Goal: Information Seeking & Learning: Learn about a topic

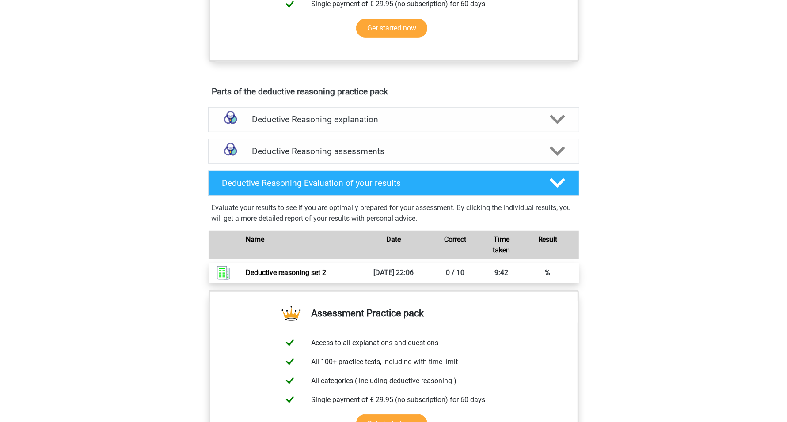
scroll to position [494, 0]
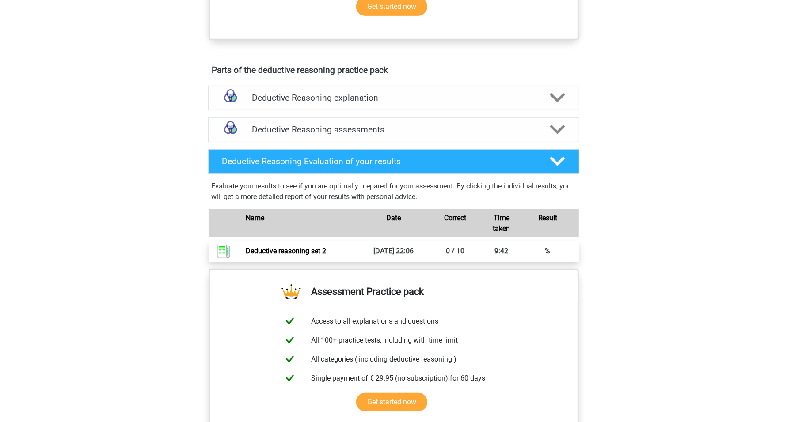
click at [297, 255] on link "Deductive reasoning set 2" at bounding box center [286, 251] width 80 height 8
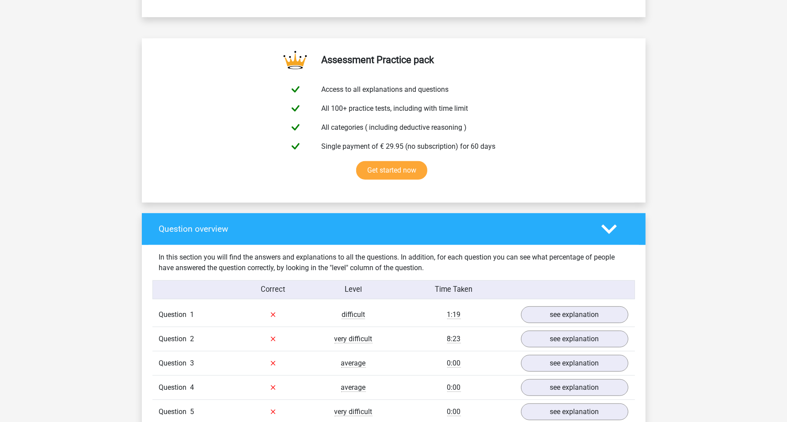
scroll to position [608, 0]
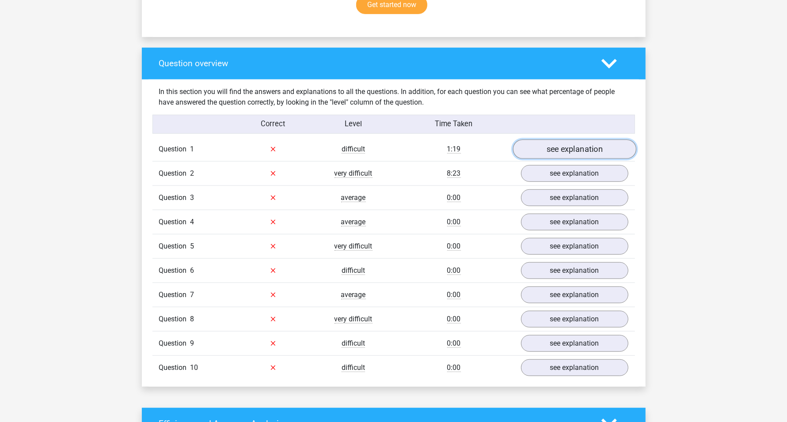
click at [565, 146] on link "see explanation" at bounding box center [574, 149] width 123 height 19
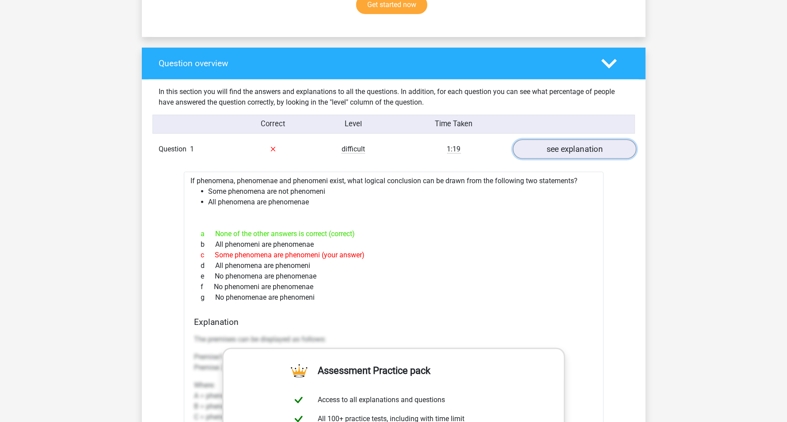
click at [548, 152] on link "see explanation" at bounding box center [574, 149] width 123 height 19
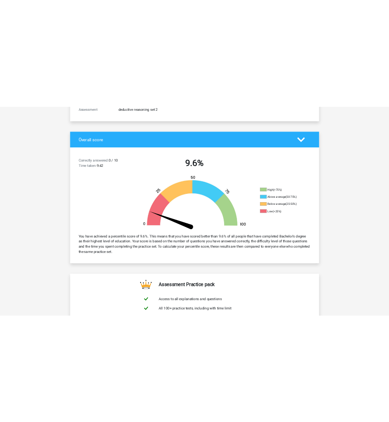
scroll to position [0, 0]
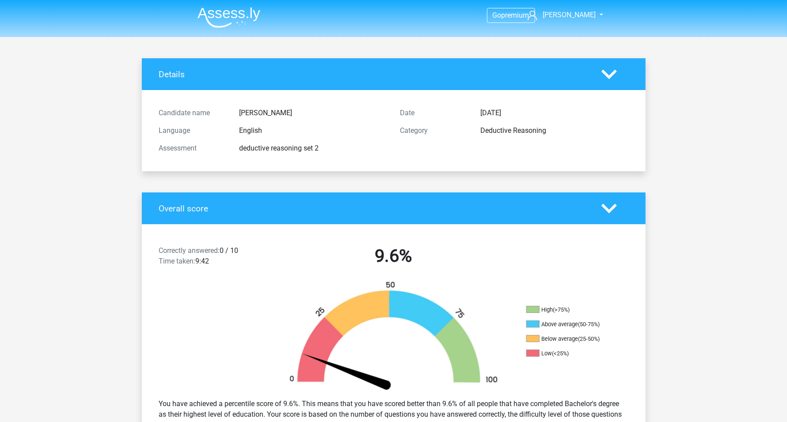
click at [221, 15] on img at bounding box center [229, 17] width 63 height 21
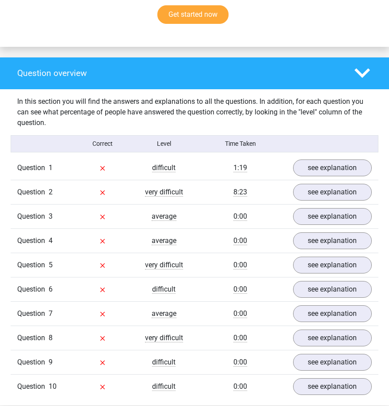
scroll to position [664, 0]
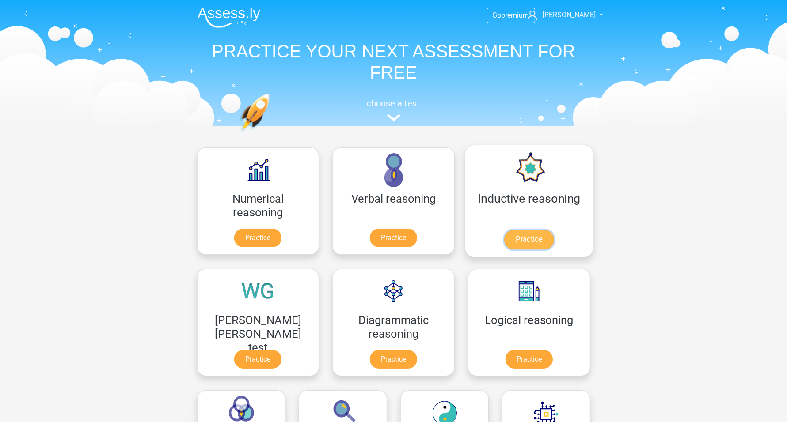
click at [504, 241] on link "Practice" at bounding box center [528, 239] width 49 height 19
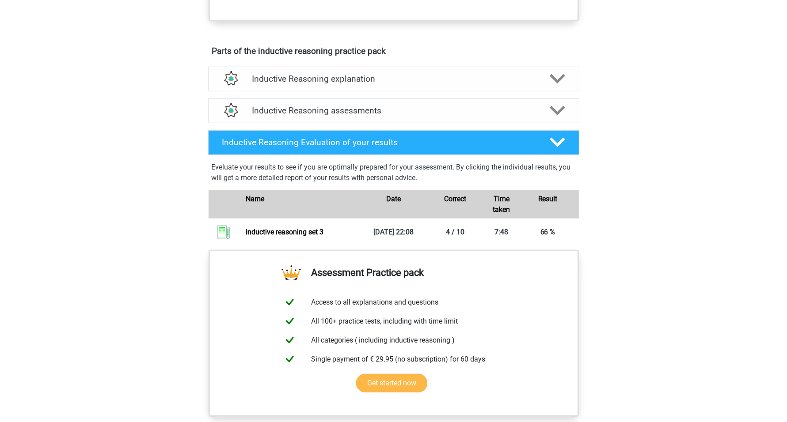
scroll to position [387, 0]
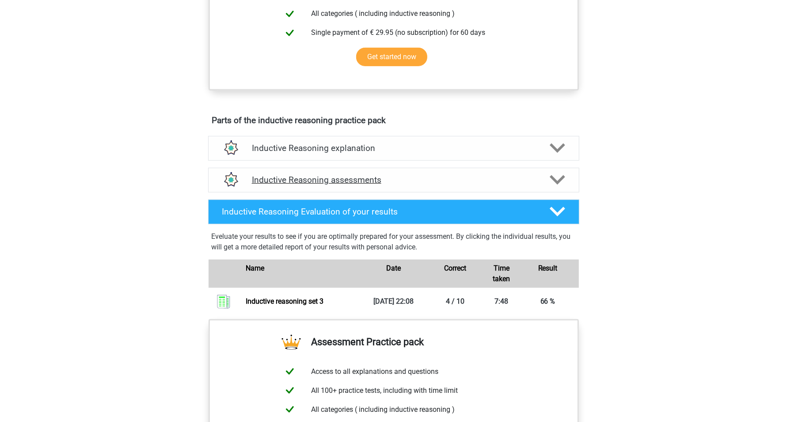
click at [360, 185] on h4 "Inductive Reasoning assessments" at bounding box center [394, 180] width 284 height 10
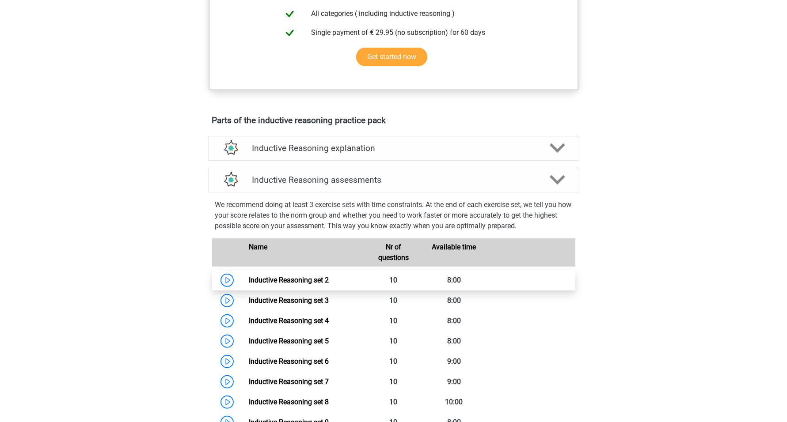
click at [299, 285] on link "Inductive Reasoning set 2" at bounding box center [289, 280] width 80 height 8
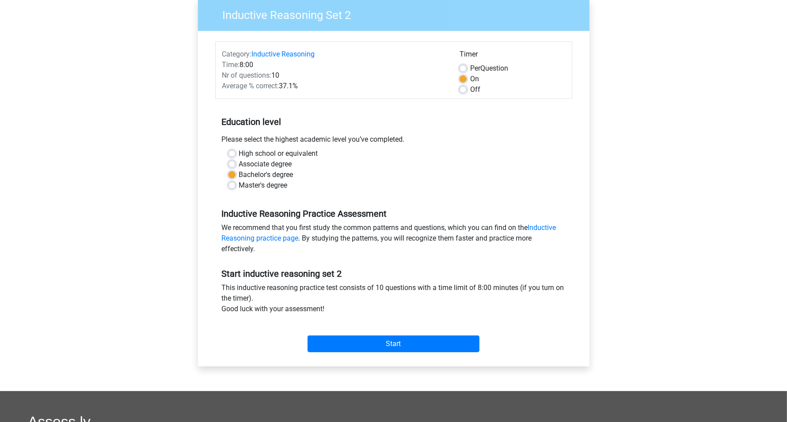
scroll to position [55, 0]
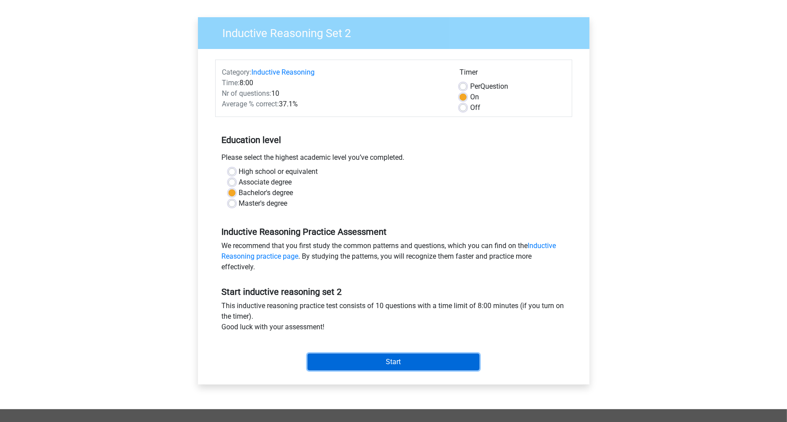
click at [395, 360] on input "Start" at bounding box center [394, 362] width 172 height 17
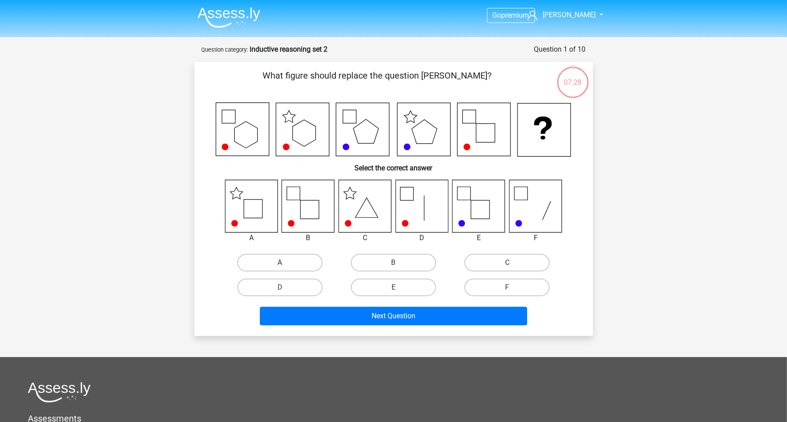
click at [264, 265] on label "A" at bounding box center [279, 263] width 85 height 18
click at [280, 265] on input "A" at bounding box center [283, 266] width 6 height 6
radio input "true"
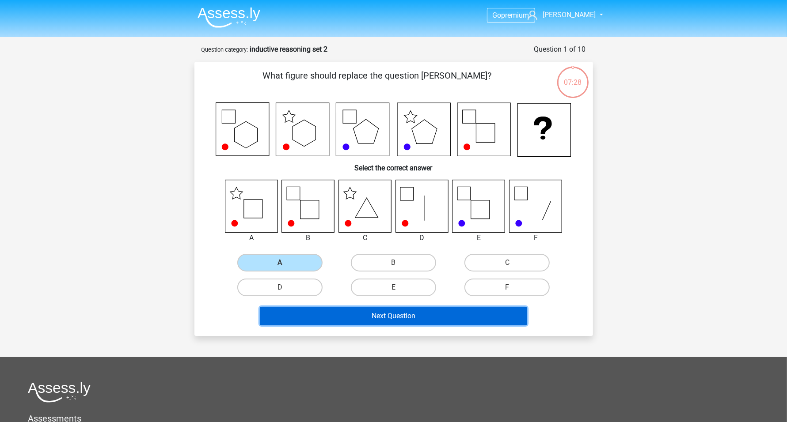
click at [421, 316] on button "Next Question" at bounding box center [393, 316] width 267 height 19
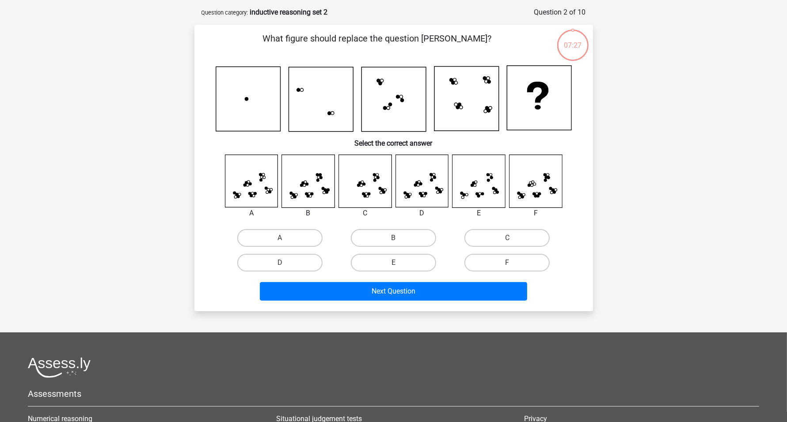
scroll to position [44, 0]
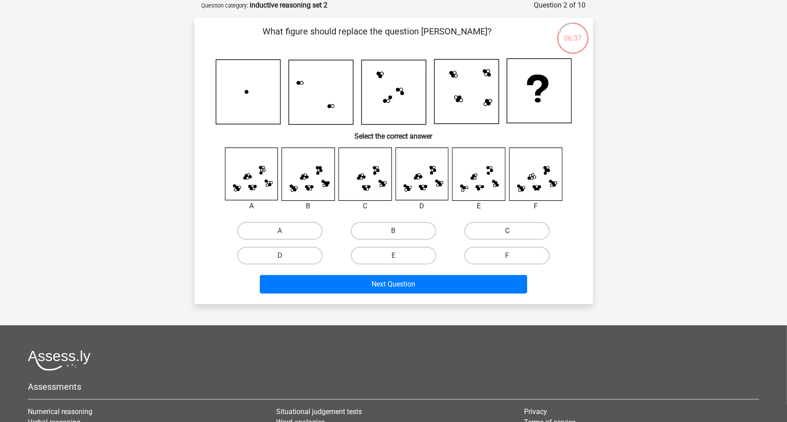
click at [518, 236] on label "C" at bounding box center [506, 231] width 85 height 18
click at [513, 236] on input "C" at bounding box center [510, 234] width 6 height 6
radio input "true"
click at [299, 250] on label "D" at bounding box center [279, 256] width 85 height 18
click at [285, 256] on input "D" at bounding box center [283, 259] width 6 height 6
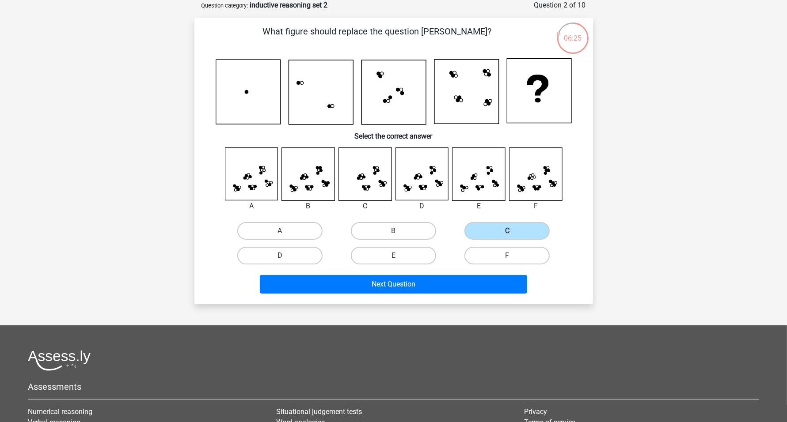
radio input "true"
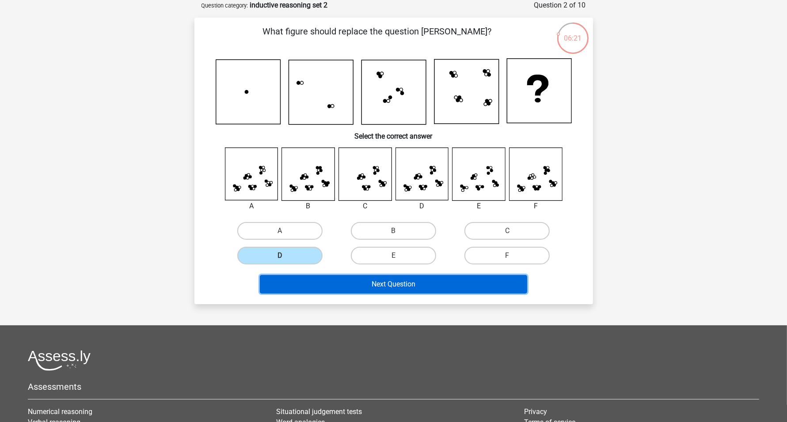
click at [452, 281] on button "Next Question" at bounding box center [393, 284] width 267 height 19
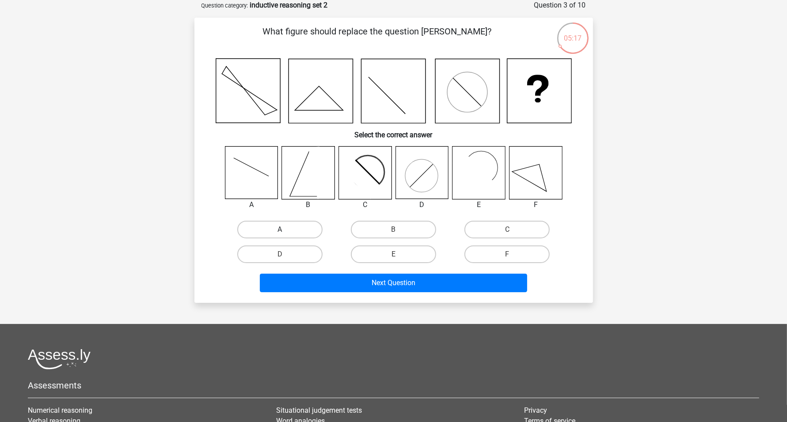
click at [287, 229] on label "A" at bounding box center [279, 230] width 85 height 18
click at [285, 230] on input "A" at bounding box center [283, 233] width 6 height 6
radio input "true"
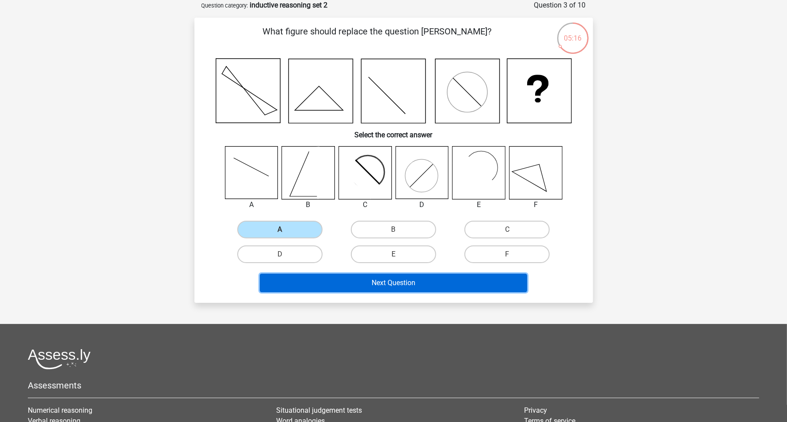
click at [441, 281] on button "Next Question" at bounding box center [393, 283] width 267 height 19
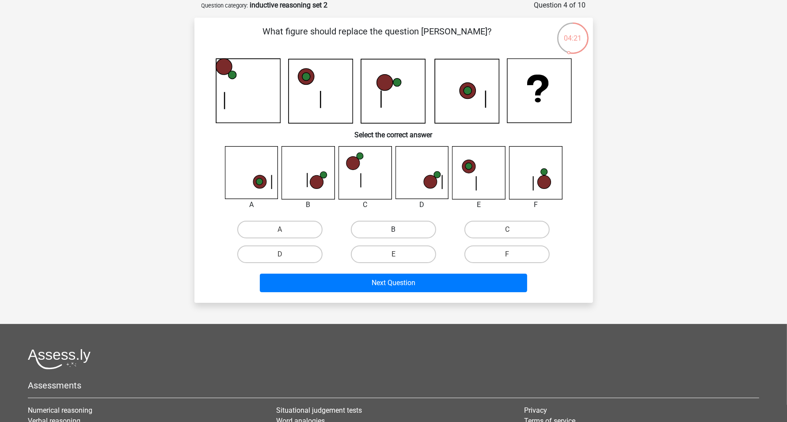
click at [411, 230] on label "B" at bounding box center [393, 230] width 85 height 18
click at [399, 230] on input "B" at bounding box center [396, 233] width 6 height 6
radio input "true"
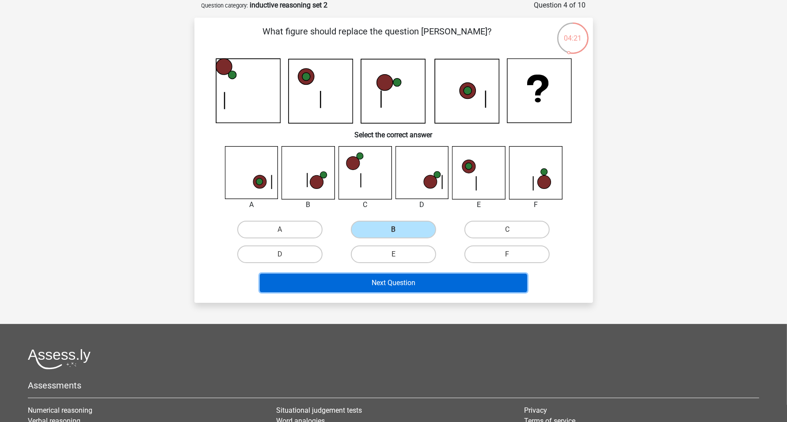
click at [411, 274] on button "Next Question" at bounding box center [393, 283] width 267 height 19
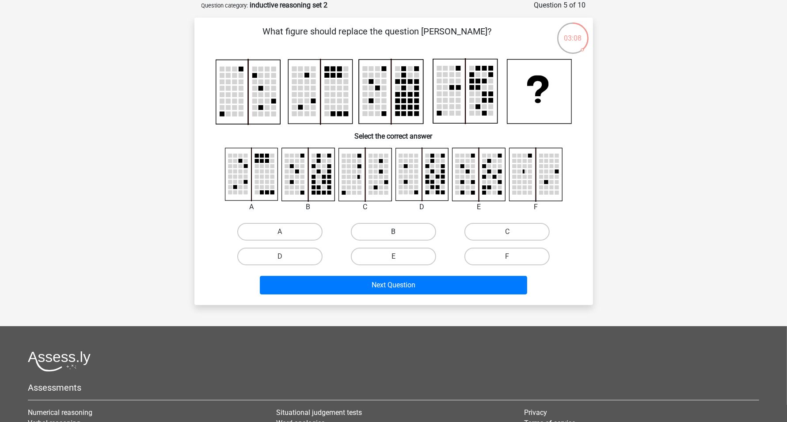
click at [407, 236] on label "B" at bounding box center [393, 232] width 85 height 18
click at [399, 236] on input "B" at bounding box center [396, 235] width 6 height 6
radio input "true"
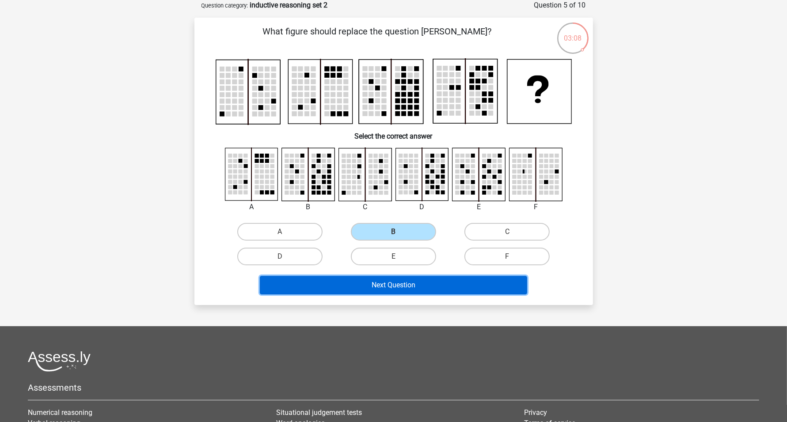
click at [403, 283] on button "Next Question" at bounding box center [393, 285] width 267 height 19
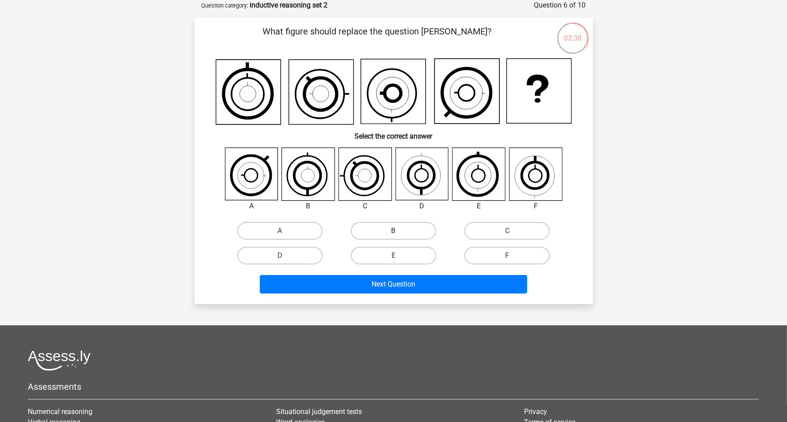
click at [385, 232] on label "B" at bounding box center [393, 231] width 85 height 18
click at [393, 232] on input "B" at bounding box center [396, 234] width 6 height 6
radio input "true"
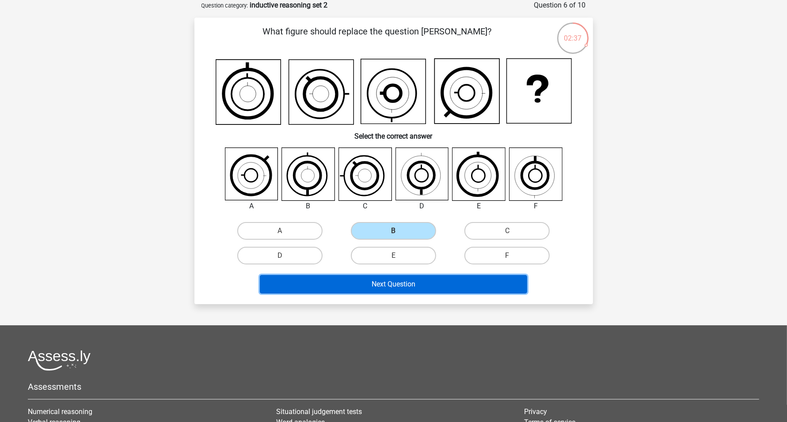
click at [403, 281] on button "Next Question" at bounding box center [393, 284] width 267 height 19
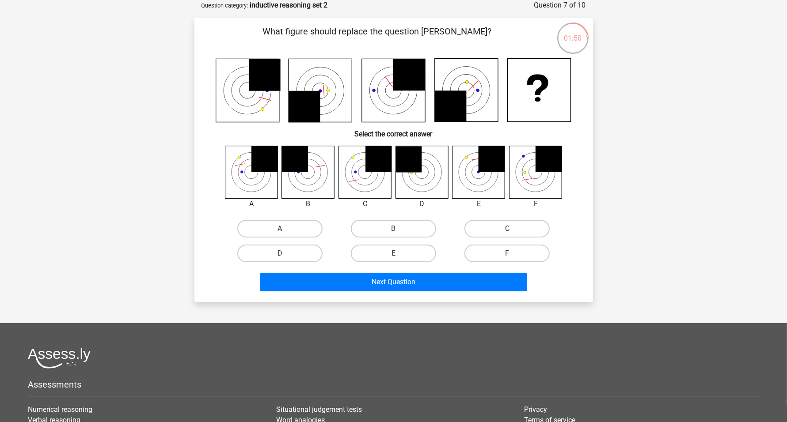
click at [499, 234] on label "C" at bounding box center [506, 229] width 85 height 18
click at [507, 234] on input "C" at bounding box center [510, 232] width 6 height 6
radio input "true"
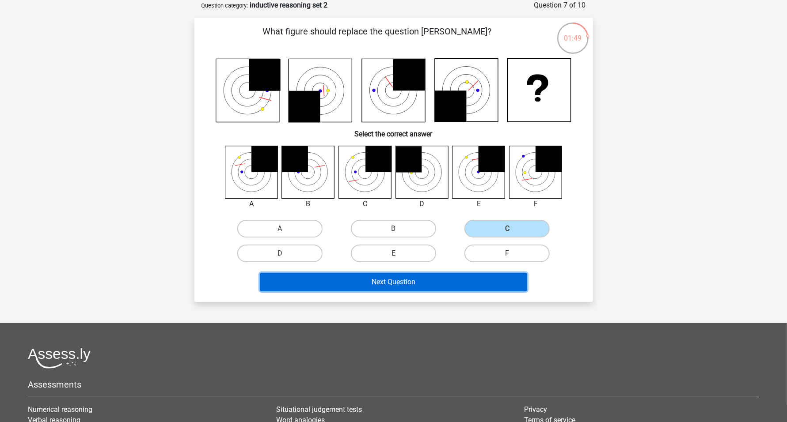
click at [409, 286] on button "Next Question" at bounding box center [393, 282] width 267 height 19
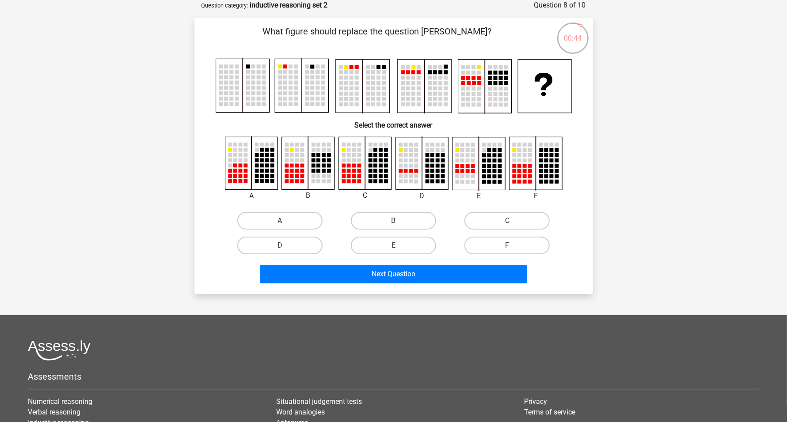
click at [482, 219] on label "C" at bounding box center [506, 221] width 85 height 18
click at [507, 221] on input "C" at bounding box center [510, 224] width 6 height 6
radio input "true"
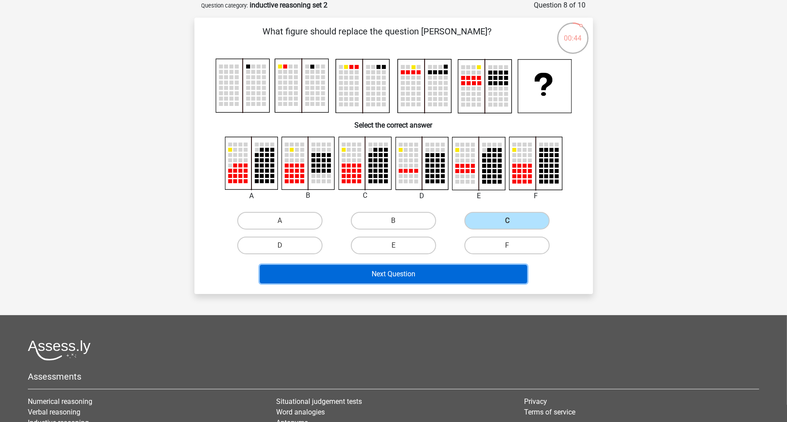
click at [425, 272] on button "Next Question" at bounding box center [393, 274] width 267 height 19
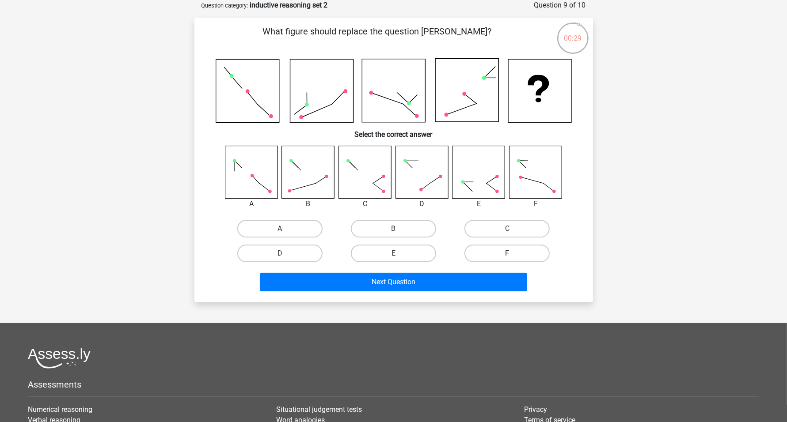
click at [507, 251] on label "F" at bounding box center [506, 254] width 85 height 18
click at [507, 254] on input "F" at bounding box center [510, 257] width 6 height 6
radio input "true"
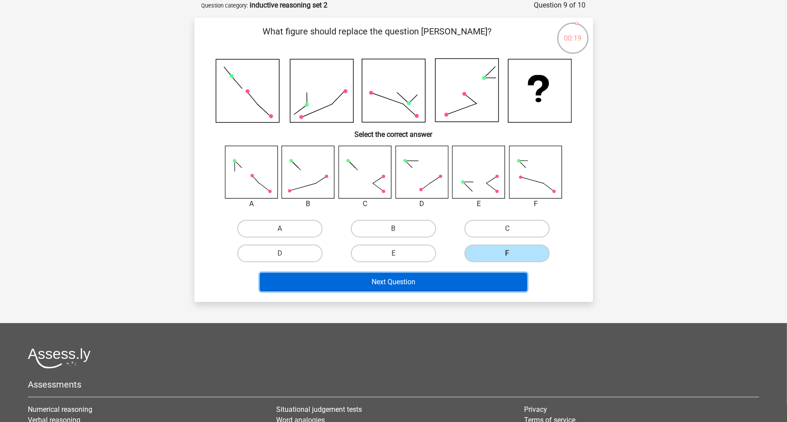
click at [423, 285] on button "Next Question" at bounding box center [393, 282] width 267 height 19
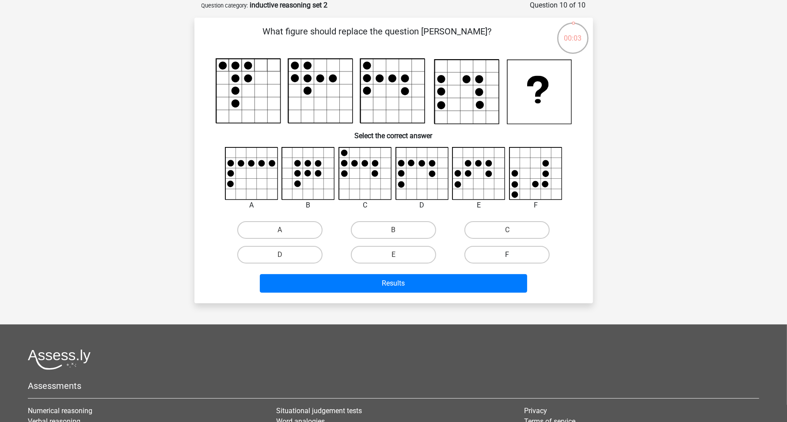
drag, startPoint x: 515, startPoint y: 247, endPoint x: 499, endPoint y: 249, distance: 16.0
click at [515, 248] on label "F" at bounding box center [506, 255] width 85 height 18
click at [513, 255] on input "F" at bounding box center [510, 258] width 6 height 6
radio input "true"
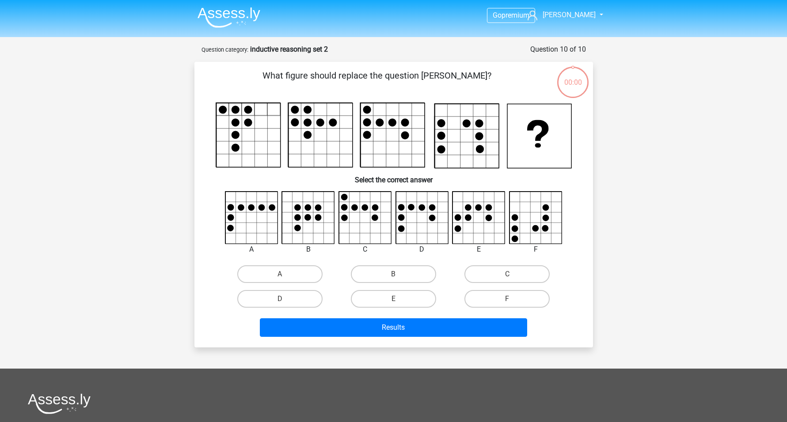
scroll to position [44, 0]
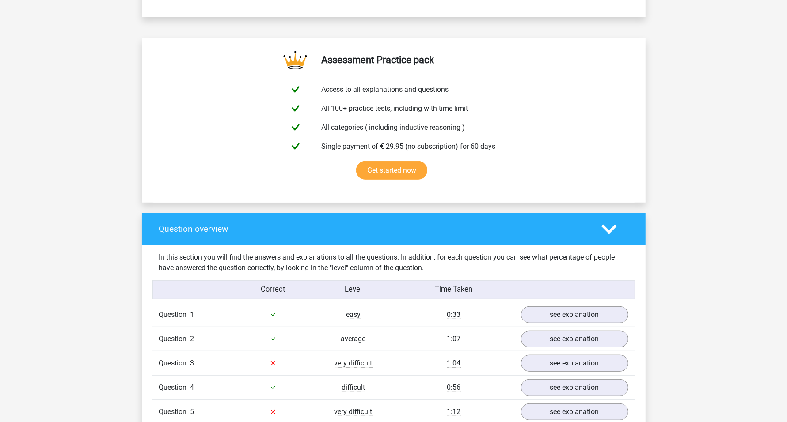
scroll to position [608, 0]
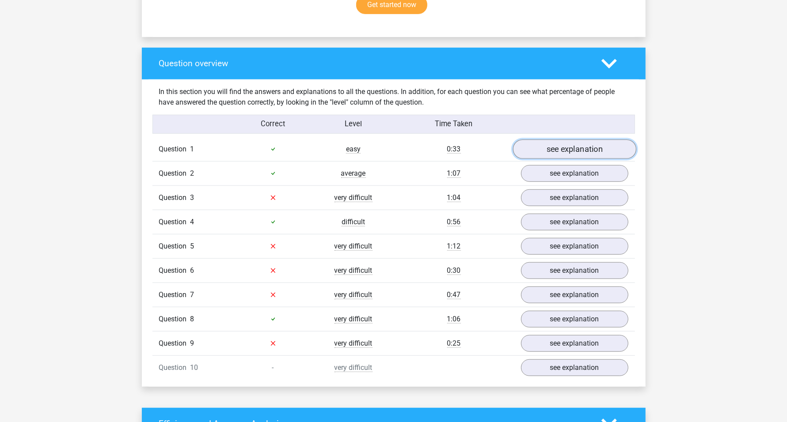
click at [567, 153] on link "see explanation" at bounding box center [574, 149] width 123 height 19
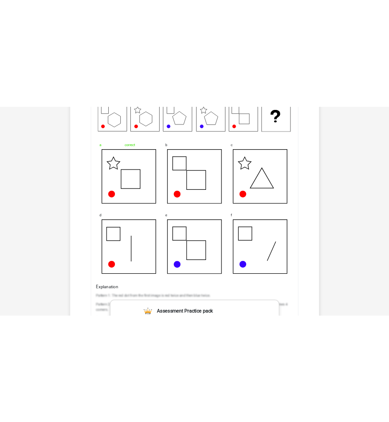
scroll to position [939, 0]
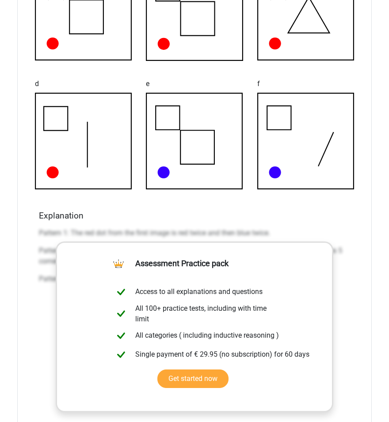
click at [370, 212] on div "What figure should replace the question mark? a correct b c d e" at bounding box center [194, 195] width 354 height 670
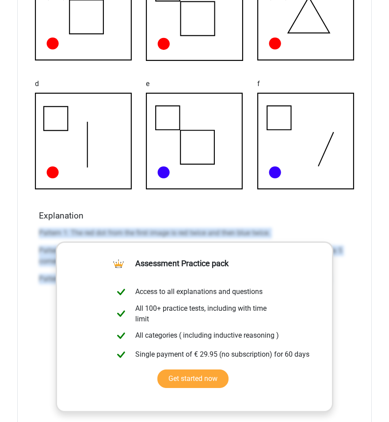
drag, startPoint x: 39, startPoint y: 231, endPoint x: 357, endPoint y: 298, distance: 325.2
click at [358, 299] on div "What figure should replace the question mark? a correct b c d e" at bounding box center [194, 195] width 354 height 670
copy div "Pattern 1: The red dot from the first image is red twice and then blue twice. P…"
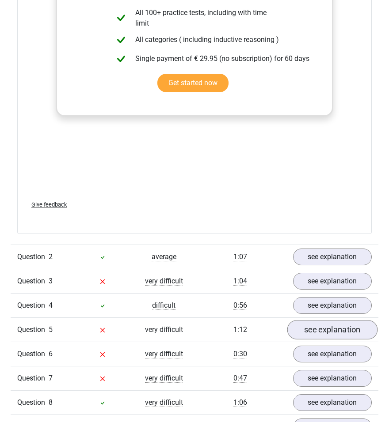
scroll to position [1326, 0]
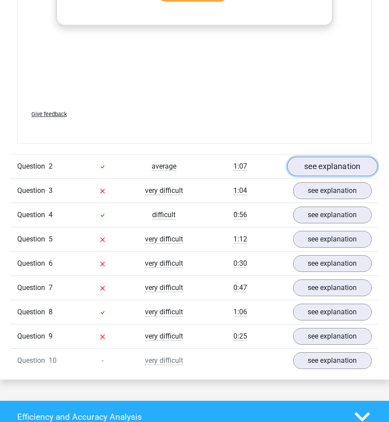
click at [324, 163] on link "see explanation" at bounding box center [332, 166] width 91 height 19
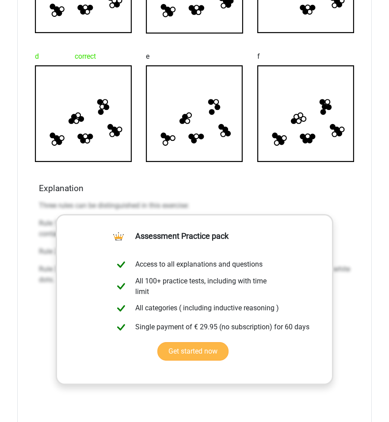
scroll to position [1768, 0]
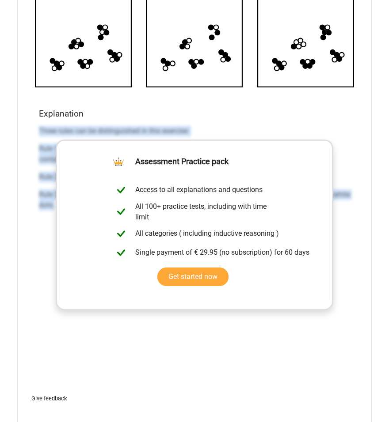
drag, startPoint x: 34, startPoint y: 127, endPoint x: 363, endPoint y: 263, distance: 355.1
click at [363, 263] on div "What figure should replace the question mark? a b c" at bounding box center [194, 87] width 354 height 681
copy div "Three rules can be distinguished in this exercise: Rule 1: each new image caont…"
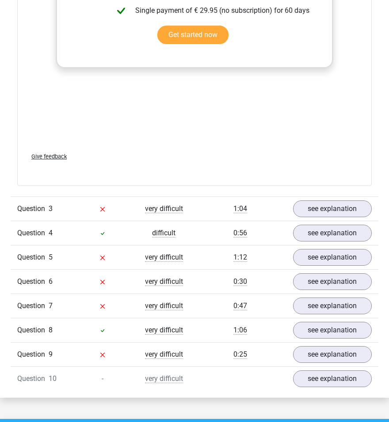
scroll to position [2044, 0]
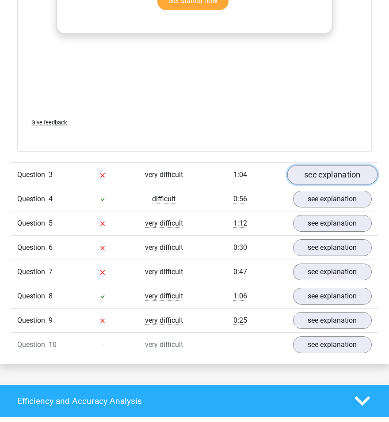
click at [328, 176] on link "see explanation" at bounding box center [332, 174] width 91 height 19
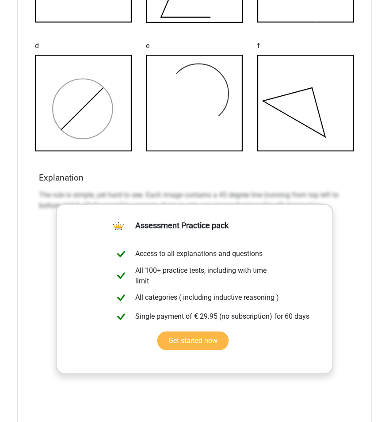
scroll to position [2431, 0]
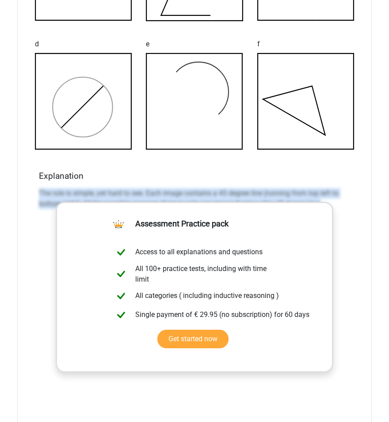
drag, startPoint x: 35, startPoint y: 189, endPoint x: 373, endPoint y: 220, distance: 339.0
copy p "The rule is simple, yet hard to see. Each image contains a 45 degree line (runn…"
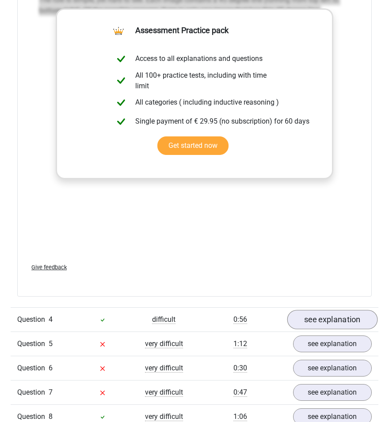
scroll to position [2652, 0]
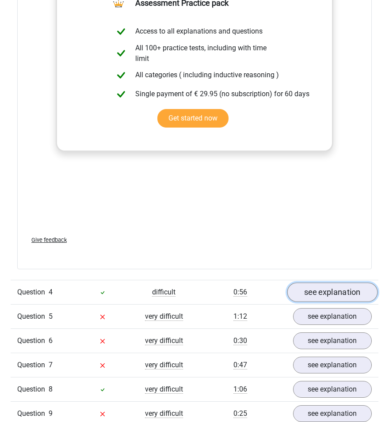
click at [363, 288] on link "see explanation" at bounding box center [332, 292] width 91 height 19
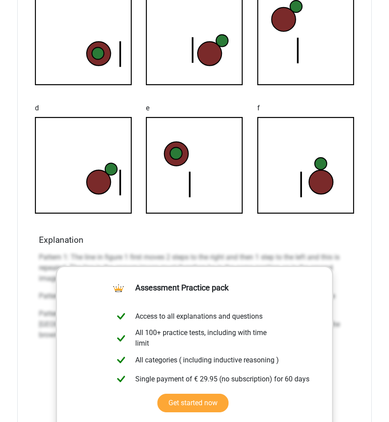
scroll to position [3094, 0]
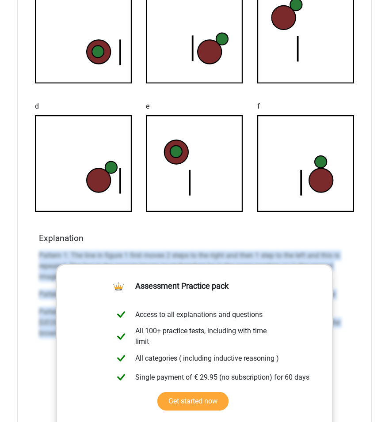
drag, startPoint x: 36, startPoint y: 251, endPoint x: 344, endPoint y: 346, distance: 321.9
click at [344, 346] on div "Explanation Pattern 1: The line in figure 1 first moves 2 steps to the right an…" at bounding box center [194, 372] width 318 height 279
copy div "Pattern 1: The line in figure 1 first moves 2 steps to the right and then 1 ste…"
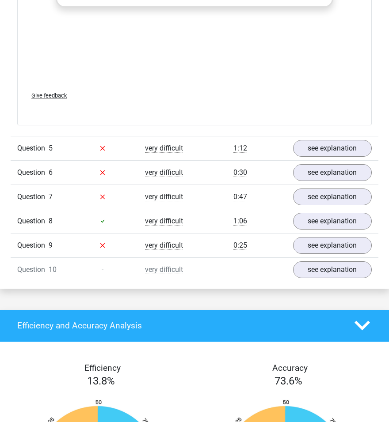
scroll to position [3480, 0]
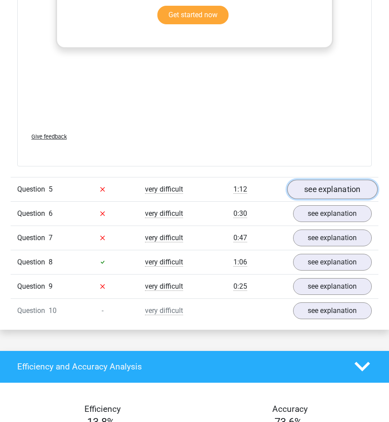
click at [331, 181] on link "see explanation" at bounding box center [332, 189] width 91 height 19
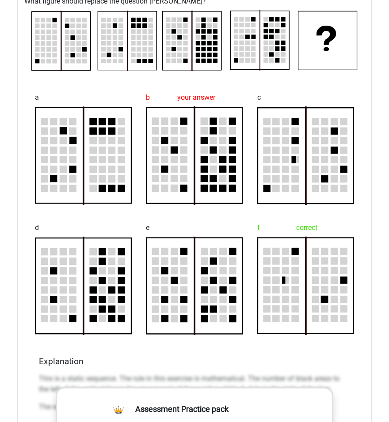
scroll to position [3812, 0]
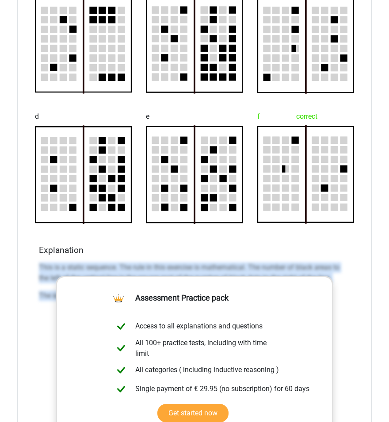
drag, startPoint x: 38, startPoint y: 261, endPoint x: 357, endPoint y: 285, distance: 320.5
click at [357, 285] on div "What figure should replace the question [PERSON_NAME]?" at bounding box center [194, 223] width 354 height 685
copy div "This is a static sequence. The rule in this exercise is mathematical. The numbe…"
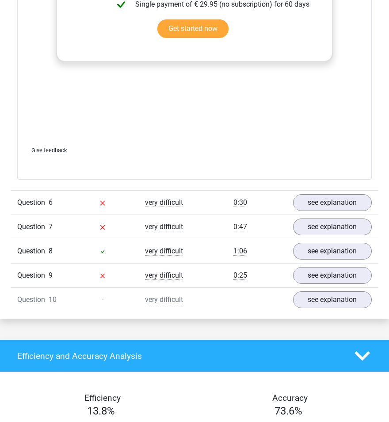
scroll to position [4198, 0]
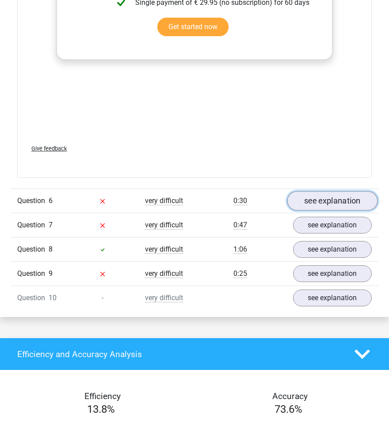
click at [323, 195] on link "see explanation" at bounding box center [332, 200] width 91 height 19
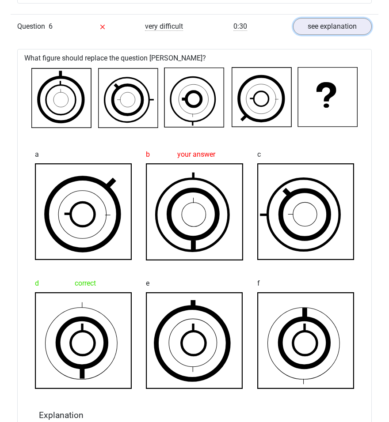
scroll to position [4309, 0]
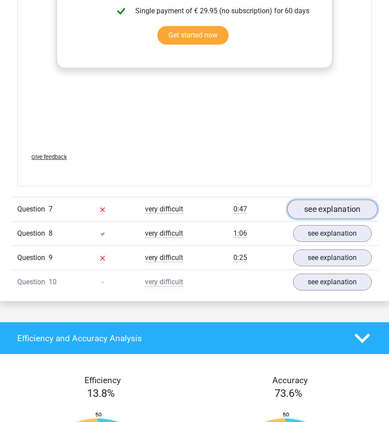
click at [351, 204] on link "see explanation" at bounding box center [332, 209] width 91 height 19
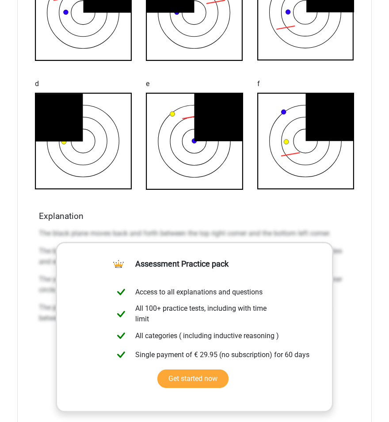
scroll to position [5303, 0]
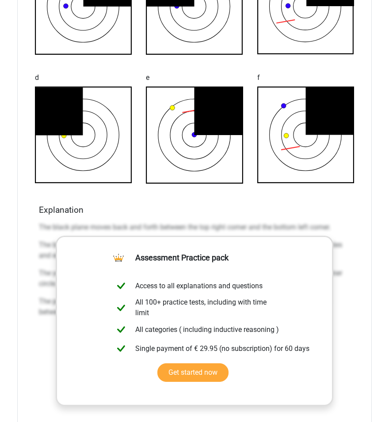
click at [46, 222] on p "The black plane moves back and forth between the top right corner and the botto…" at bounding box center [194, 227] width 311 height 11
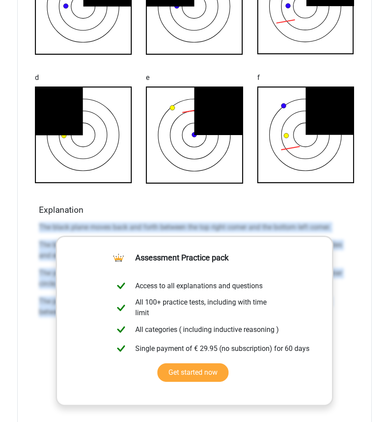
drag, startPoint x: 37, startPoint y: 221, endPoint x: 360, endPoint y: 339, distance: 343.5
click at [361, 339] on div "What figure should replace the question mark? a correct b c your answer d e" at bounding box center [194, 184] width 354 height 679
copy div "The black plane moves back and forth between the top right corner and the botto…"
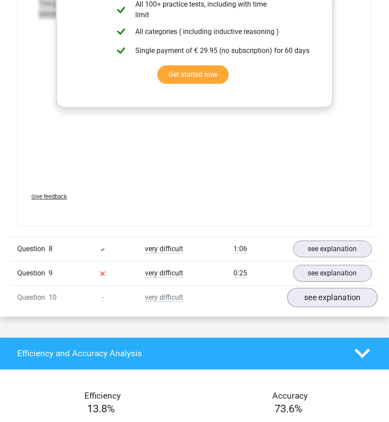
scroll to position [5635, 0]
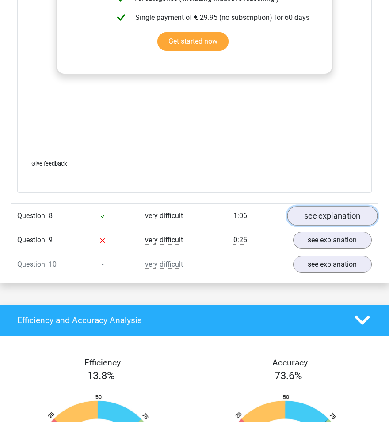
click at [333, 212] on link "see explanation" at bounding box center [332, 215] width 91 height 19
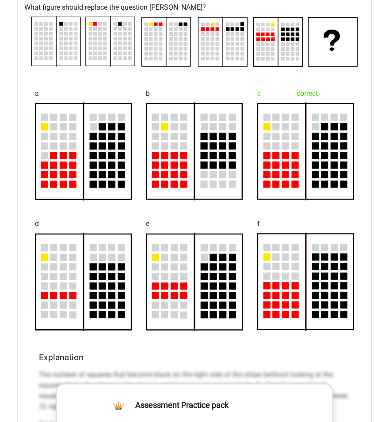
scroll to position [6021, 0]
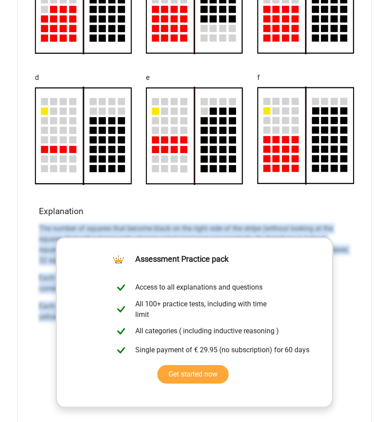
drag, startPoint x: 35, startPoint y: 227, endPoint x: 385, endPoint y: 356, distance: 373.0
copy div "The number of squares that become black on the right side of the stripe (withou…"
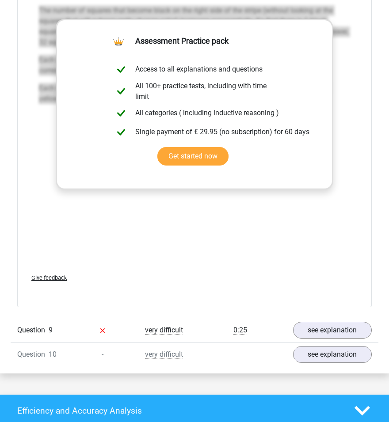
scroll to position [6298, 0]
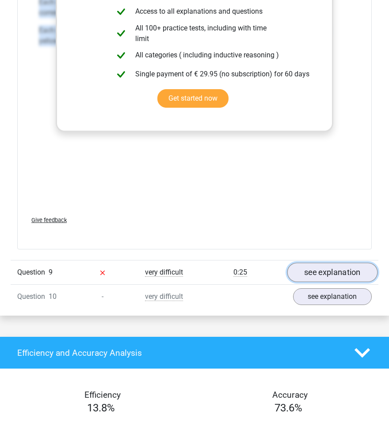
click at [337, 265] on link "see explanation" at bounding box center [332, 272] width 91 height 19
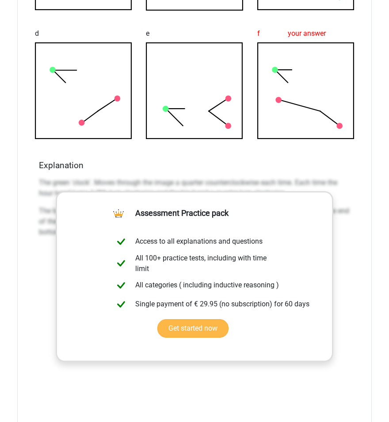
scroll to position [6795, 0]
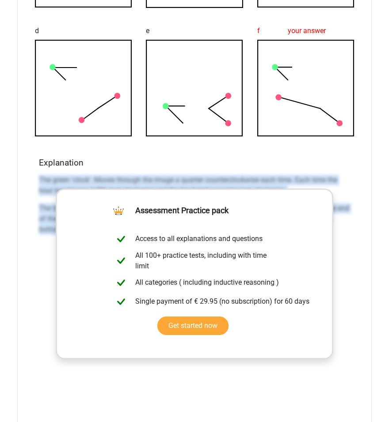
drag, startPoint x: 36, startPoint y: 172, endPoint x: 347, endPoint y: 235, distance: 317.3
click at [348, 235] on div "Explanation The green 'clock'. Moves through the image a quarter counterclockwi…" at bounding box center [194, 297] width 318 height 279
copy div "The green 'clock'. Moves through the image a quarter counterclockwise each time…"
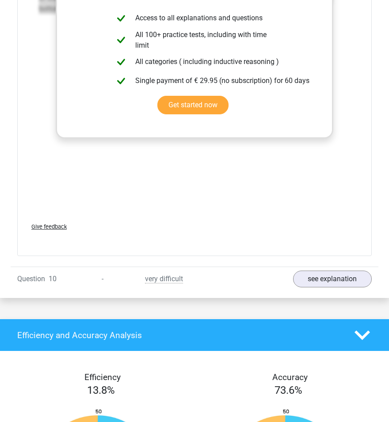
scroll to position [7181, 0]
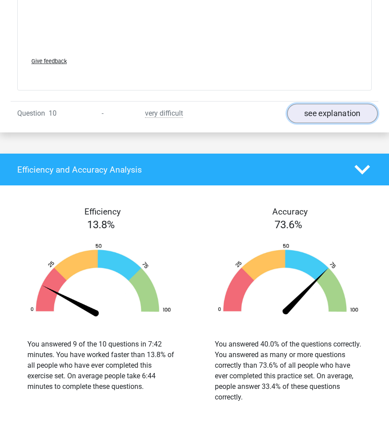
click at [342, 106] on link "see explanation" at bounding box center [332, 113] width 91 height 19
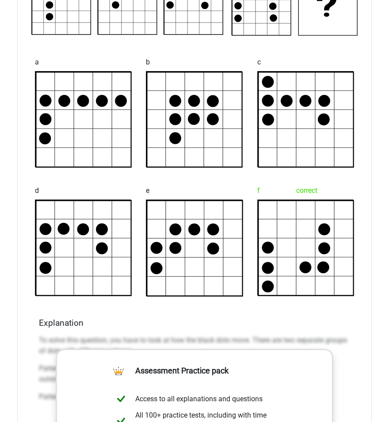
scroll to position [7458, 0]
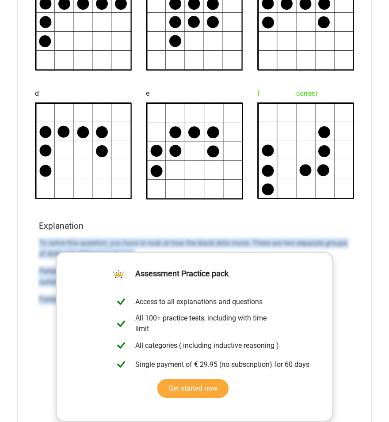
drag, startPoint x: 31, startPoint y: 233, endPoint x: 384, endPoint y: 325, distance: 365.3
copy div "To solve this question, you have to look at how the black dots move. There are …"
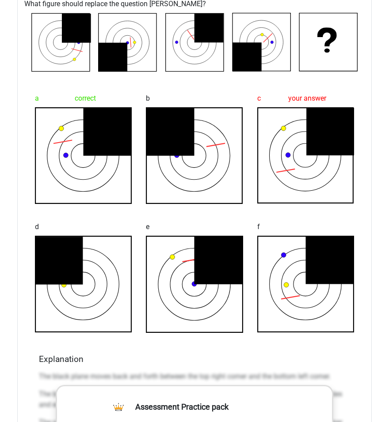
scroll to position [4972, 0]
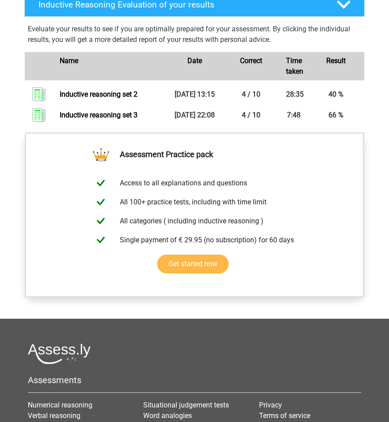
scroll to position [608, 0]
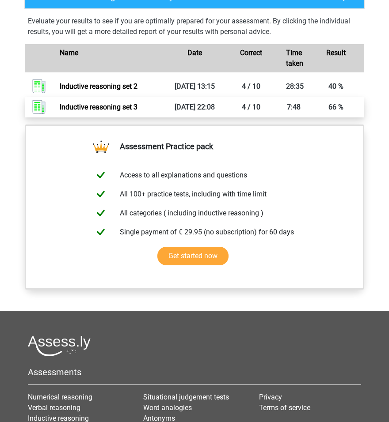
click at [129, 107] on link "Inductive reasoning set 3" at bounding box center [99, 107] width 78 height 8
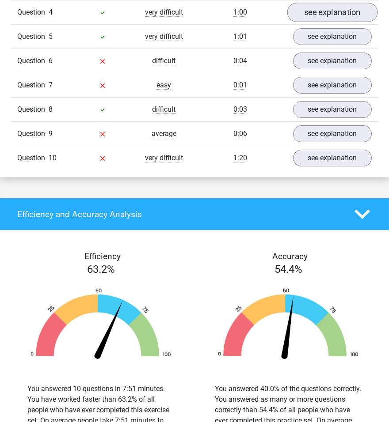
scroll to position [718, 0]
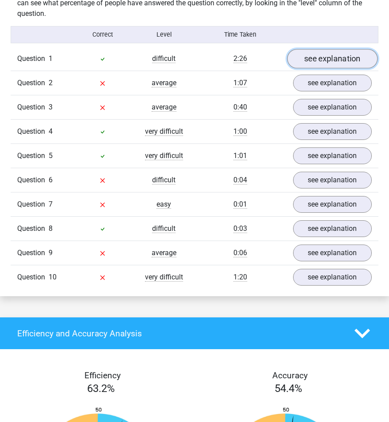
click at [331, 62] on link "see explanation" at bounding box center [332, 58] width 91 height 19
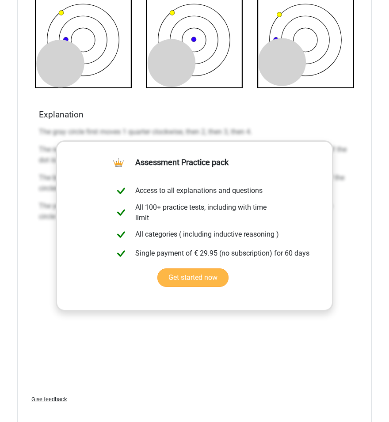
scroll to position [1326, 0]
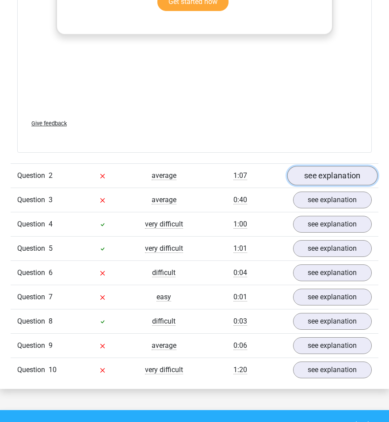
drag, startPoint x: 325, startPoint y: 170, endPoint x: 325, endPoint y: 175, distance: 5.7
click at [325, 170] on link "see explanation" at bounding box center [332, 175] width 91 height 19
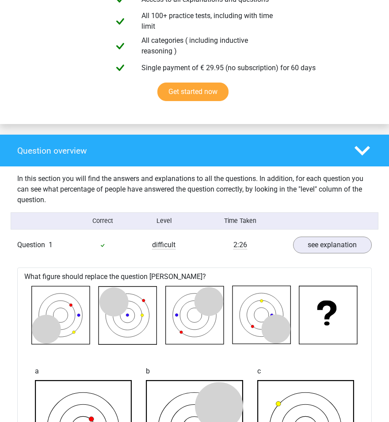
scroll to position [608, 0]
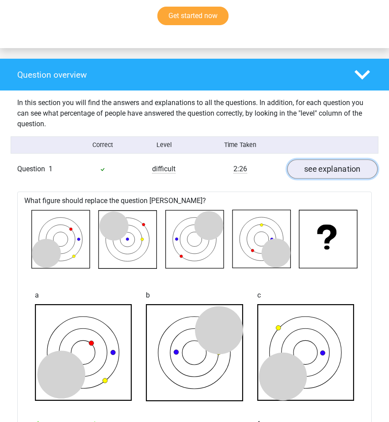
drag, startPoint x: 325, startPoint y: 165, endPoint x: 325, endPoint y: 183, distance: 18.6
click at [325, 165] on link "see explanation" at bounding box center [332, 169] width 79 height 17
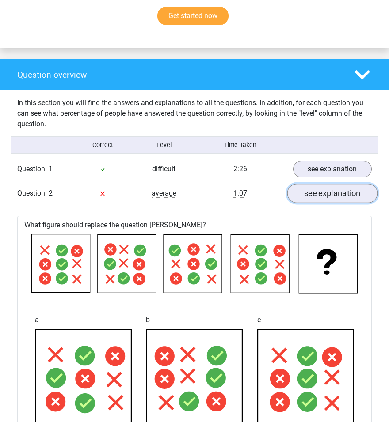
click at [335, 197] on link "see explanation" at bounding box center [332, 193] width 91 height 19
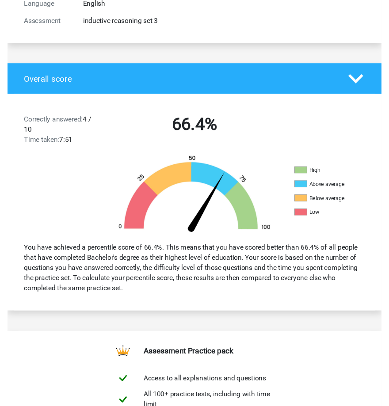
scroll to position [0, 0]
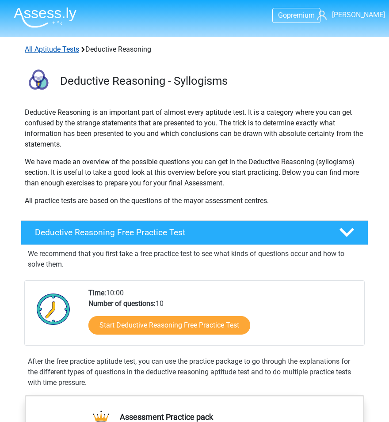
click at [66, 50] on link "All Aptitude Tests" at bounding box center [52, 49] width 54 height 8
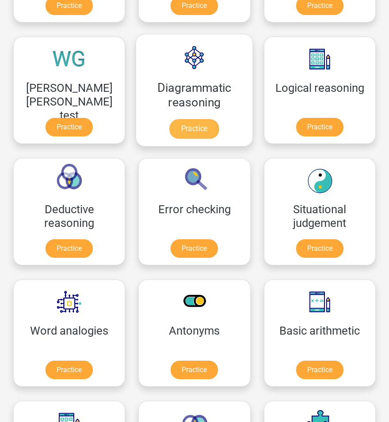
scroll to position [85, 0]
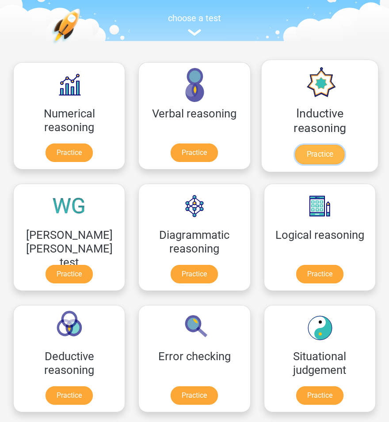
click at [329, 152] on link "Practice" at bounding box center [319, 154] width 49 height 19
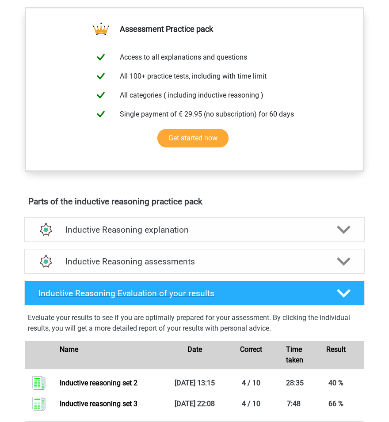
scroll to position [331, 0]
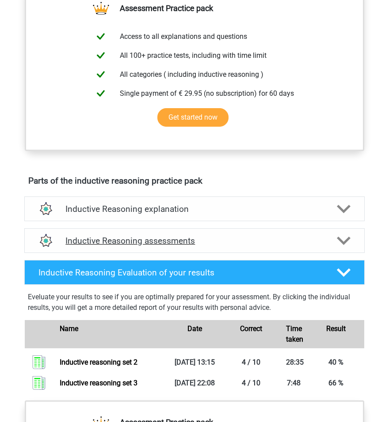
click at [163, 240] on h4 "Inductive Reasoning assessments" at bounding box center [194, 241] width 258 height 10
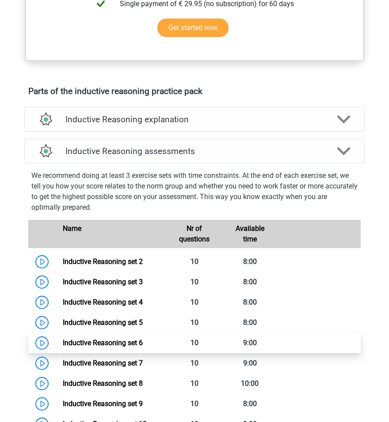
scroll to position [552, 0]
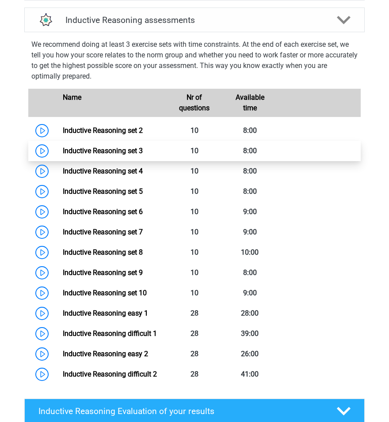
click at [126, 151] on link "Inductive Reasoning set 3" at bounding box center [103, 151] width 80 height 8
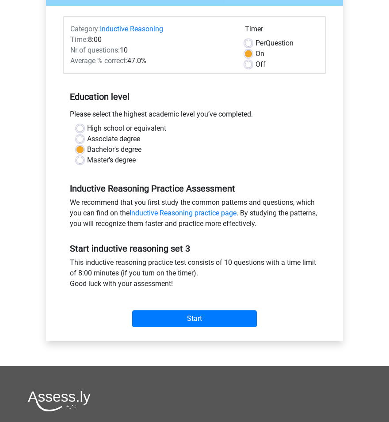
scroll to position [110, 0]
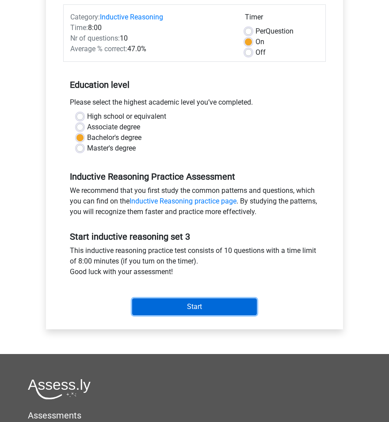
click at [193, 309] on input "Start" at bounding box center [194, 307] width 125 height 17
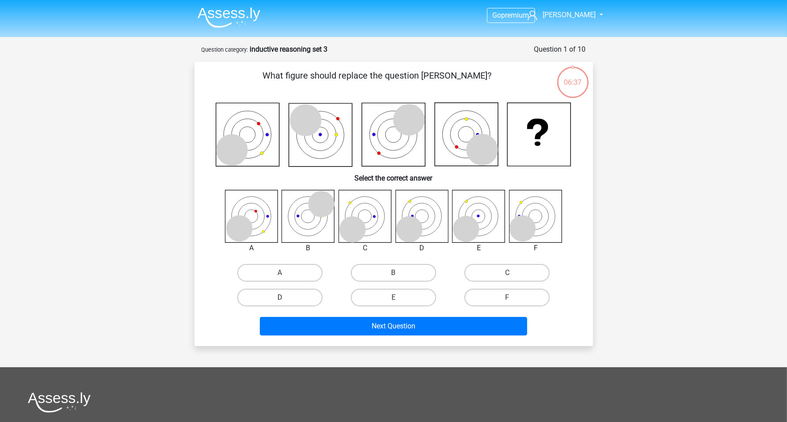
click at [301, 301] on label "D" at bounding box center [279, 298] width 85 height 18
click at [285, 301] on input "D" at bounding box center [283, 301] width 6 height 6
radio input "true"
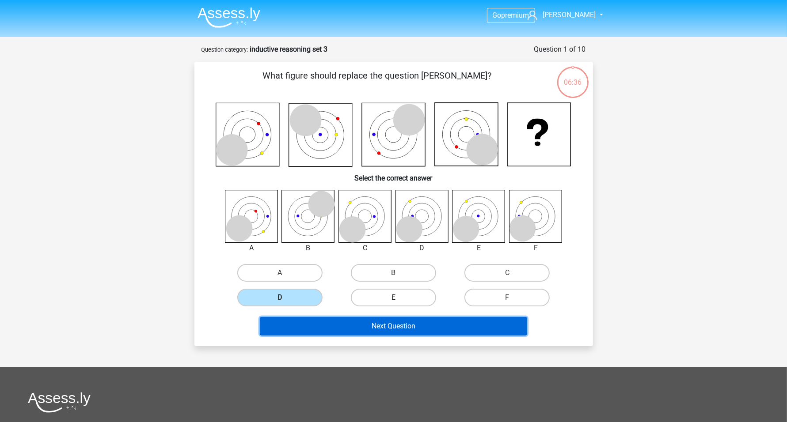
drag, startPoint x: 441, startPoint y: 323, endPoint x: 396, endPoint y: 305, distance: 48.6
click at [388, 323] on button "Next Question" at bounding box center [393, 326] width 267 height 19
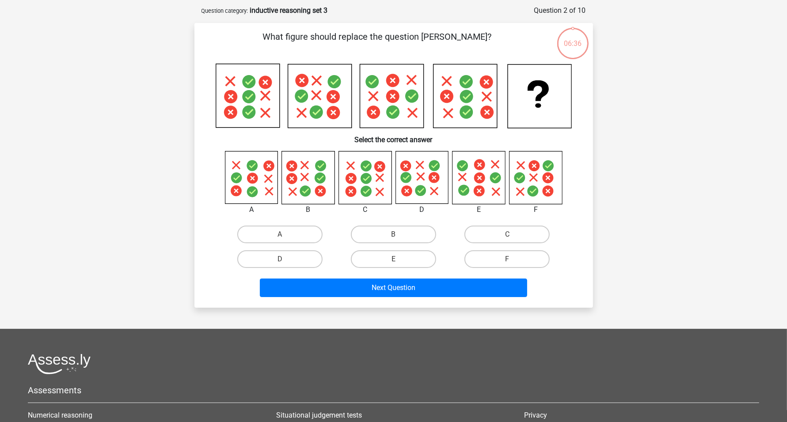
scroll to position [44, 0]
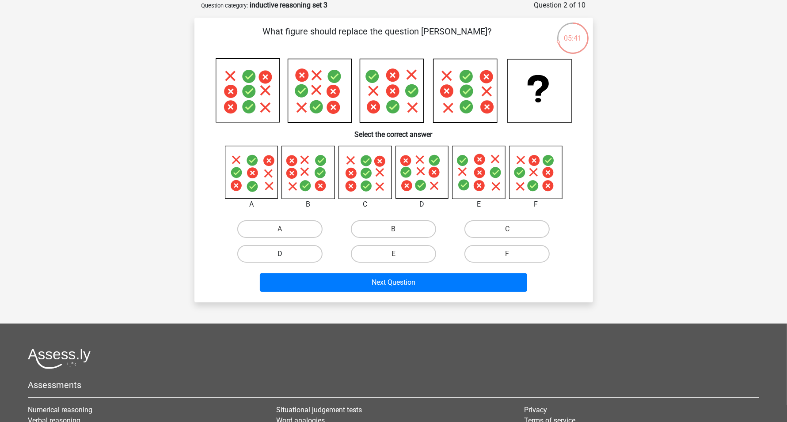
click at [288, 249] on label "D" at bounding box center [279, 254] width 85 height 18
click at [285, 254] on input "D" at bounding box center [283, 257] width 6 height 6
radio input "true"
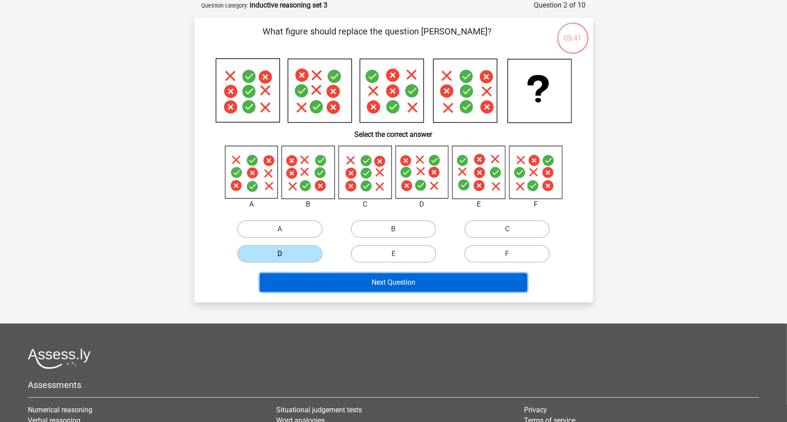
click at [388, 280] on button "Next Question" at bounding box center [393, 283] width 267 height 19
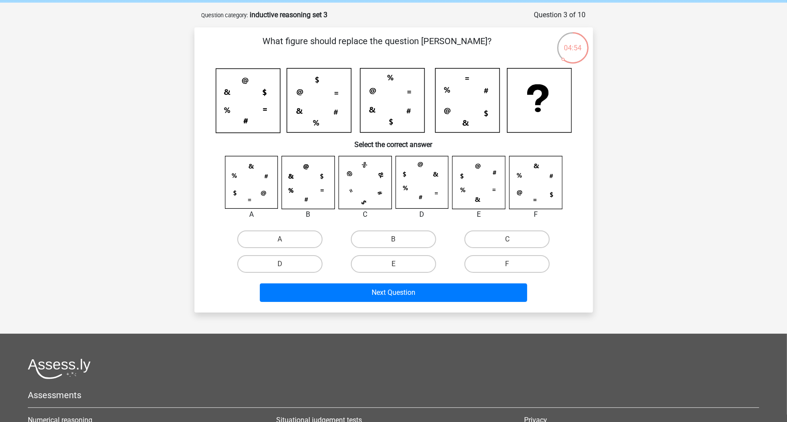
scroll to position [55, 0]
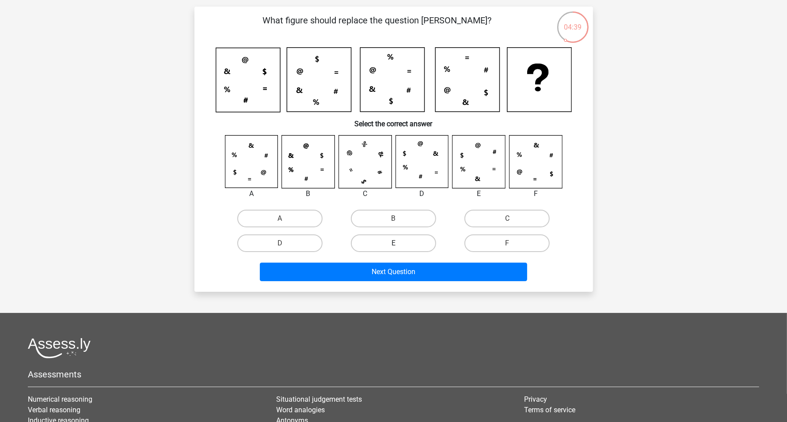
drag, startPoint x: 407, startPoint y: 243, endPoint x: 402, endPoint y: 244, distance: 4.9
click at [388, 243] on label "E" at bounding box center [393, 244] width 85 height 18
click at [388, 244] on input "E" at bounding box center [396, 247] width 6 height 6
radio input "true"
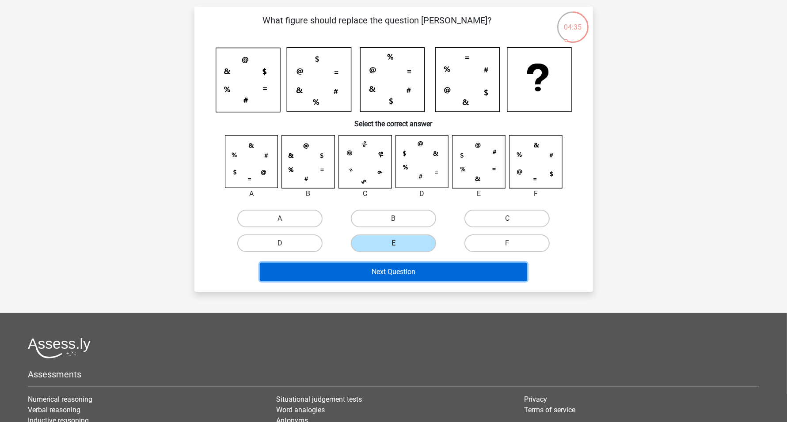
click at [388, 273] on button "Next Question" at bounding box center [393, 272] width 267 height 19
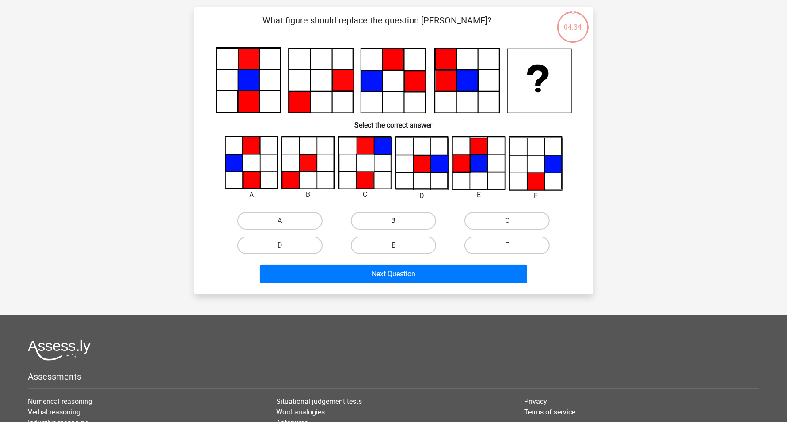
scroll to position [44, 0]
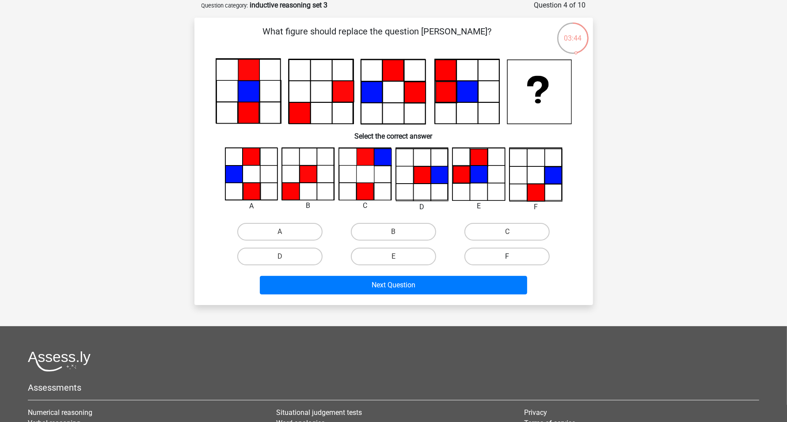
drag, startPoint x: 495, startPoint y: 234, endPoint x: 471, endPoint y: 255, distance: 32.6
click at [388, 234] on label "C" at bounding box center [506, 232] width 85 height 18
click at [388, 234] on input "C" at bounding box center [510, 235] width 6 height 6
radio input "true"
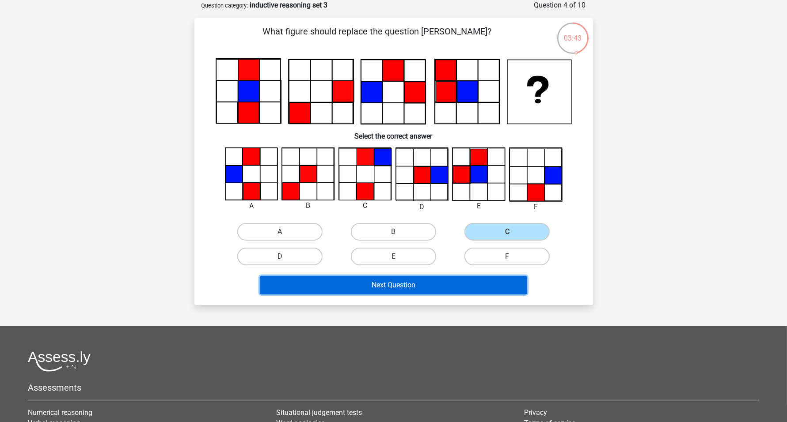
click at [388, 282] on button "Next Question" at bounding box center [393, 285] width 267 height 19
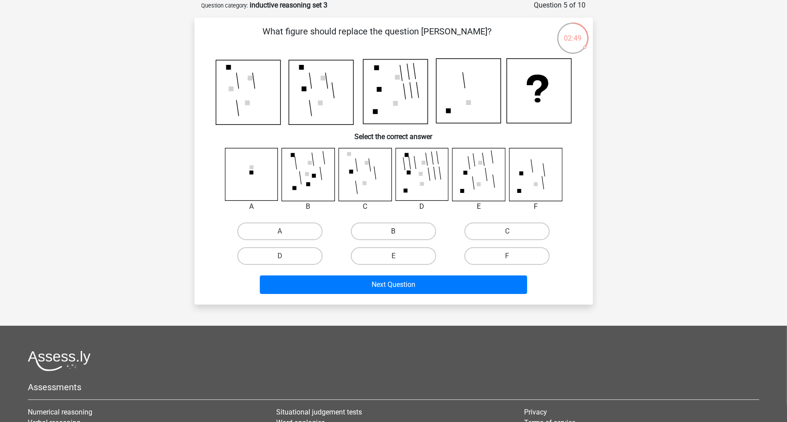
click at [388, 231] on label "B" at bounding box center [393, 232] width 85 height 18
click at [388, 232] on input "B" at bounding box center [396, 235] width 6 height 6
radio input "true"
click at [303, 256] on label "D" at bounding box center [279, 256] width 85 height 18
click at [285, 256] on input "D" at bounding box center [283, 259] width 6 height 6
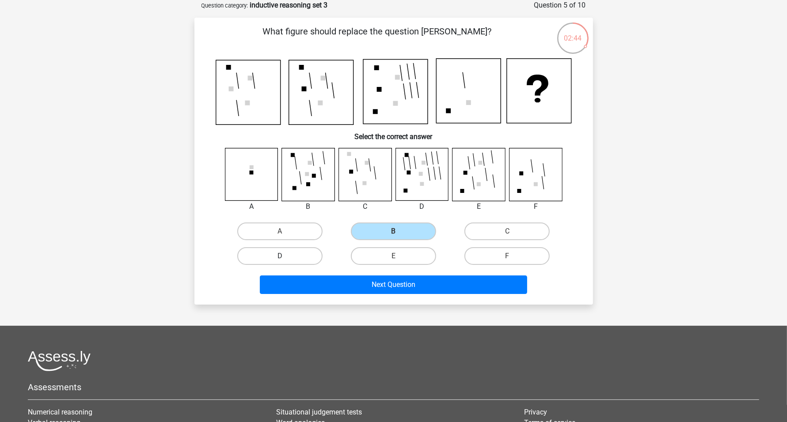
radio input "true"
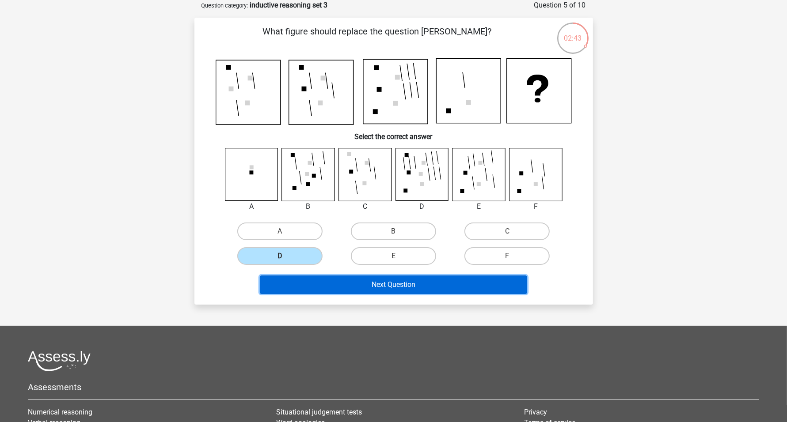
click at [388, 281] on button "Next Question" at bounding box center [393, 285] width 267 height 19
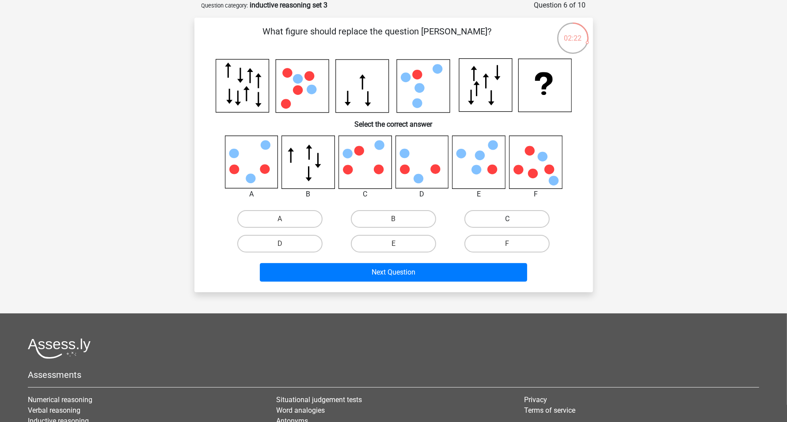
click at [388, 221] on label "C" at bounding box center [506, 219] width 85 height 18
click at [388, 221] on input "C" at bounding box center [510, 222] width 6 height 6
radio input "true"
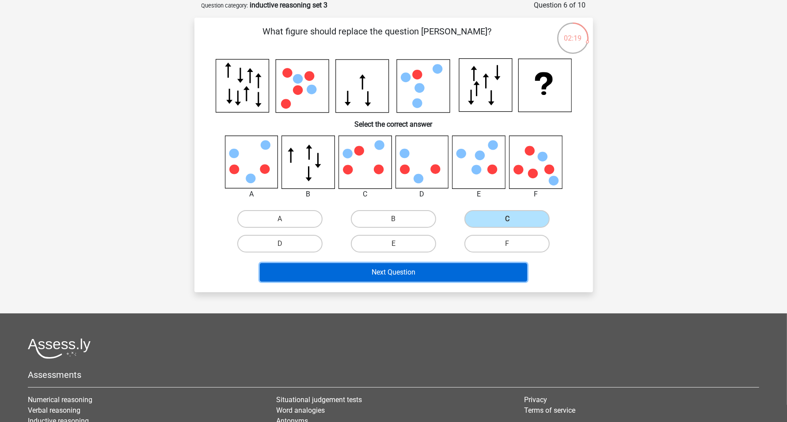
click at [388, 270] on button "Next Question" at bounding box center [393, 272] width 267 height 19
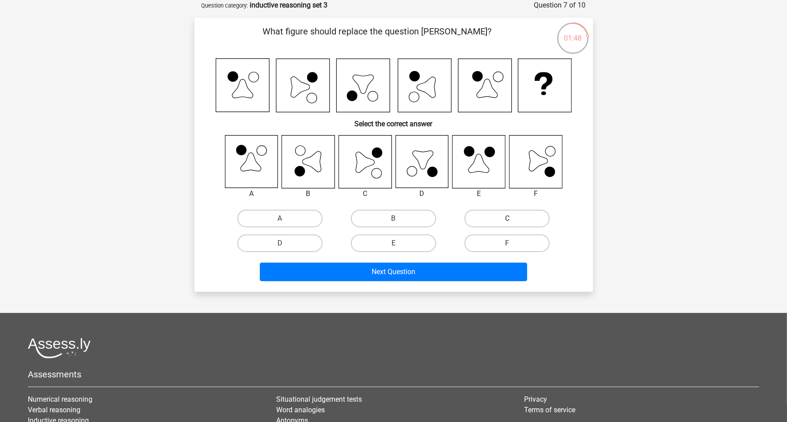
click at [388, 214] on label "C" at bounding box center [506, 219] width 85 height 18
click at [388, 219] on input "C" at bounding box center [510, 222] width 6 height 6
radio input "true"
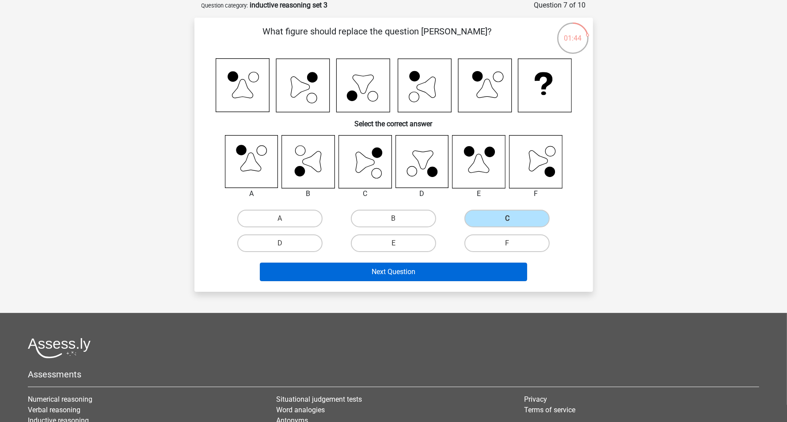
drag, startPoint x: 425, startPoint y: 281, endPoint x: 420, endPoint y: 277, distance: 5.9
click at [388, 280] on div "Next Question" at bounding box center [393, 274] width 341 height 22
click at [388, 272] on button "Next Question" at bounding box center [393, 272] width 267 height 19
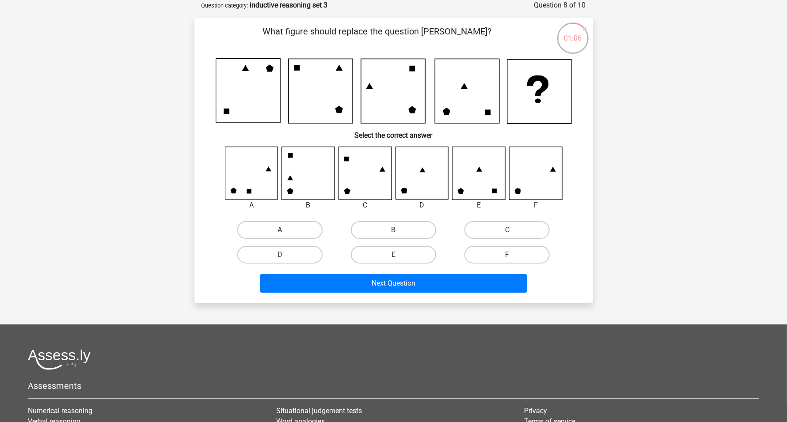
click at [297, 227] on label "A" at bounding box center [279, 230] width 85 height 18
click at [285, 230] on input "A" at bounding box center [283, 233] width 6 height 6
radio input "true"
click at [388, 253] on label "F" at bounding box center [506, 255] width 85 height 18
click at [388, 255] on input "F" at bounding box center [510, 258] width 6 height 6
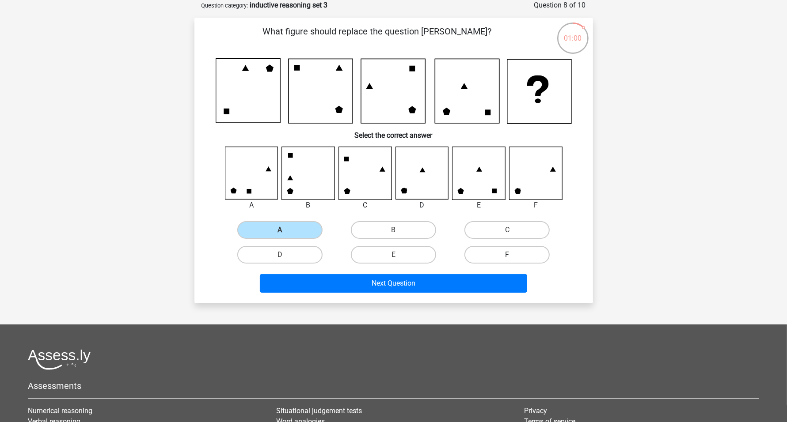
radio input "true"
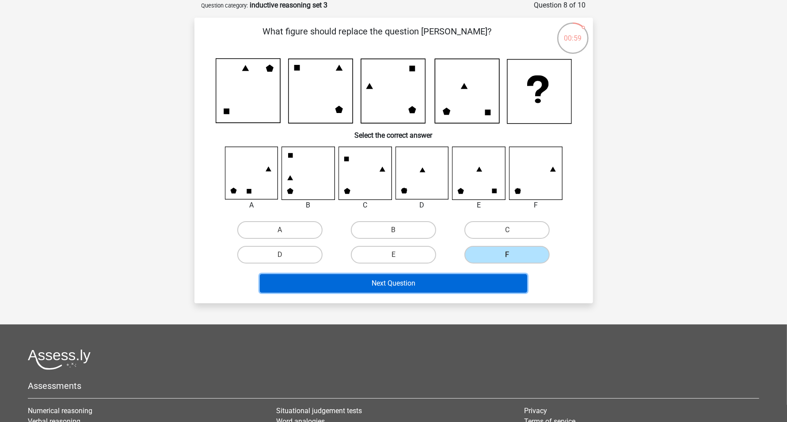
drag, startPoint x: 433, startPoint y: 275, endPoint x: 428, endPoint y: 279, distance: 6.4
click at [388, 277] on button "Next Question" at bounding box center [393, 283] width 267 height 19
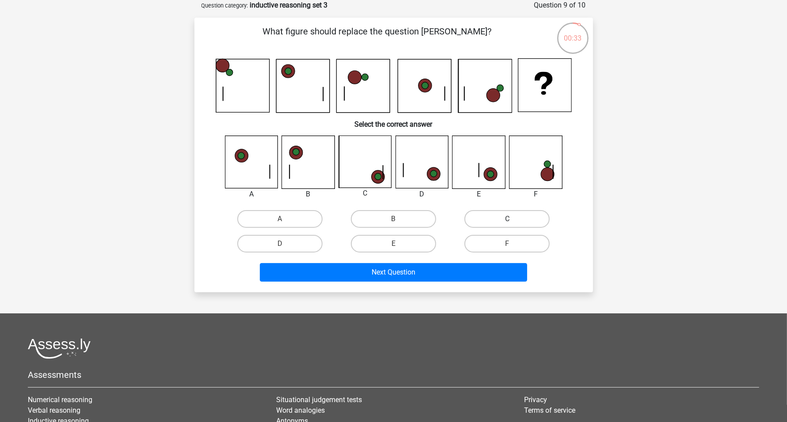
click at [388, 216] on label "C" at bounding box center [506, 219] width 85 height 18
click at [388, 219] on input "C" at bounding box center [510, 222] width 6 height 6
radio input "true"
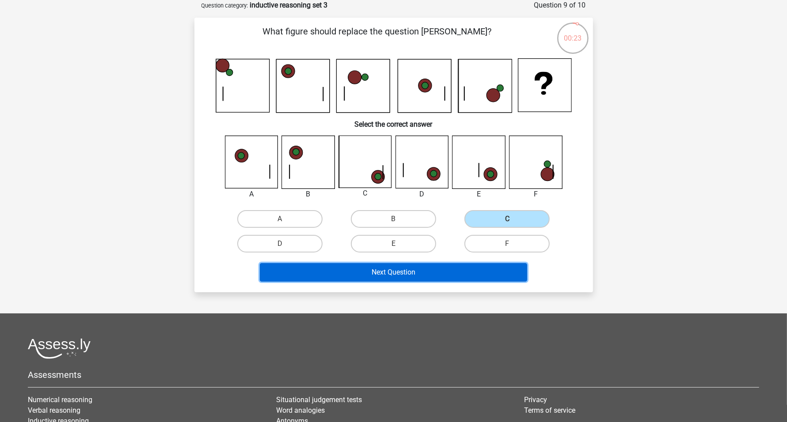
click at [388, 270] on button "Next Question" at bounding box center [393, 272] width 267 height 19
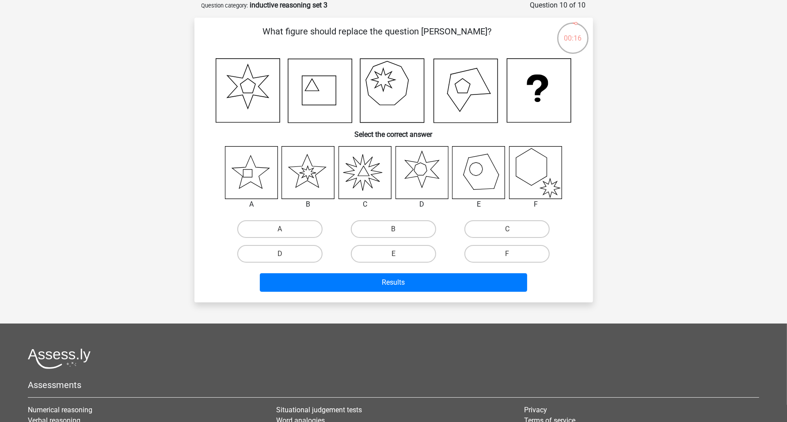
click at [388, 231] on input "B" at bounding box center [396, 232] width 6 height 6
radio input "true"
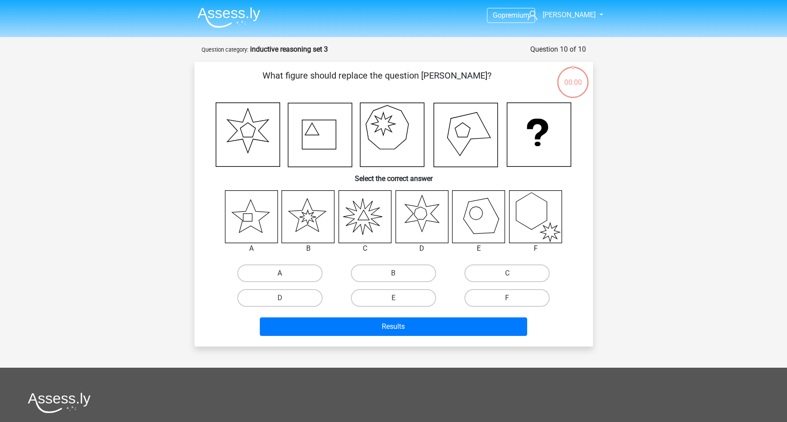
scroll to position [44, 0]
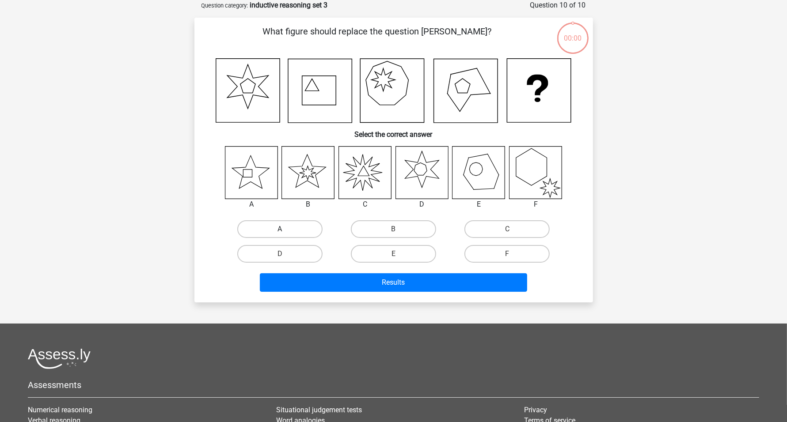
click at [282, 231] on input "A" at bounding box center [283, 232] width 6 height 6
radio input "true"
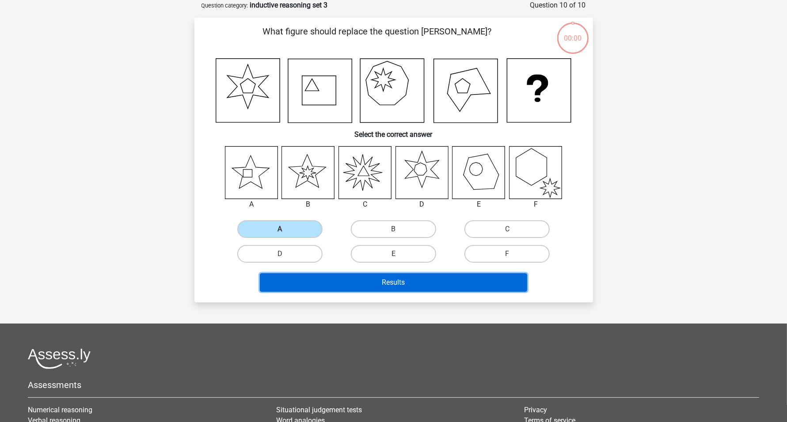
click at [366, 283] on button "Results" at bounding box center [393, 283] width 267 height 19
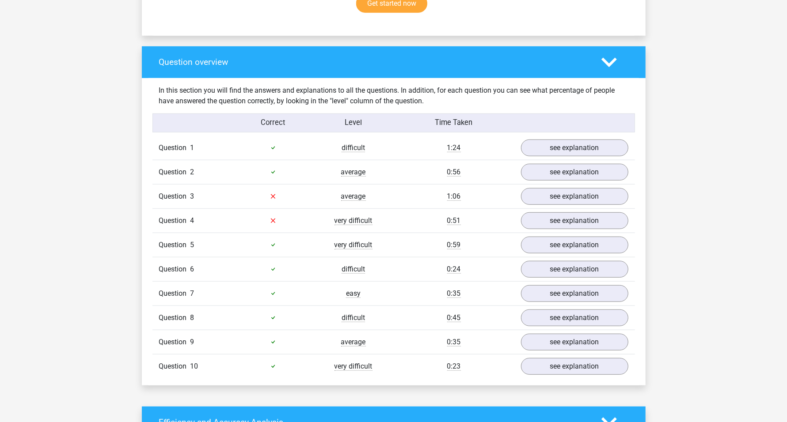
scroll to position [608, 0]
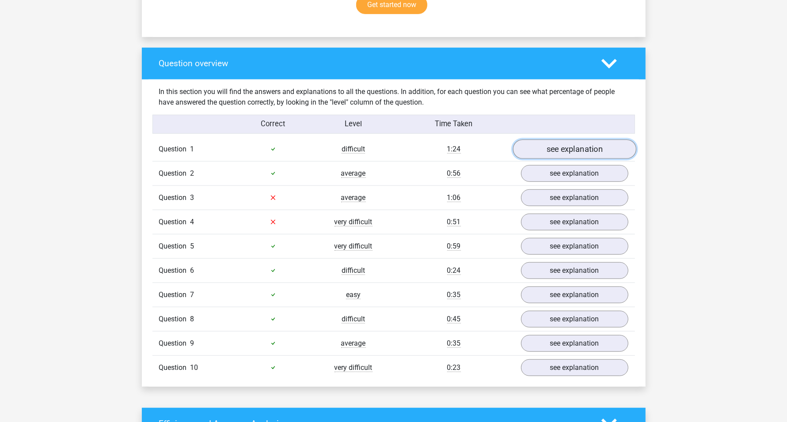
click at [563, 151] on link "see explanation" at bounding box center [574, 149] width 123 height 19
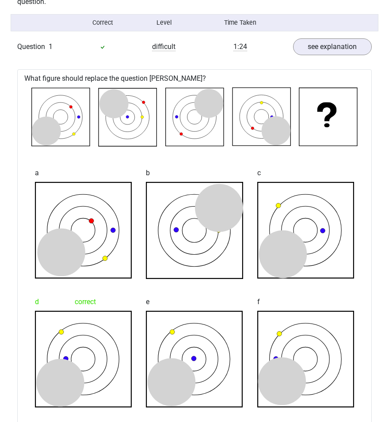
scroll to position [718, 0]
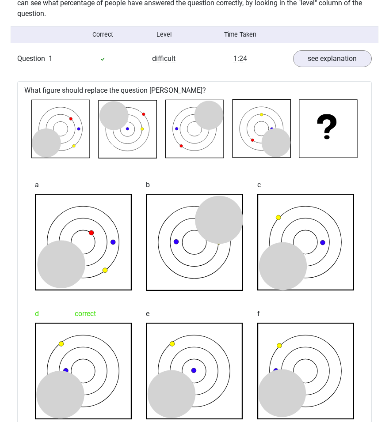
click at [293, 191] on div "c" at bounding box center [305, 233] width 111 height 129
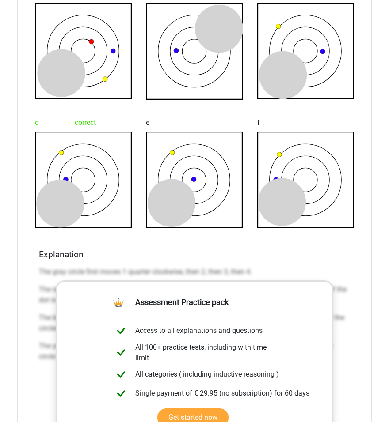
scroll to position [939, 0]
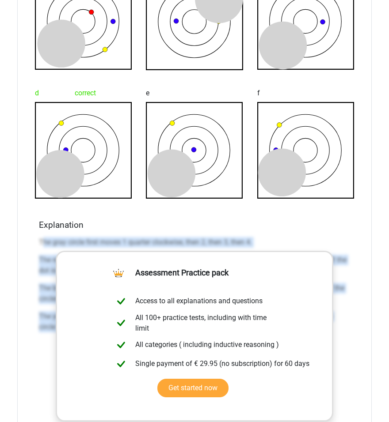
drag, startPoint x: 42, startPoint y: 240, endPoint x: 354, endPoint y: 362, distance: 334.4
click at [356, 362] on div "What figure should replace the question mark? a b c d" at bounding box center [194, 199] width 354 height 679
copy div "he gray circle first moves 1 quarter clockwise, then 2, then 3, then 4. The red…"
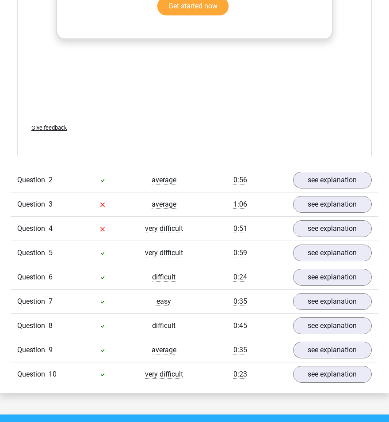
scroll to position [1326, 0]
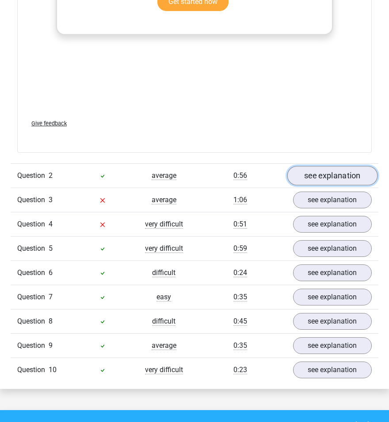
click at [323, 174] on link "see explanation" at bounding box center [332, 175] width 91 height 19
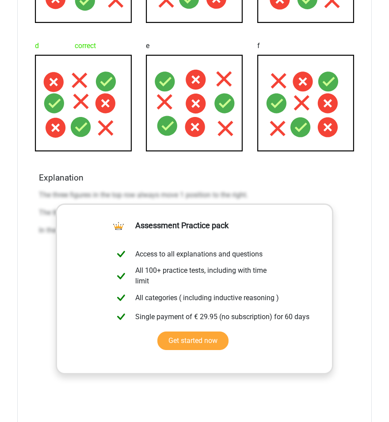
scroll to position [1713, 0]
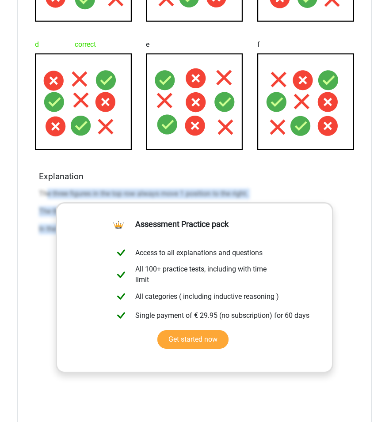
drag, startPoint x: 46, startPoint y: 188, endPoint x: 351, endPoint y: 293, distance: 322.6
click at [351, 293] on div "Explanation The three figures in the top row always move 1 position to the righ…" at bounding box center [194, 310] width 318 height 279
copy div "e three figures in the top row always move 1 position to the right. The three f…"
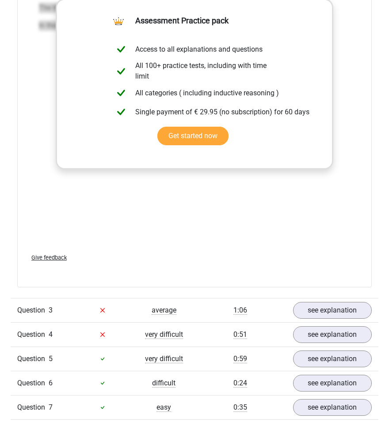
scroll to position [1989, 0]
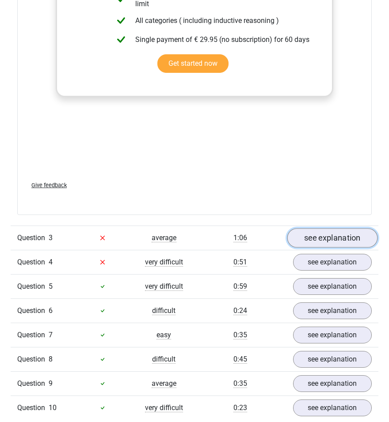
click at [335, 238] on link "see explanation" at bounding box center [332, 237] width 91 height 19
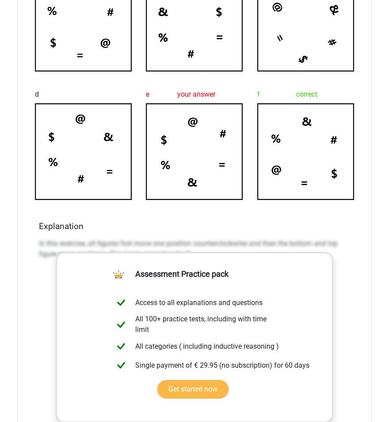
scroll to position [2431, 0]
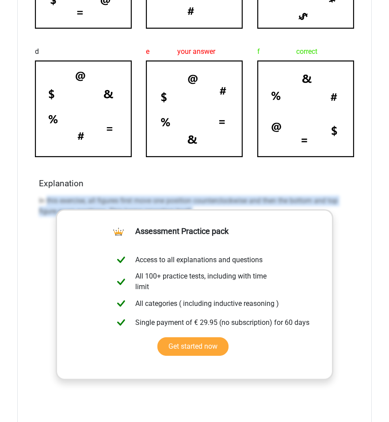
drag, startPoint x: 46, startPoint y: 198, endPoint x: 366, endPoint y: 244, distance: 323.3
click at [366, 244] on div "What figure should replace the question mark? a b" at bounding box center [194, 159] width 354 height 680
copy p "this exercise, all figures first move one position counterclockwise and then th…"
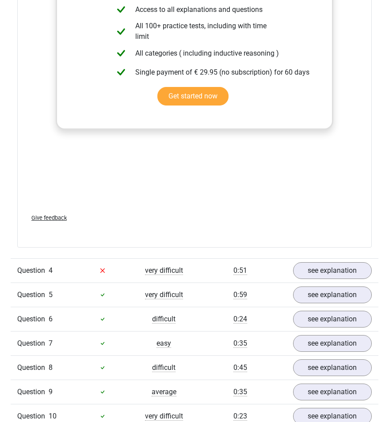
scroll to position [2652, 0]
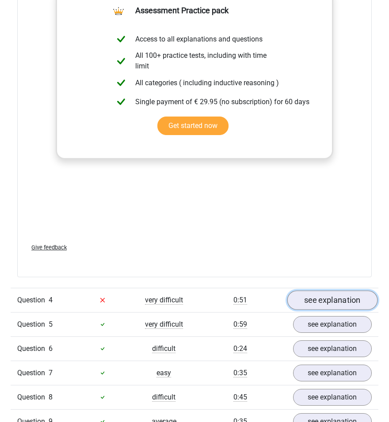
click at [332, 299] on link "see explanation" at bounding box center [332, 300] width 91 height 19
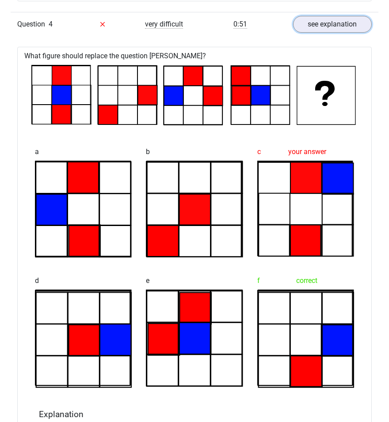
scroll to position [3094, 0]
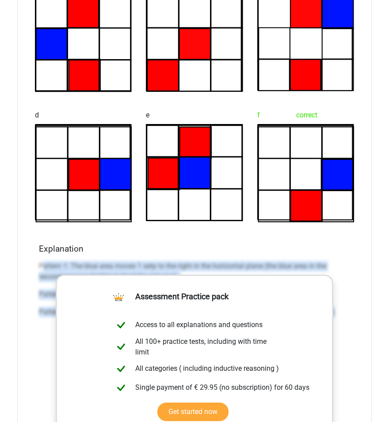
drag, startPoint x: 41, startPoint y: 263, endPoint x: 378, endPoint y: 331, distance: 344.0
copy div "attern 1: The blue area moves 1 setp to the right in the horizontal plane (the …"
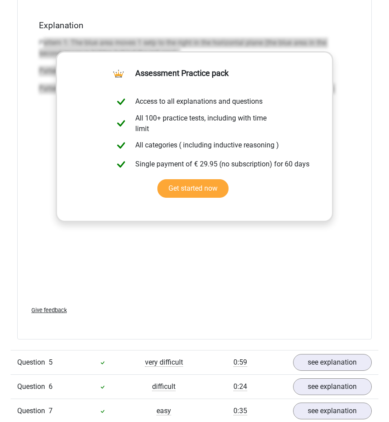
scroll to position [3535, 0]
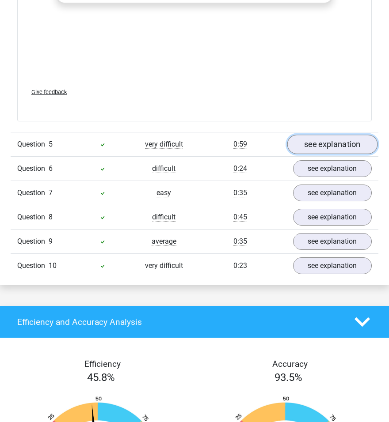
click at [336, 141] on link "see explanation" at bounding box center [332, 144] width 91 height 19
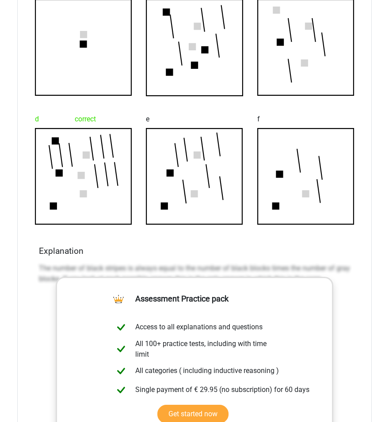
scroll to position [3812, 0]
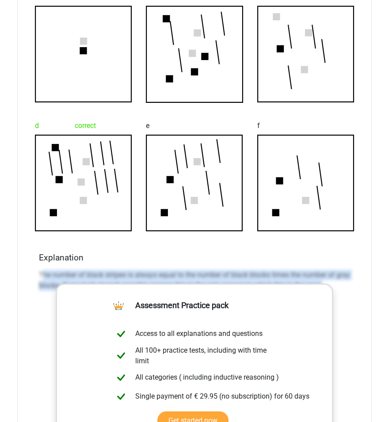
drag, startPoint x: 42, startPoint y: 270, endPoint x: 360, endPoint y: 323, distance: 322.4
click at [355, 323] on div "What figure should replace the question mark? a b c d" at bounding box center [194, 231] width 354 height 681
copy p "he number of black stripes is always equal to the number of black blocks times …"
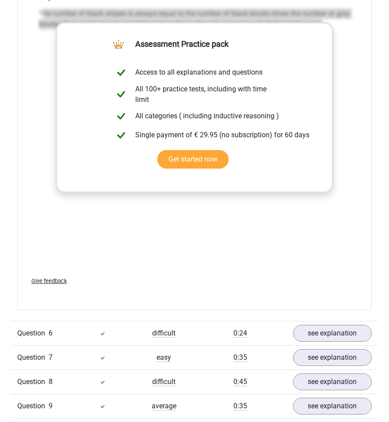
scroll to position [4143, 0]
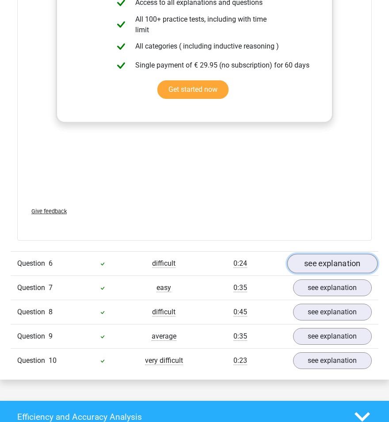
click at [336, 260] on link "see explanation" at bounding box center [332, 263] width 91 height 19
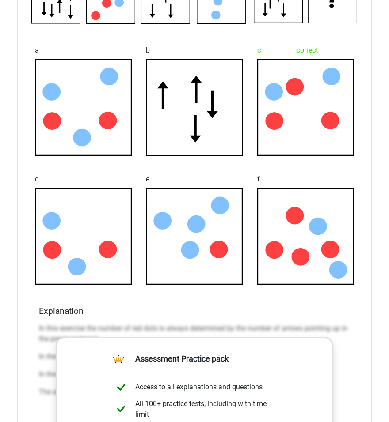
scroll to position [4530, 0]
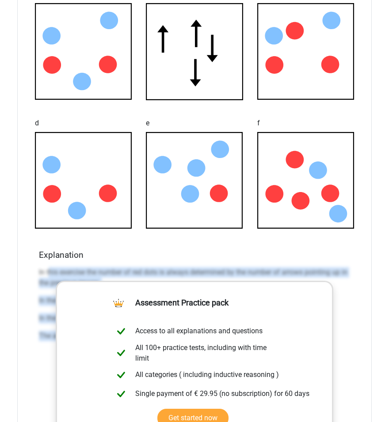
drag, startPoint x: 50, startPoint y: 268, endPoint x: 362, endPoint y: 365, distance: 326.4
click at [360, 365] on div "What figure should replace the question mark? a b" at bounding box center [194, 235] width 354 height 670
copy div "his exercise the number of red dots is always determined by the number of arrow…"
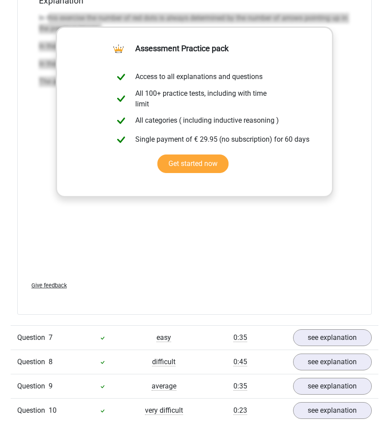
scroll to position [4861, 0]
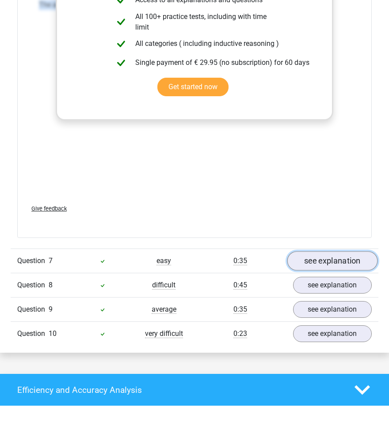
click at [331, 255] on link "see explanation" at bounding box center [332, 260] width 91 height 19
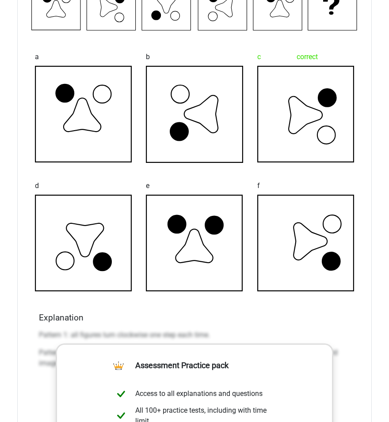
scroll to position [5248, 0]
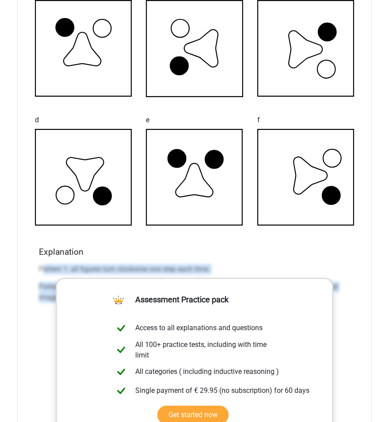
drag, startPoint x: 42, startPoint y: 263, endPoint x: 362, endPoint y: 314, distance: 324.0
click at [364, 315] on div "What figure should replace the question mark? a b c correct d" at bounding box center [194, 232] width 354 height 670
copy div "attern 1: all figures turn clockwise one step each time. Pattern 2: Every other…"
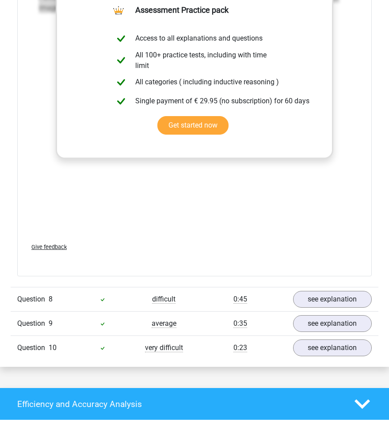
scroll to position [5579, 0]
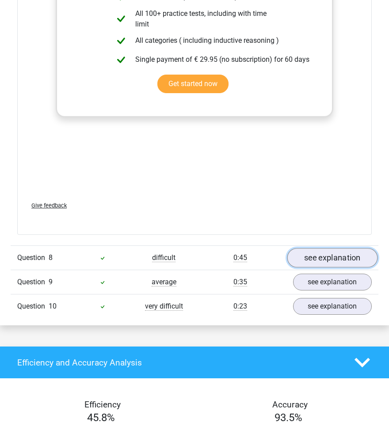
drag, startPoint x: 333, startPoint y: 255, endPoint x: 319, endPoint y: 250, distance: 14.8
click at [333, 255] on link "see explanation" at bounding box center [332, 257] width 91 height 19
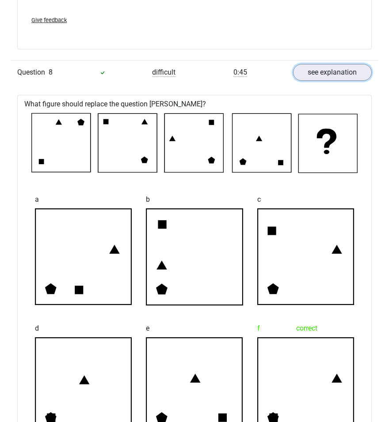
scroll to position [5966, 0]
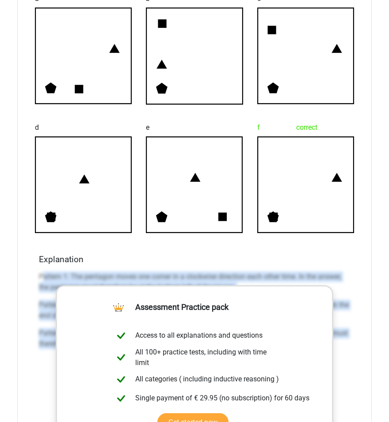
drag, startPoint x: 44, startPoint y: 269, endPoint x: 366, endPoint y: 363, distance: 335.6
click at [366, 362] on div "What figure should replace the question mark? a b c d e" at bounding box center [194, 234] width 354 height 680
copy div "attern 1: The pentagon moves one corner in a clockwise direction each other tim…"
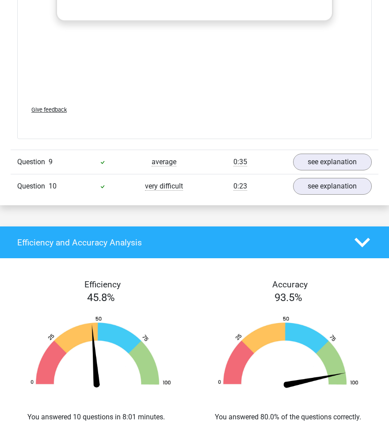
scroll to position [6408, 0]
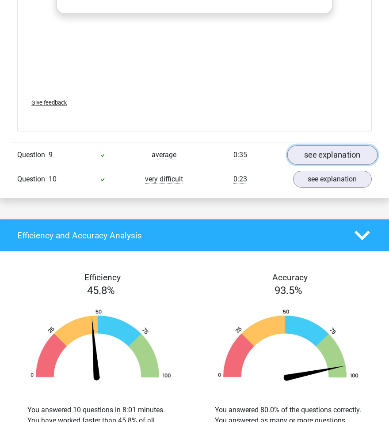
click at [339, 151] on link "see explanation" at bounding box center [332, 154] width 91 height 19
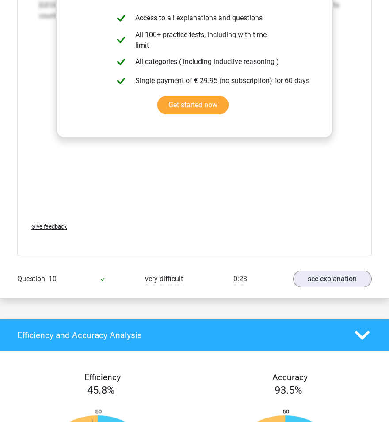
scroll to position [7016, 0]
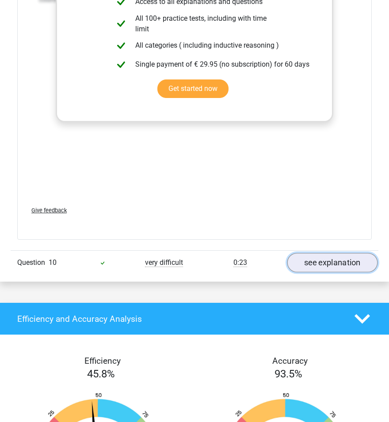
click at [337, 253] on link "see explanation" at bounding box center [332, 262] width 91 height 19
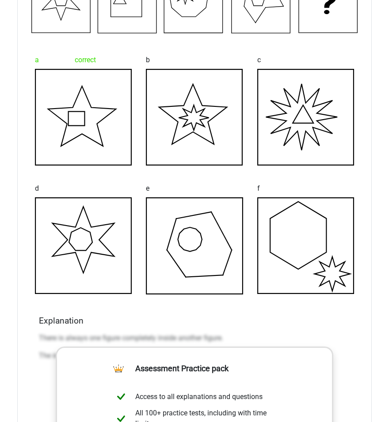
scroll to position [7347, 0]
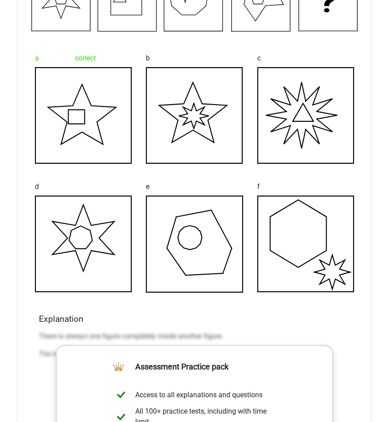
drag, startPoint x: 36, startPoint y: 331, endPoint x: 40, endPoint y: 331, distance: 4.4
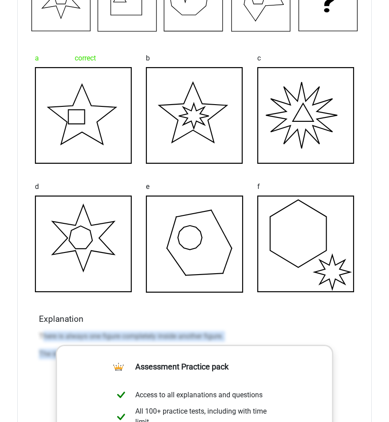
drag, startPoint x: 41, startPoint y: 331, endPoint x: 286, endPoint y: 337, distance: 245.8
click at [285, 337] on div "There is always one figure completely inside another figure. The inner figure a…" at bounding box center [194, 349] width 311 height 42
copy div "here is always one figure completely inside another figure. The inner figure al…"
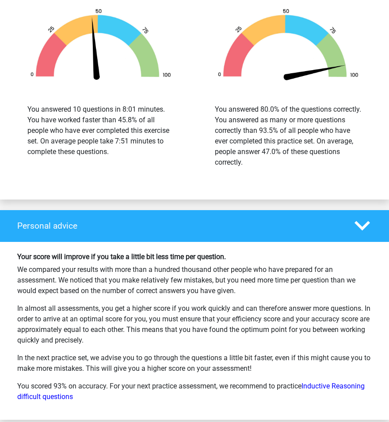
scroll to position [7913, 0]
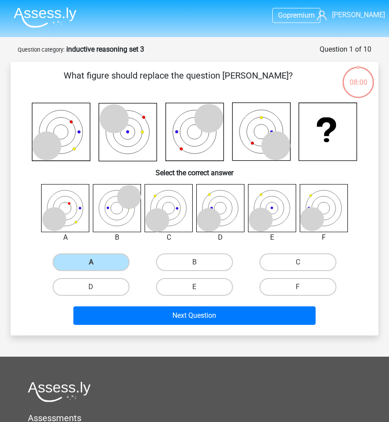
scroll to position [44, 0]
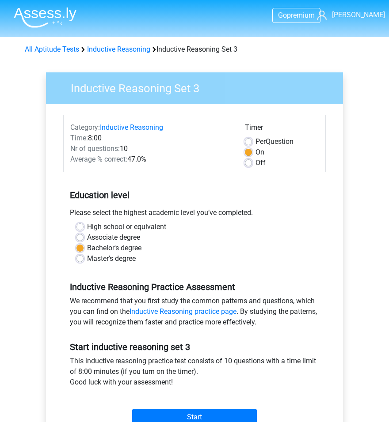
scroll to position [110, 0]
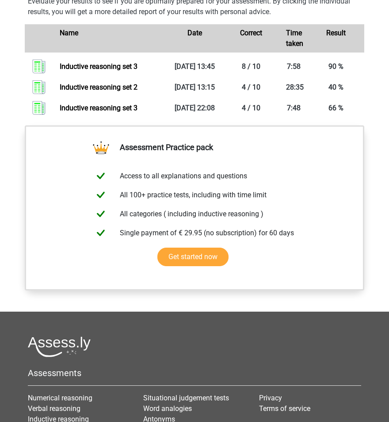
scroll to position [527, 0]
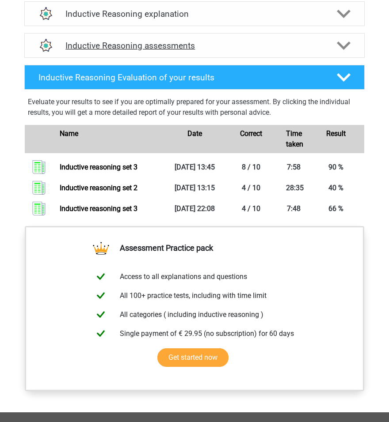
click at [148, 44] on h4 "Inductive Reasoning assessments" at bounding box center [194, 46] width 258 height 10
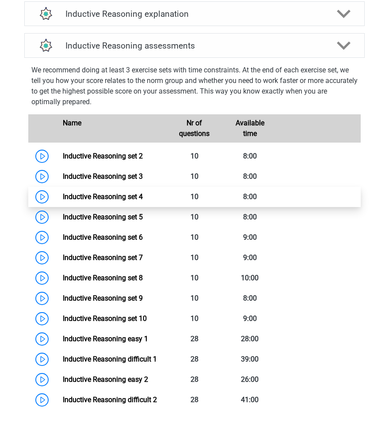
click at [127, 194] on link "Inductive Reasoning set 4" at bounding box center [103, 197] width 80 height 8
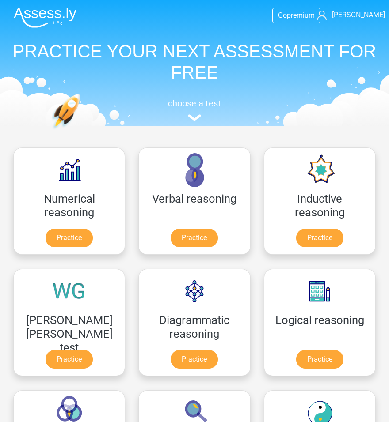
scroll to position [85, 0]
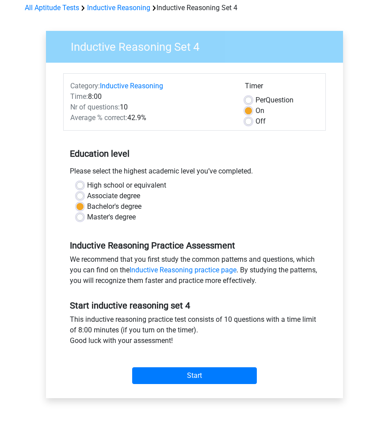
scroll to position [110, 0]
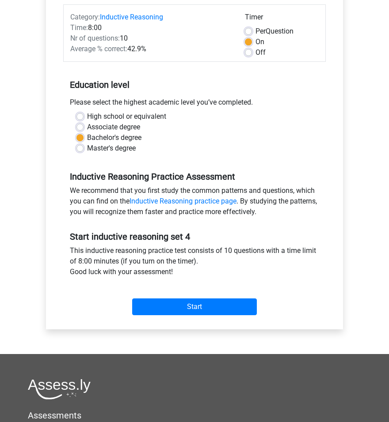
click at [87, 148] on label "Master's degree" at bounding box center [111, 148] width 49 height 11
click at [80, 148] on input "Master's degree" at bounding box center [79, 147] width 7 height 9
radio input "true"
click at [87, 138] on label "Bachelor's degree" at bounding box center [114, 138] width 54 height 11
click at [79, 138] on input "Bachelor's degree" at bounding box center [79, 137] width 7 height 9
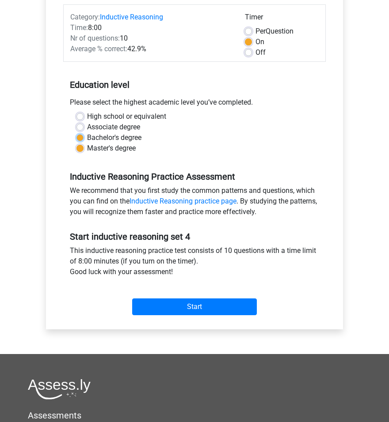
radio input "true"
click at [84, 149] on div "Master's degree" at bounding box center [194, 148] width 236 height 11
click at [87, 146] on label "Master's degree" at bounding box center [111, 148] width 49 height 11
click at [80, 146] on input "Master's degree" at bounding box center [79, 147] width 7 height 9
radio input "true"
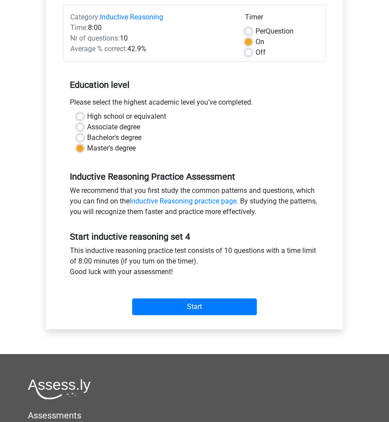
click at [75, 136] on div "High school or equivalent Associate degree Bachelor's degree Master's degree" at bounding box center [194, 132] width 249 height 42
click at [87, 137] on label "Bachelor's degree" at bounding box center [114, 138] width 54 height 11
click at [82, 137] on input "Bachelor's degree" at bounding box center [79, 137] width 7 height 9
radio input "true"
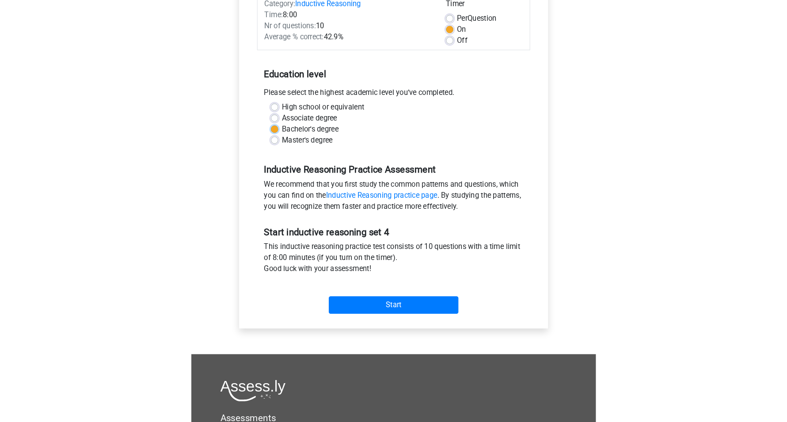
scroll to position [55, 0]
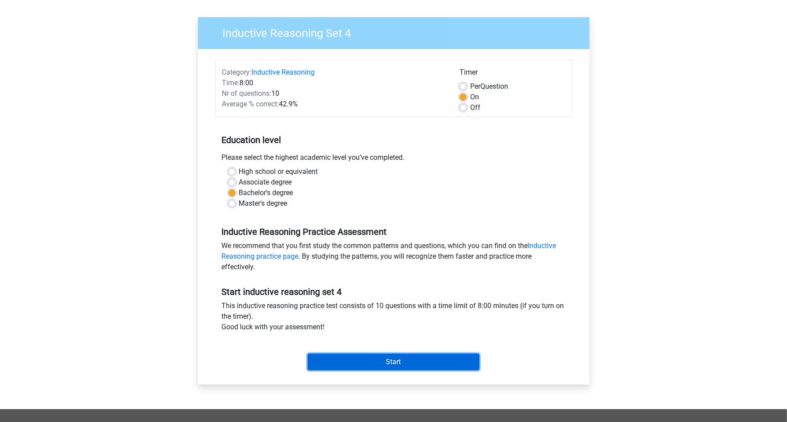
click at [388, 361] on input "Start" at bounding box center [394, 362] width 172 height 17
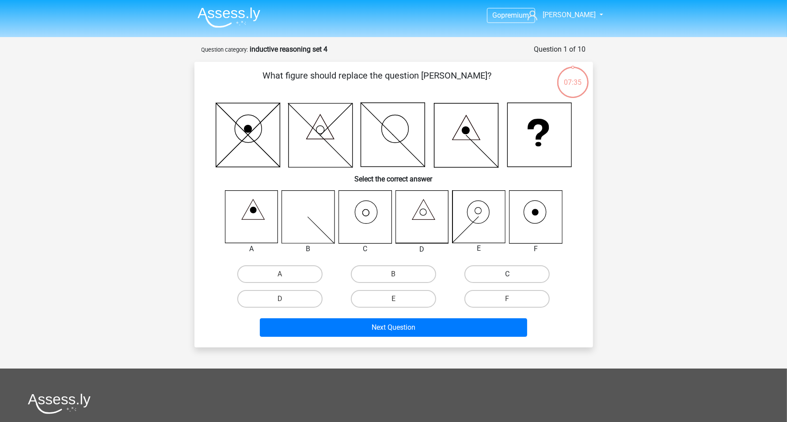
click at [490, 274] on label "C" at bounding box center [506, 275] width 85 height 18
click at [507, 274] on input "C" at bounding box center [510, 277] width 6 height 6
radio input "true"
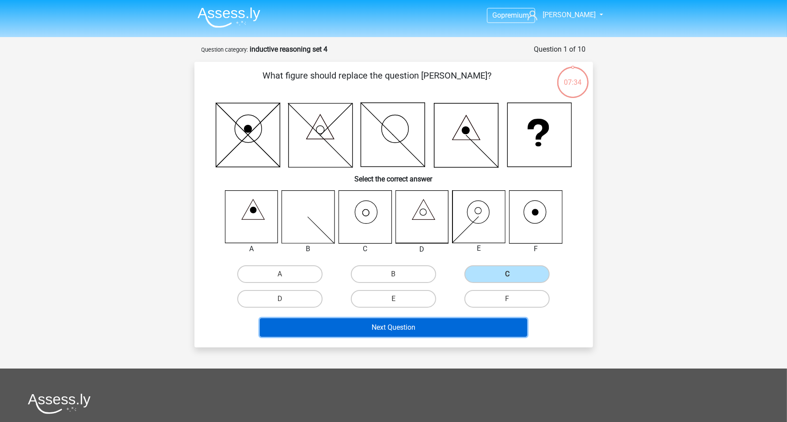
click at [428, 328] on button "Next Question" at bounding box center [393, 328] width 267 height 19
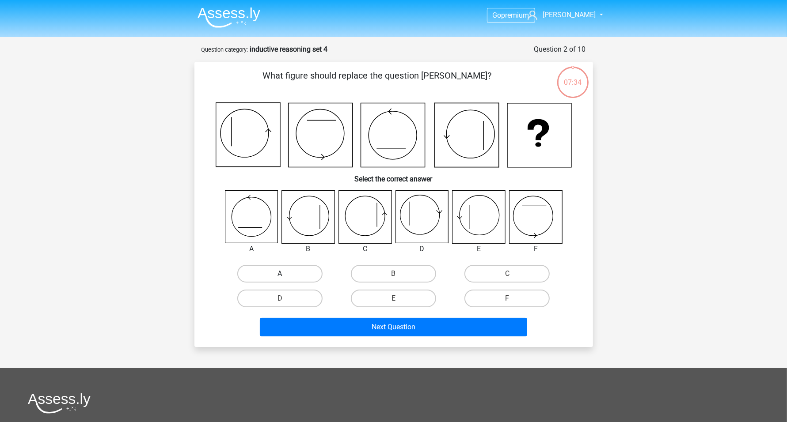
scroll to position [44, 0]
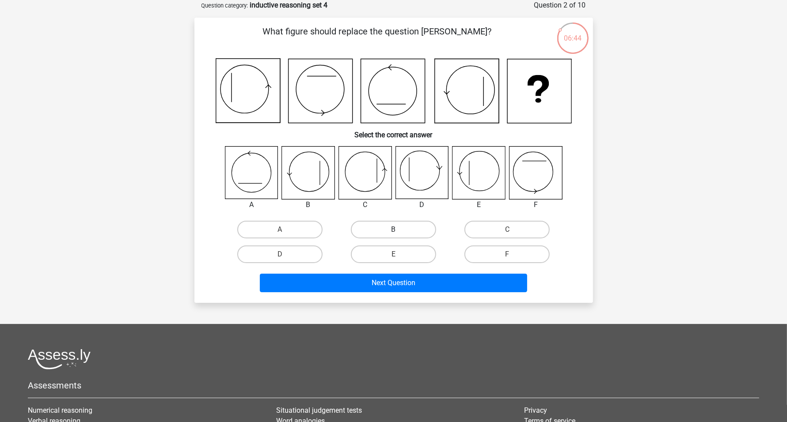
click at [397, 236] on label "B" at bounding box center [393, 230] width 85 height 18
click at [397, 236] on input "B" at bounding box center [396, 233] width 6 height 6
radio input "true"
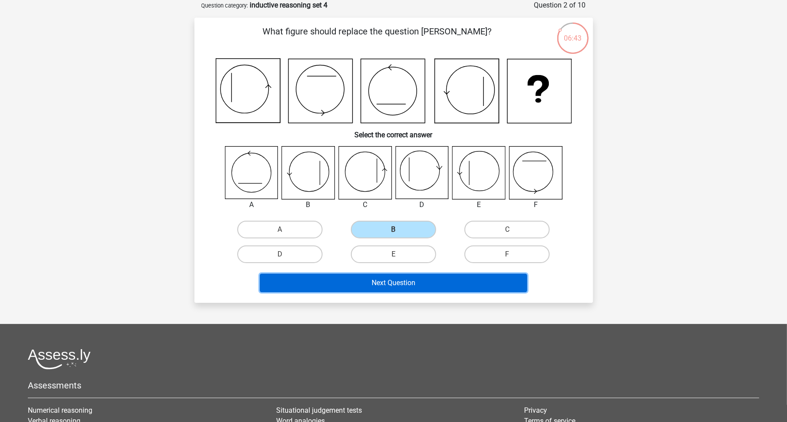
click at [414, 283] on button "Next Question" at bounding box center [393, 283] width 267 height 19
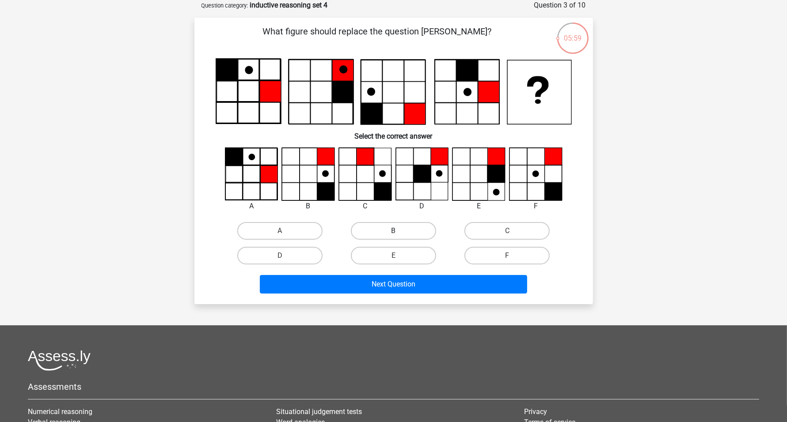
click at [402, 232] on label "B" at bounding box center [393, 231] width 85 height 18
click at [399, 232] on input "B" at bounding box center [396, 234] width 6 height 6
radio input "true"
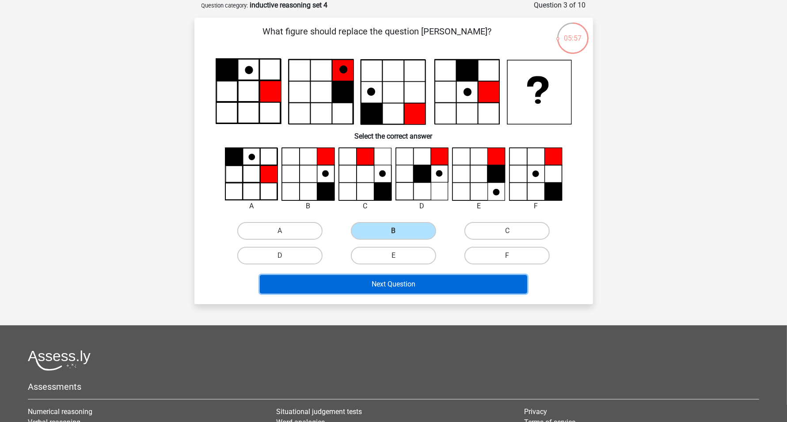
click at [461, 278] on button "Next Question" at bounding box center [393, 284] width 267 height 19
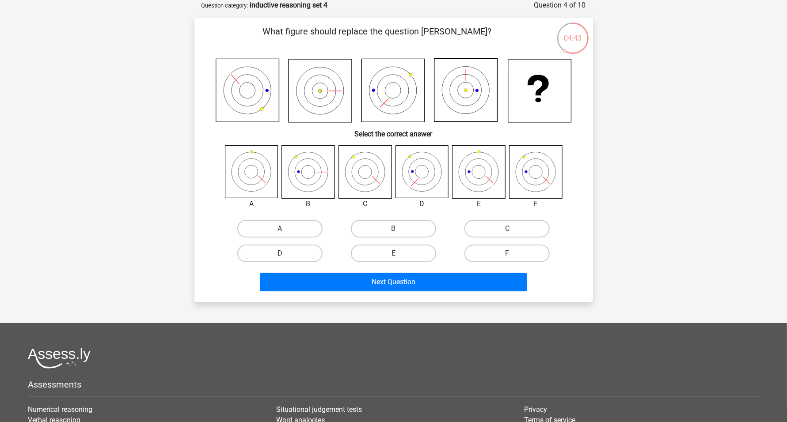
click at [287, 257] on label "D" at bounding box center [279, 254] width 85 height 18
click at [285, 257] on input "D" at bounding box center [283, 257] width 6 height 6
radio input "true"
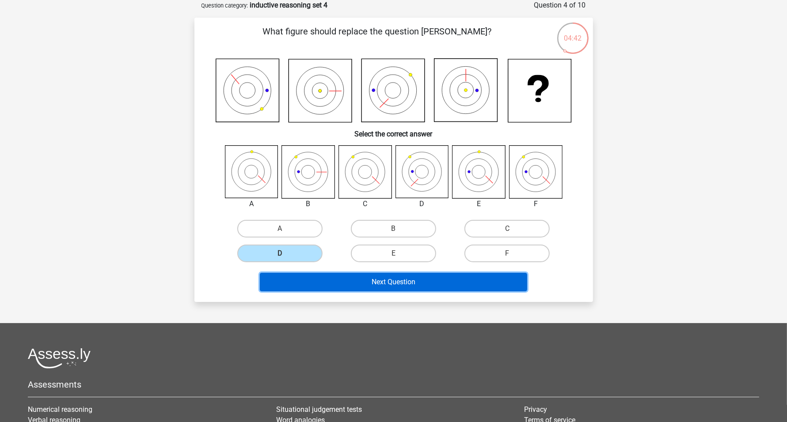
click at [373, 287] on button "Next Question" at bounding box center [393, 282] width 267 height 19
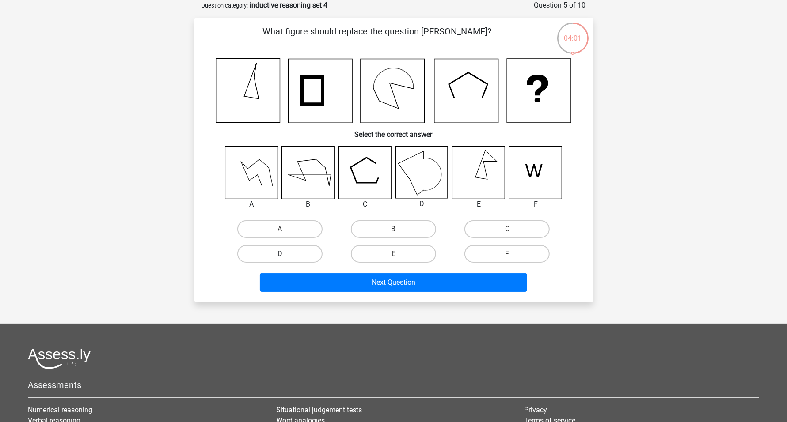
click at [296, 254] on label "D" at bounding box center [279, 254] width 85 height 18
click at [285, 254] on input "D" at bounding box center [283, 257] width 6 height 6
radio input "true"
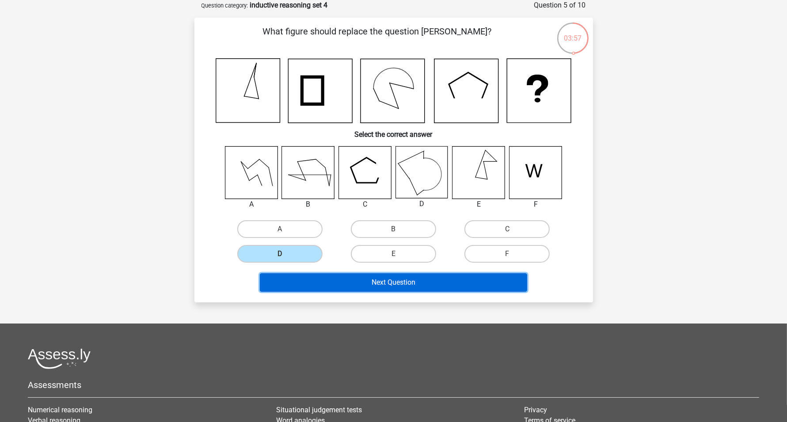
click at [465, 285] on button "Next Question" at bounding box center [393, 283] width 267 height 19
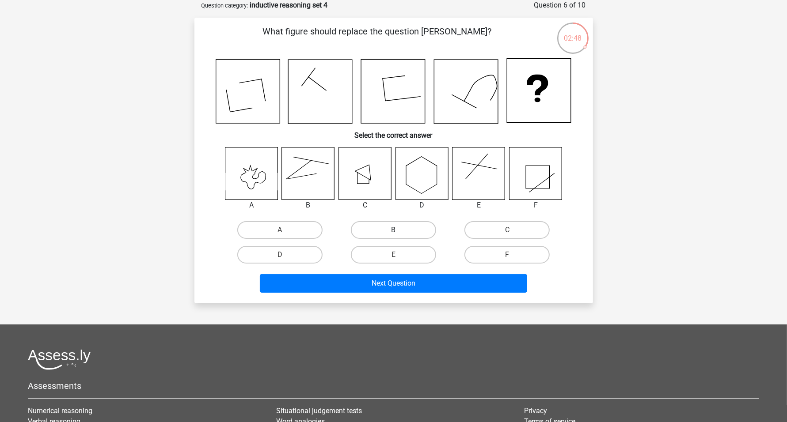
drag, startPoint x: 398, startPoint y: 227, endPoint x: 400, endPoint y: 238, distance: 11.4
click at [399, 228] on label "B" at bounding box center [393, 230] width 85 height 18
click at [399, 230] on input "B" at bounding box center [396, 233] width 6 height 6
radio input "true"
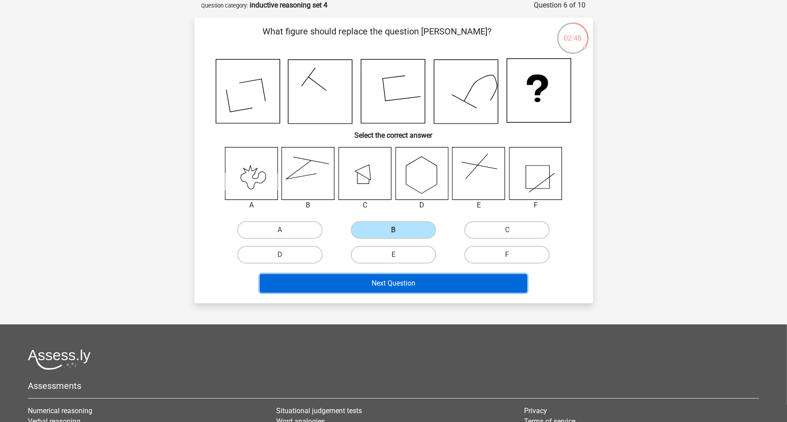
click at [396, 280] on button "Next Question" at bounding box center [393, 283] width 267 height 19
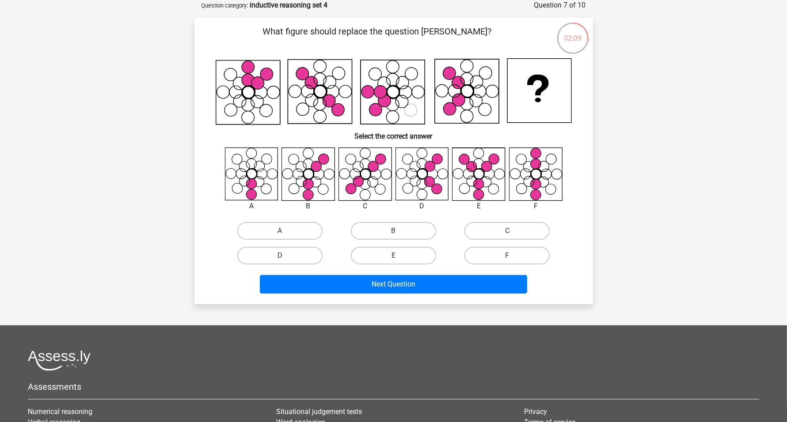
click at [228, 200] on icon at bounding box center [251, 174] width 53 height 53
drag, startPoint x: 408, startPoint y: 235, endPoint x: 411, endPoint y: 242, distance: 7.5
click at [409, 235] on label "B" at bounding box center [393, 231] width 85 height 18
click at [399, 235] on input "B" at bounding box center [396, 234] width 6 height 6
radio input "true"
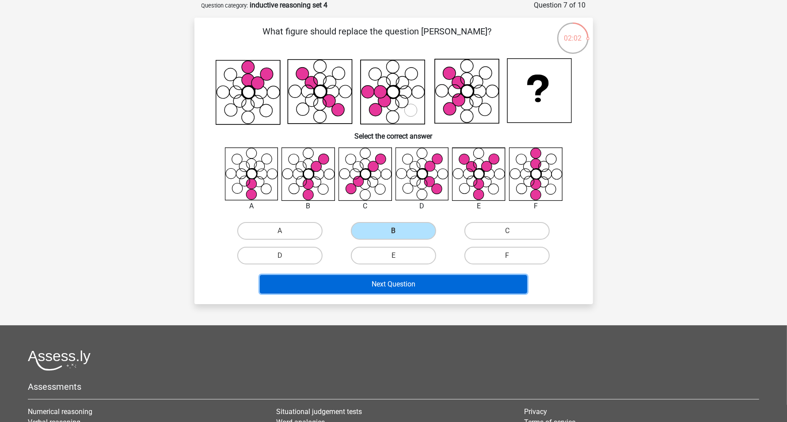
click at [422, 278] on button "Next Question" at bounding box center [393, 284] width 267 height 19
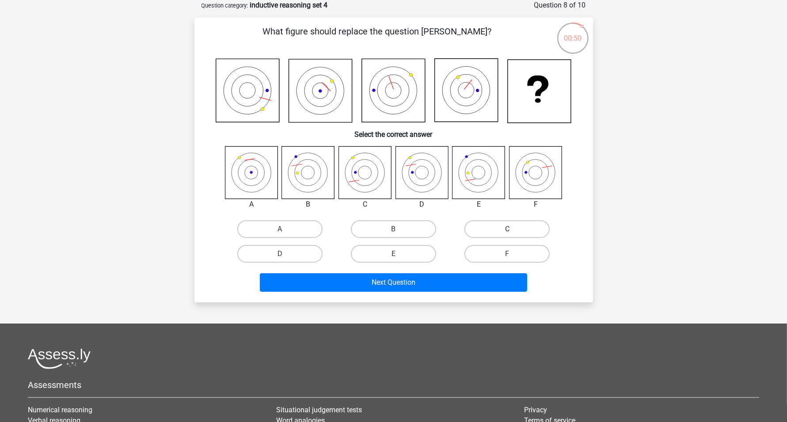
click at [499, 228] on label "C" at bounding box center [506, 230] width 85 height 18
click at [507, 229] on input "C" at bounding box center [510, 232] width 6 height 6
radio input "true"
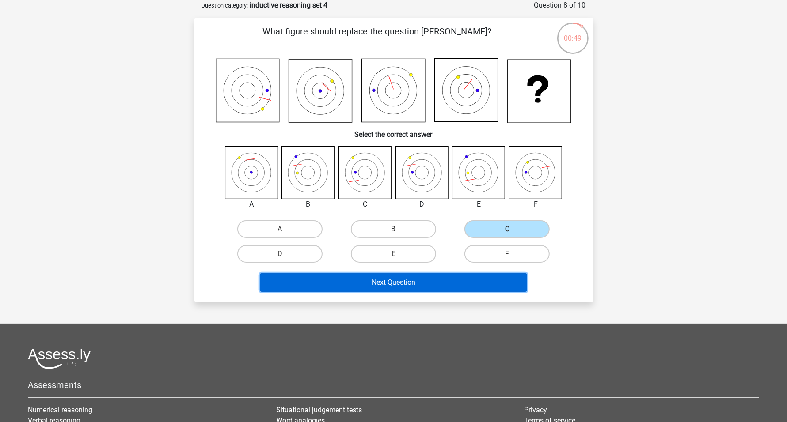
click at [439, 281] on button "Next Question" at bounding box center [393, 283] width 267 height 19
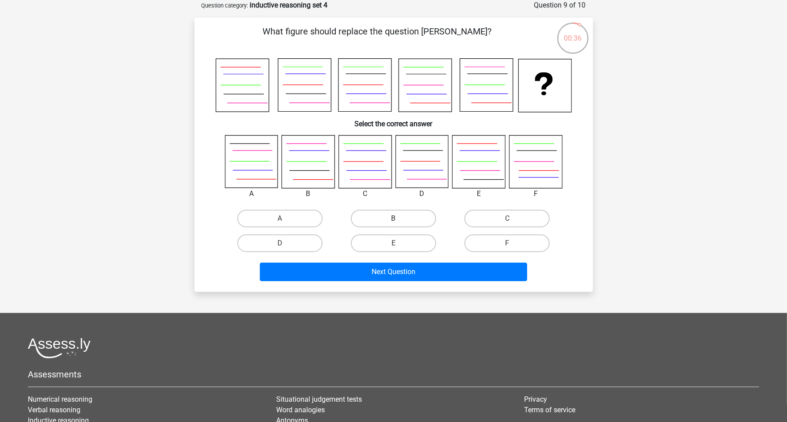
click at [385, 221] on label "B" at bounding box center [393, 219] width 85 height 18
click at [393, 221] on input "B" at bounding box center [396, 222] width 6 height 6
radio input "true"
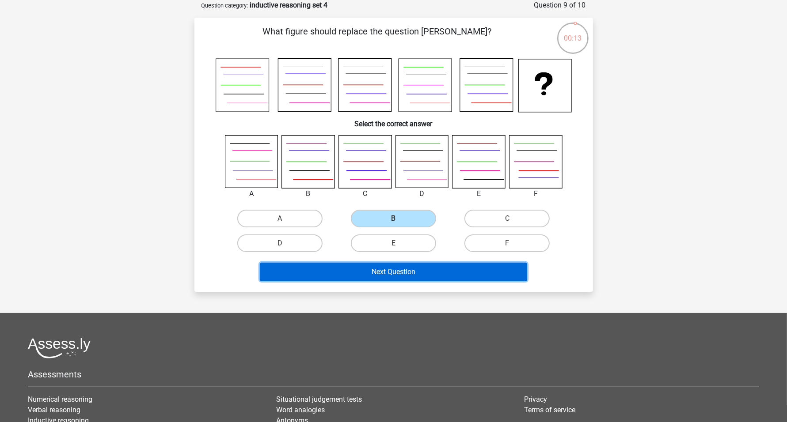
click at [441, 270] on button "Next Question" at bounding box center [393, 272] width 267 height 19
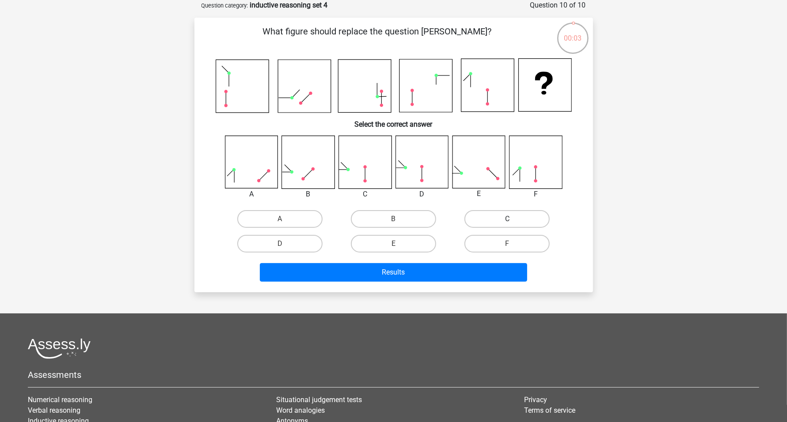
click at [495, 222] on label "C" at bounding box center [506, 219] width 85 height 18
click at [507, 222] on input "C" at bounding box center [510, 222] width 6 height 6
radio input "true"
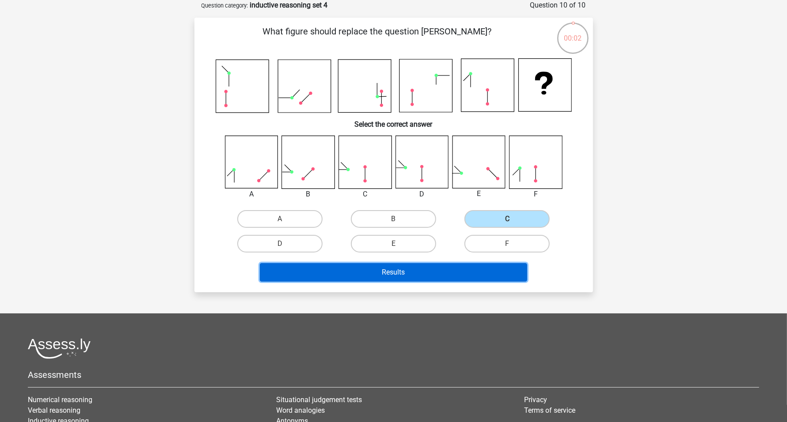
click at [415, 274] on button "Results" at bounding box center [393, 272] width 267 height 19
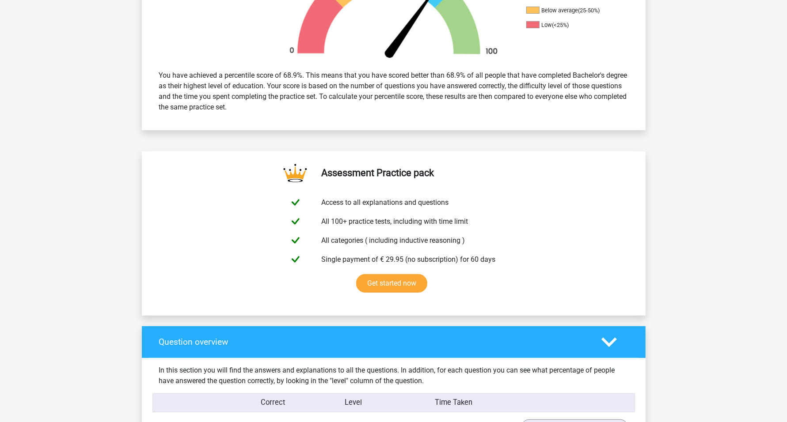
scroll to position [442, 0]
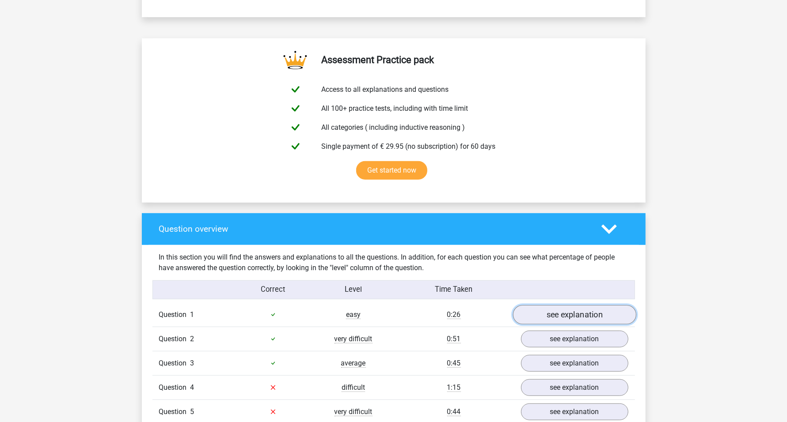
drag, startPoint x: 571, startPoint y: 312, endPoint x: 561, endPoint y: 312, distance: 10.2
click at [571, 312] on link "see explanation" at bounding box center [574, 314] width 123 height 19
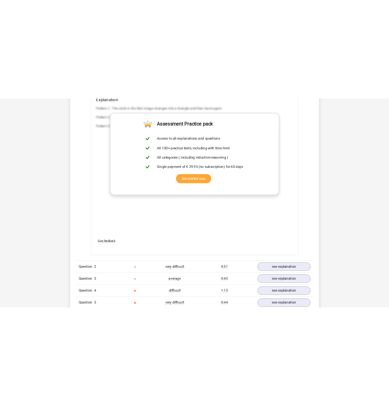
scroll to position [1326, 0]
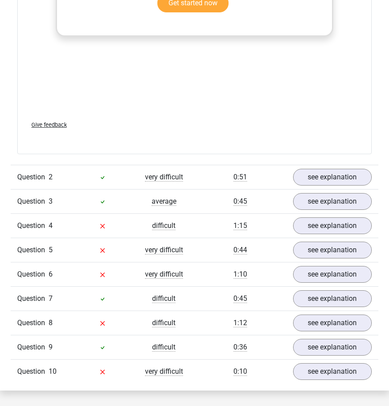
click at [243, 130] on div "Give feedback" at bounding box center [194, 125] width 340 height 23
click at [316, 177] on link "see explanation" at bounding box center [332, 176] width 91 height 19
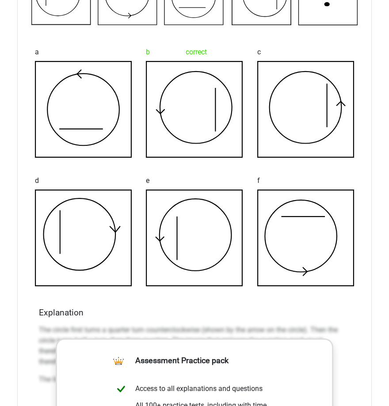
scroll to position [1768, 0]
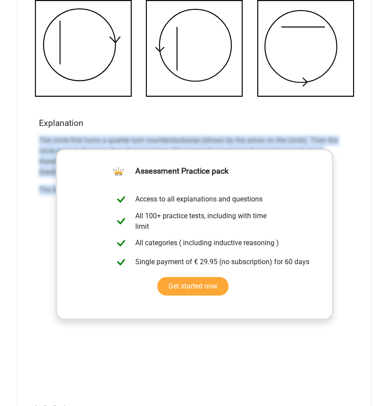
drag, startPoint x: 40, startPoint y: 137, endPoint x: 381, endPoint y: 223, distance: 350.9
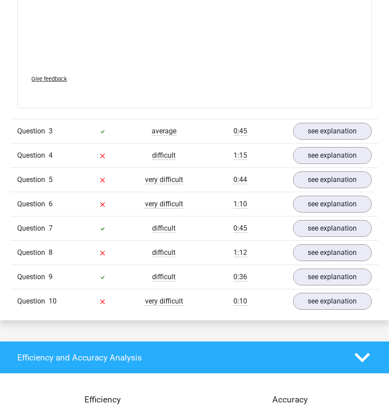
scroll to position [2099, 0]
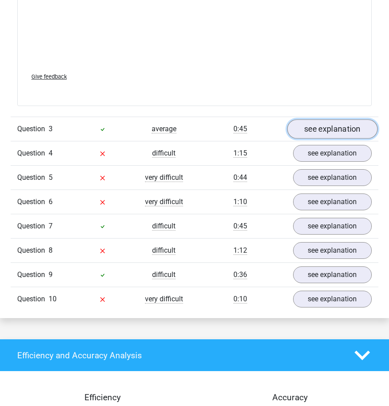
click at [334, 127] on link "see explanation" at bounding box center [332, 129] width 91 height 19
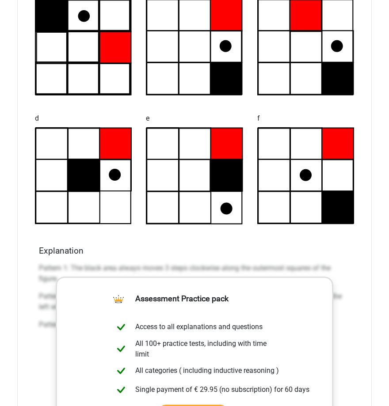
scroll to position [2375, 0]
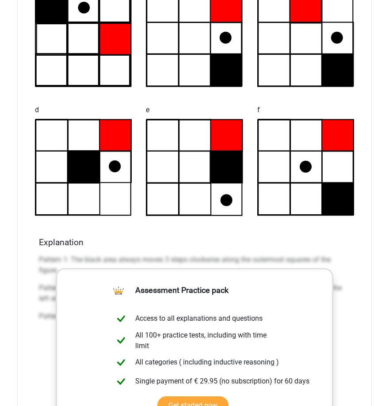
click at [35, 256] on div "What figure should replace the question [PERSON_NAME]? a" at bounding box center [194, 215] width 354 height 681
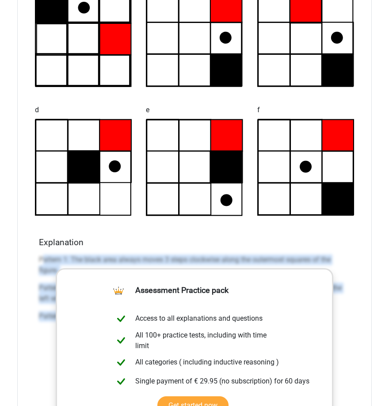
drag, startPoint x: 42, startPoint y: 254, endPoint x: 358, endPoint y: 325, distance: 323.5
click at [357, 327] on div "What figure should replace the question [PERSON_NAME]? a" at bounding box center [194, 215] width 354 height 681
copy div "attern 1: The black area always moves 3 steps clockwise along the outermost squ…"
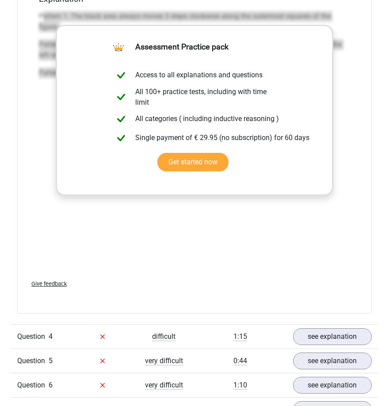
scroll to position [2707, 0]
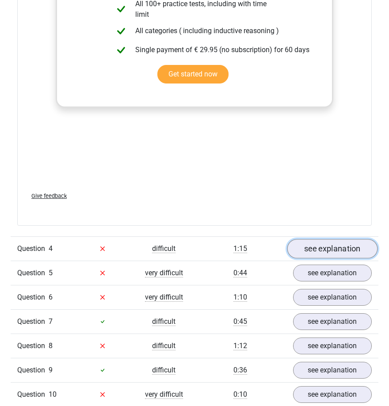
click at [311, 246] on link "see explanation" at bounding box center [332, 248] width 91 height 19
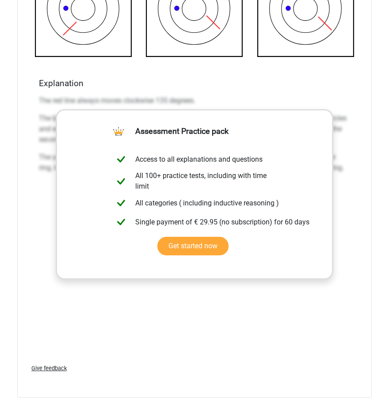
scroll to position [3480, 0]
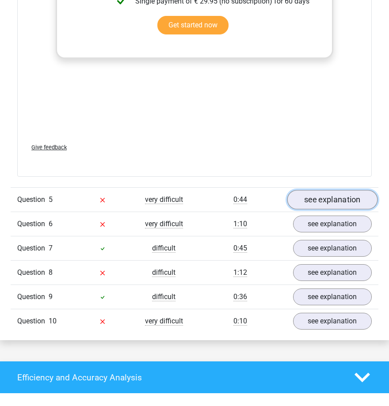
click at [324, 192] on link "see explanation" at bounding box center [332, 199] width 91 height 19
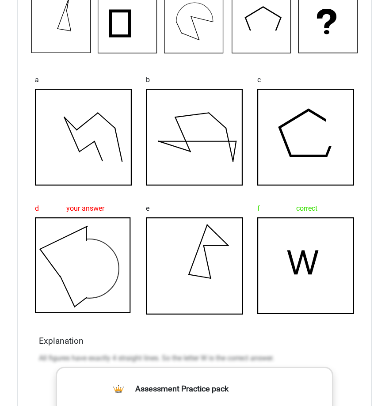
scroll to position [3867, 0]
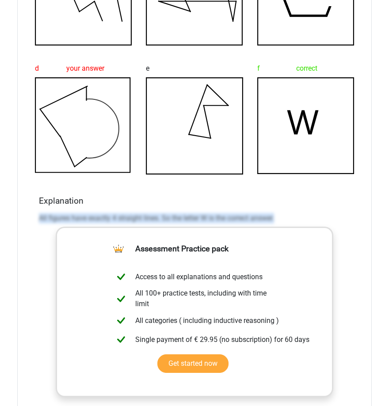
drag, startPoint x: 38, startPoint y: 212, endPoint x: 315, endPoint y: 213, distance: 277.1
click at [311, 213] on div "Explanation All figures have exactly 4 straight lines. So the letter W is the c…" at bounding box center [194, 335] width 318 height 279
copy p "All figures have exactly 4 straight lines. So the letter W is the correct answe…"
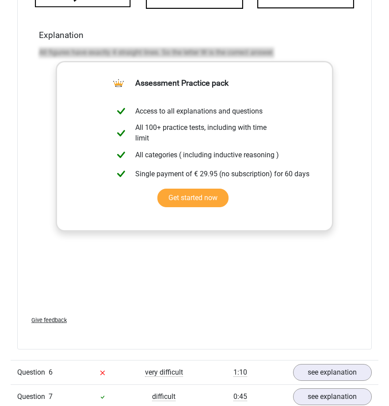
scroll to position [4143, 0]
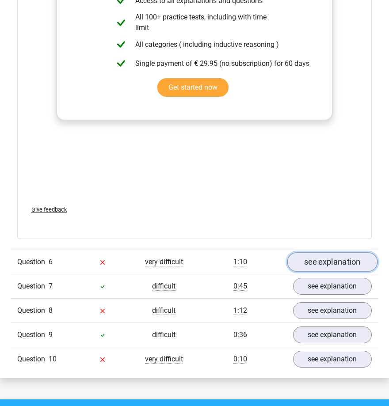
drag, startPoint x: 334, startPoint y: 260, endPoint x: 317, endPoint y: 249, distance: 20.5
click at [334, 260] on link "see explanation" at bounding box center [332, 261] width 91 height 19
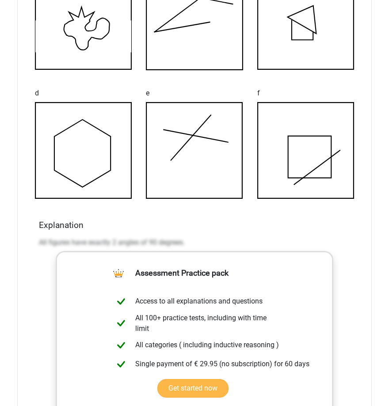
scroll to position [4585, 0]
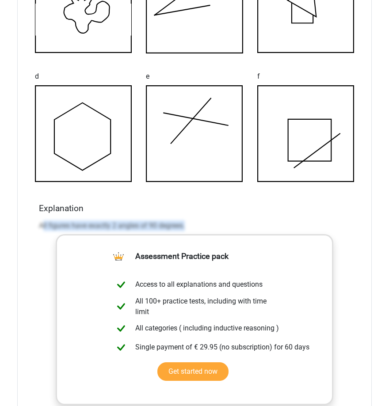
drag, startPoint x: 42, startPoint y: 219, endPoint x: 235, endPoint y: 225, distance: 192.3
click at [235, 225] on p "All figures have exactly 2 angles of 90 degrees." at bounding box center [194, 226] width 311 height 11
copy p "ll figures have exactly 2 angles of 90 degrees."
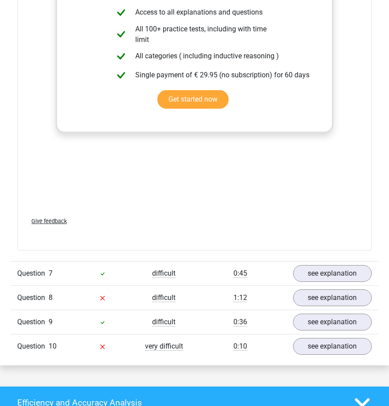
scroll to position [4861, 0]
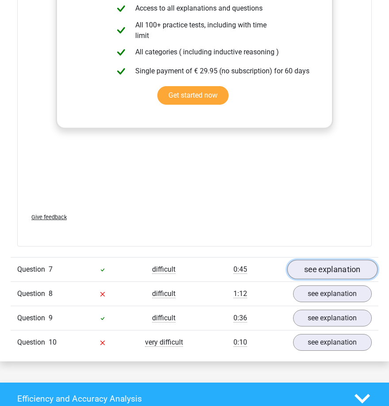
drag, startPoint x: 343, startPoint y: 268, endPoint x: 333, endPoint y: 266, distance: 10.3
click at [343, 268] on link "see explanation" at bounding box center [332, 269] width 91 height 19
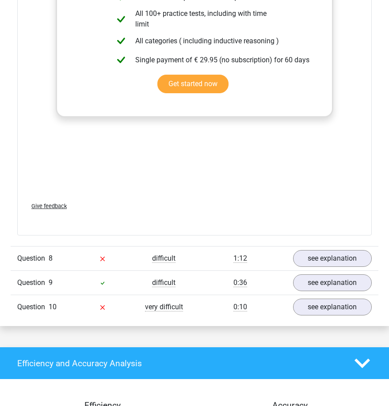
scroll to position [5690, 0]
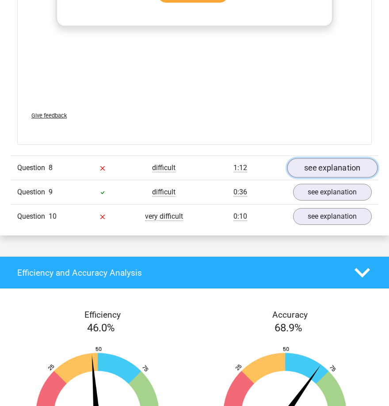
click at [306, 165] on link "see explanation" at bounding box center [332, 167] width 91 height 19
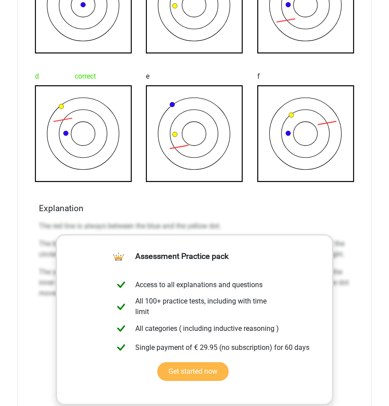
scroll to position [6132, 0]
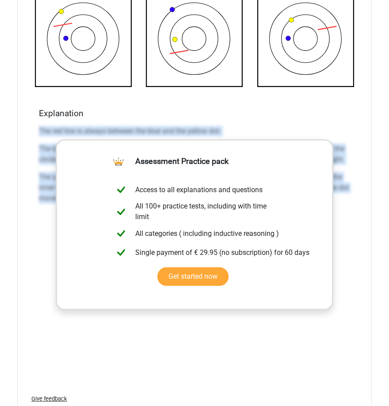
drag, startPoint x: 40, startPoint y: 124, endPoint x: 362, endPoint y: 204, distance: 331.6
click at [362, 204] on div "What figure should replace the question [PERSON_NAME]? a b c your answer d" at bounding box center [194, 89] width 354 height 680
copy div "The red line is always between the blue and the yellow dot. The blue dot moves …"
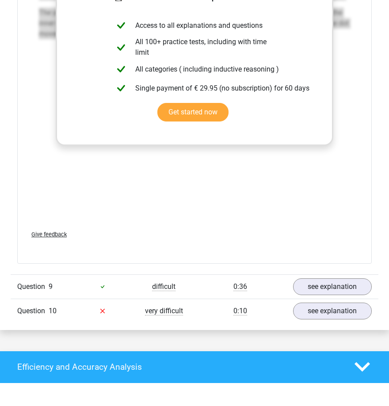
scroll to position [6298, 0]
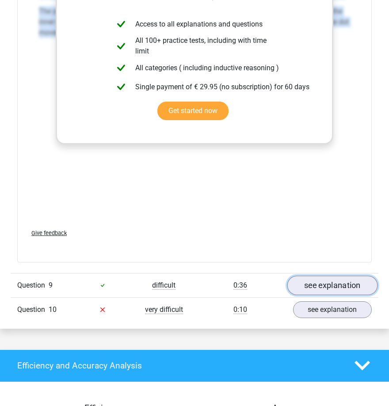
click at [329, 284] on link "see explanation" at bounding box center [332, 285] width 91 height 19
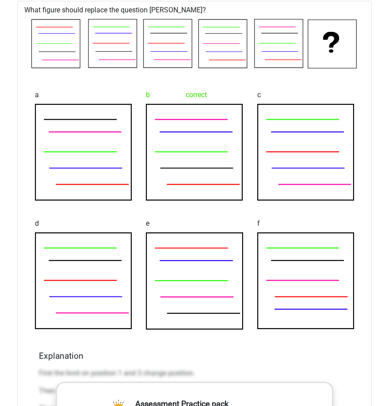
scroll to position [6740, 0]
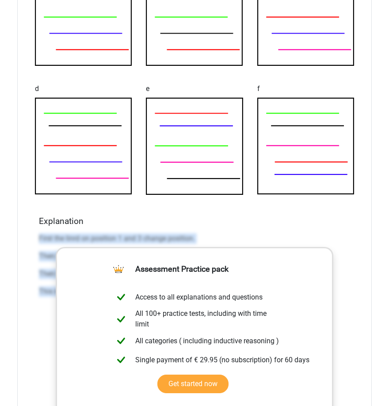
drag, startPoint x: 35, startPoint y: 230, endPoint x: 354, endPoint y: 320, distance: 331.3
click at [354, 320] on div "What figure should replace the question [PERSON_NAME]? a b correct c d" at bounding box center [194, 201] width 354 height 670
copy div "First the linrd on position 1 and 3 change position. Then the lines on position…"
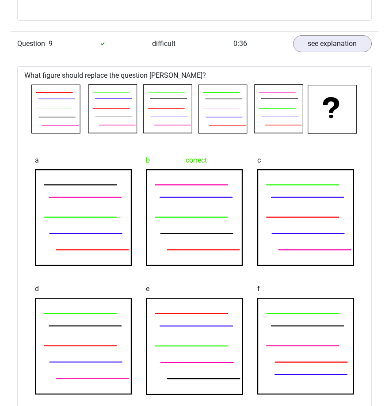
scroll to position [6463, 0]
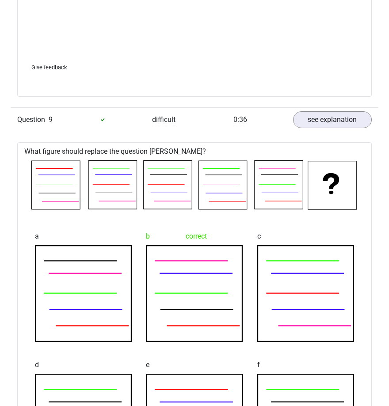
click at [271, 221] on div "c" at bounding box center [305, 285] width 111 height 129
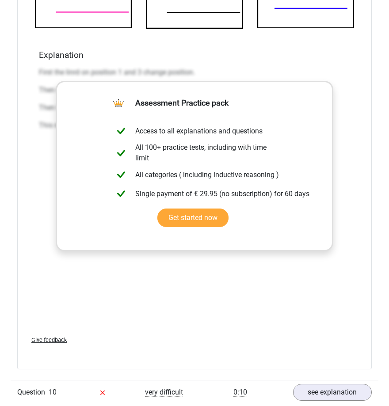
scroll to position [7071, 0]
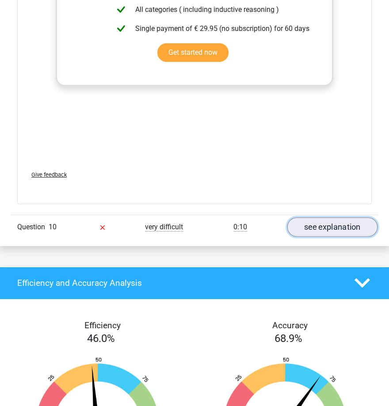
click at [339, 221] on link "see explanation" at bounding box center [332, 226] width 91 height 19
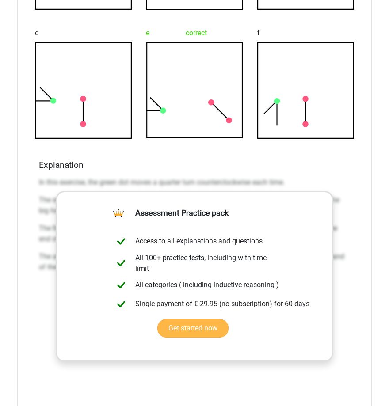
scroll to position [7513, 0]
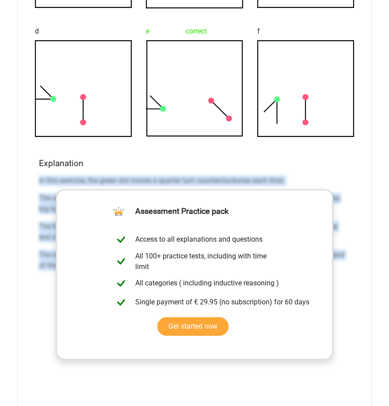
drag, startPoint x: 39, startPoint y: 171, endPoint x: 386, endPoint y: 306, distance: 371.8
copy div "In this exercise, the green dot moves a quarter turn counterclockwise each time…"
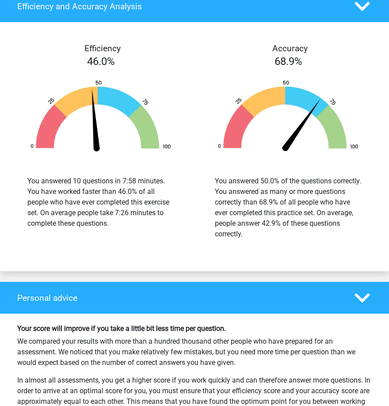
scroll to position [8121, 0]
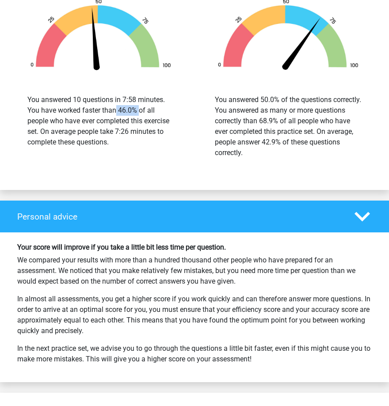
drag, startPoint x: 69, startPoint y: 107, endPoint x: 149, endPoint y: 110, distance: 80.9
click at [149, 110] on div "You answered 10 questions in 7:58 minutes. You have worked faster than 46.0% of…" at bounding box center [100, 121] width 147 height 53
click at [153, 119] on div "You answered 10 questions in 7:58 minutes. You have worked faster than 46.0% of…" at bounding box center [100, 121] width 147 height 53
click at [115, 130] on div "You answered 10 questions in 7:58 minutes. You have worked faster than 46.0% of…" at bounding box center [100, 121] width 147 height 53
drag, startPoint x: 80, startPoint y: 134, endPoint x: 102, endPoint y: 139, distance: 22.6
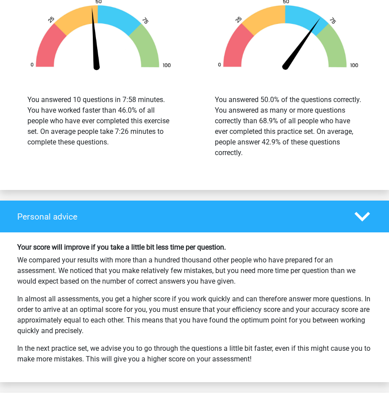
click at [80, 134] on div "You answered 10 questions in 7:58 minutes. You have worked faster than 46.0% of…" at bounding box center [100, 121] width 147 height 53
click at [120, 141] on div "You answered 10 questions in 7:58 minutes. You have worked faster than 46.0% of…" at bounding box center [100, 121] width 147 height 53
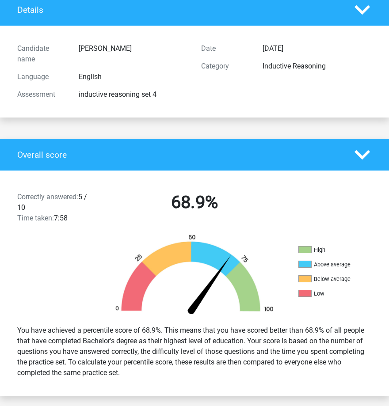
scroll to position [166, 0]
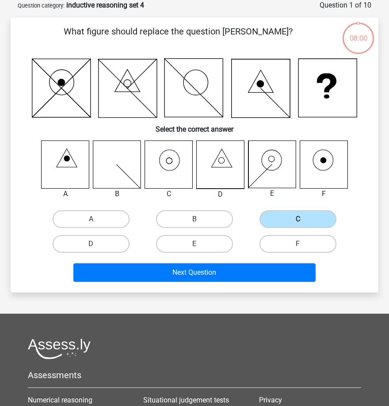
scroll to position [44, 0]
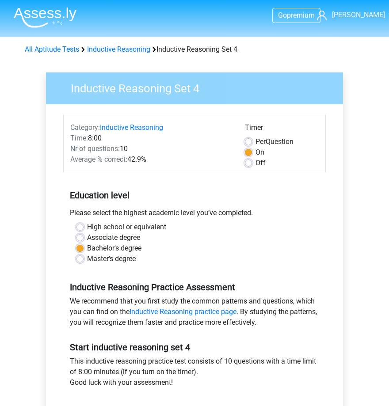
scroll to position [55, 0]
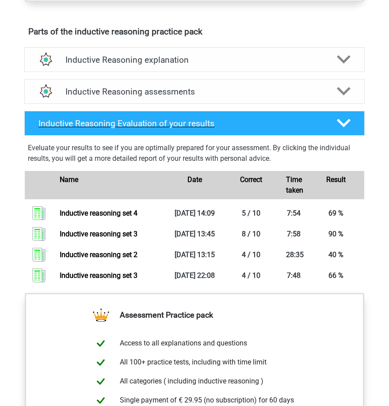
scroll to position [453, 0]
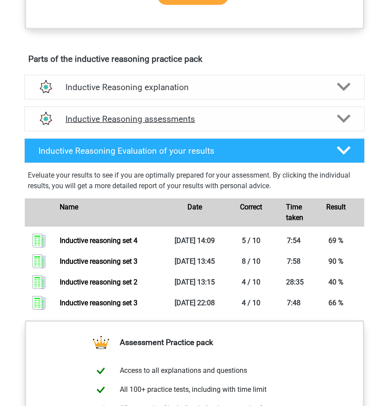
click at [152, 114] on h4 "Inductive Reasoning assessments" at bounding box center [194, 119] width 258 height 10
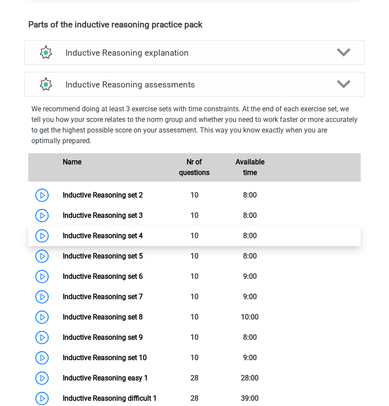
scroll to position [509, 0]
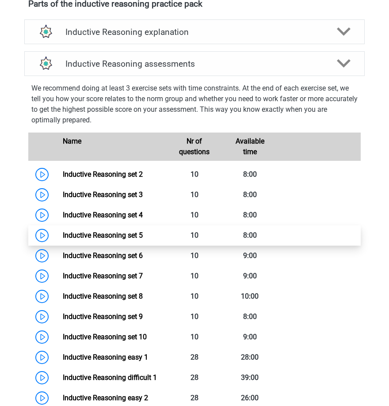
click at [106, 235] on link "Inductive Reasoning set 5" at bounding box center [103, 235] width 80 height 8
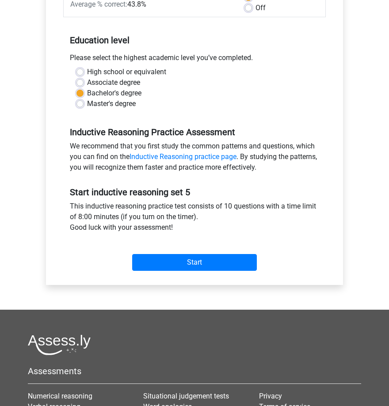
scroll to position [166, 0]
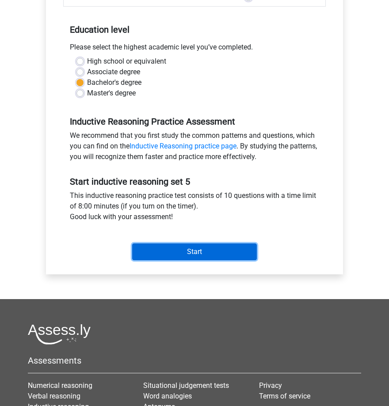
click at [202, 254] on input "Start" at bounding box center [194, 252] width 125 height 17
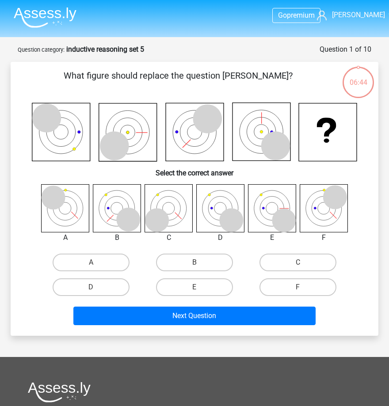
click at [194, 264] on label "B" at bounding box center [194, 263] width 77 height 18
click at [194, 264] on input "B" at bounding box center [197, 266] width 6 height 6
radio input "true"
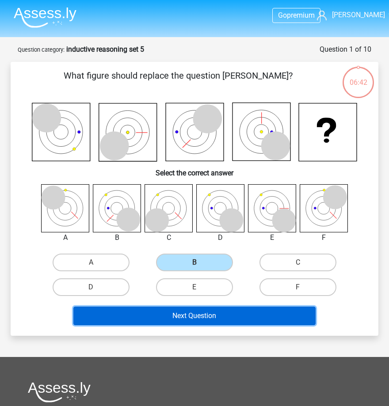
click at [183, 317] on button "Next Question" at bounding box center [194, 316] width 243 height 19
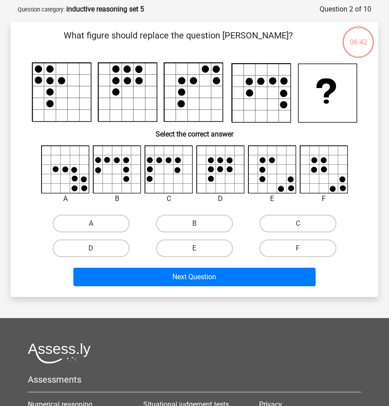
scroll to position [44, 0]
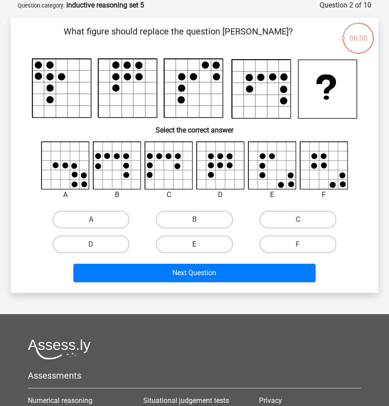
drag, startPoint x: 213, startPoint y: 246, endPoint x: 221, endPoint y: 250, distance: 9.1
click at [213, 246] on label "E" at bounding box center [194, 245] width 77 height 18
click at [200, 246] on input "E" at bounding box center [197, 247] width 6 height 6
radio input "true"
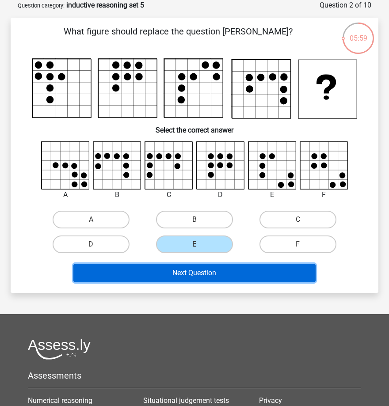
click at [263, 267] on button "Next Question" at bounding box center [194, 273] width 243 height 19
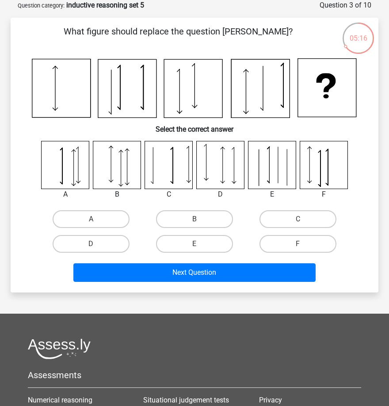
drag, startPoint x: 184, startPoint y: 249, endPoint x: 202, endPoint y: 256, distance: 19.2
click at [185, 249] on label "E" at bounding box center [194, 244] width 77 height 18
click at [194, 249] on input "E" at bounding box center [197, 247] width 6 height 6
radio input "true"
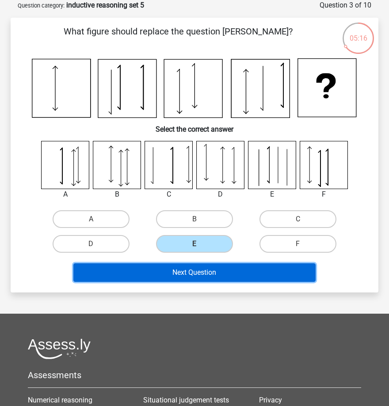
click at [231, 273] on button "Next Question" at bounding box center [194, 272] width 243 height 19
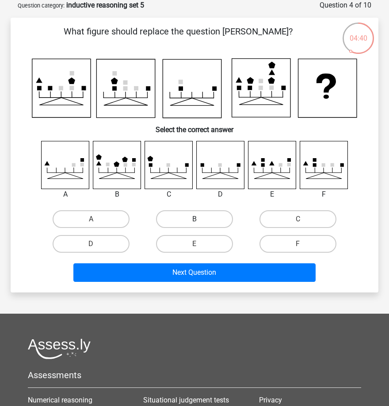
click at [208, 218] on label "B" at bounding box center [194, 219] width 77 height 18
click at [200, 219] on input "B" at bounding box center [197, 222] width 6 height 6
radio input "true"
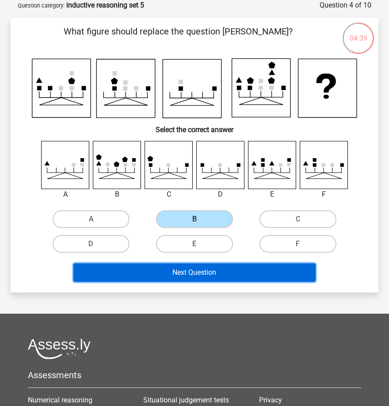
drag, startPoint x: 217, startPoint y: 263, endPoint x: 218, endPoint y: 268, distance: 5.0
click at [217, 263] on button "Next Question" at bounding box center [194, 272] width 243 height 19
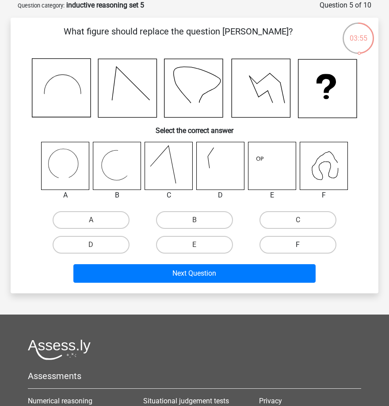
click at [289, 244] on label "F" at bounding box center [297, 245] width 77 height 18
click at [298, 245] on input "F" at bounding box center [301, 248] width 6 height 6
radio input "true"
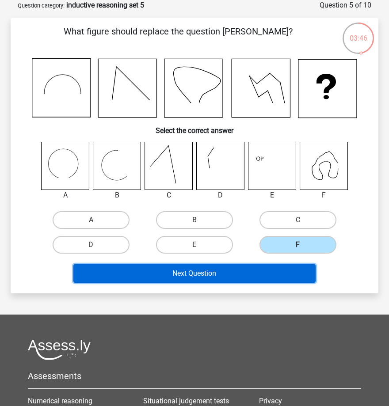
click at [197, 272] on button "Next Question" at bounding box center [194, 273] width 243 height 19
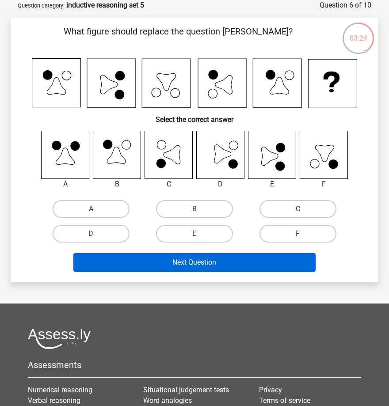
drag, startPoint x: 197, startPoint y: 236, endPoint x: 214, endPoint y: 257, distance: 26.7
click at [199, 237] on input "E" at bounding box center [197, 237] width 6 height 6
radio input "true"
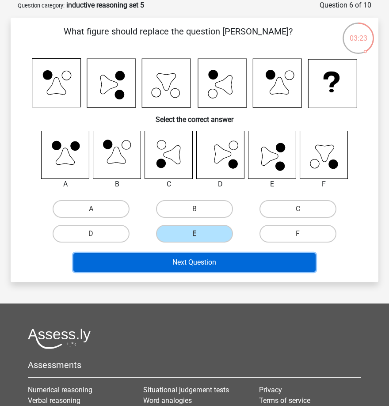
click at [219, 263] on button "Next Question" at bounding box center [194, 262] width 243 height 19
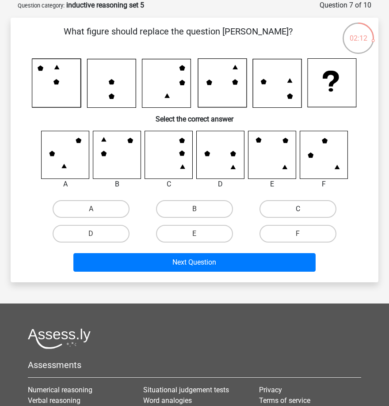
click at [293, 207] on label "C" at bounding box center [297, 209] width 77 height 18
click at [298, 209] on input "C" at bounding box center [301, 212] width 6 height 6
radio input "true"
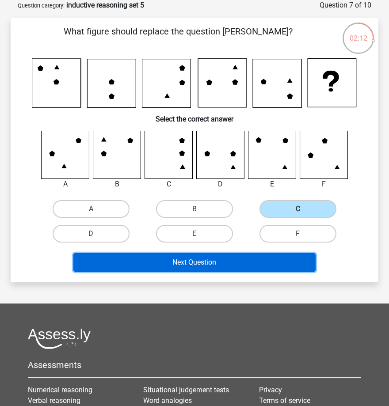
click at [241, 263] on button "Next Question" at bounding box center [194, 262] width 243 height 19
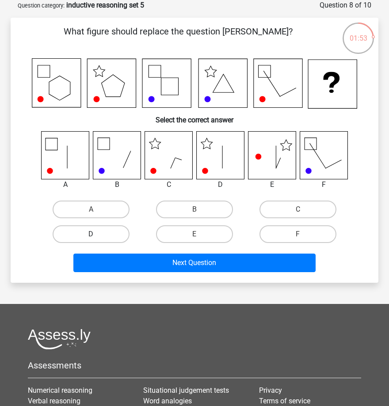
click at [108, 233] on label "D" at bounding box center [91, 234] width 77 height 18
click at [97, 234] on input "D" at bounding box center [94, 237] width 6 height 6
radio input "true"
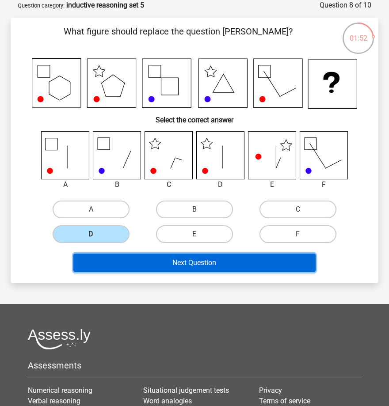
click at [219, 258] on button "Next Question" at bounding box center [194, 263] width 243 height 19
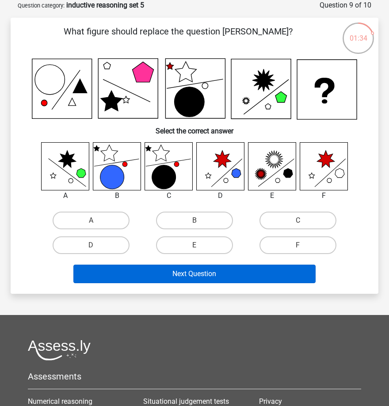
drag, startPoint x: 195, startPoint y: 249, endPoint x: 208, endPoint y: 268, distance: 23.2
click at [195, 249] on input "E" at bounding box center [197, 248] width 6 height 6
radio input "true"
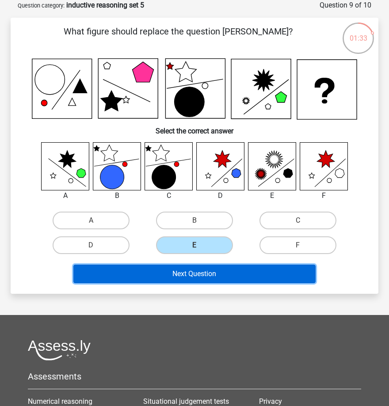
click at [209, 271] on button "Next Question" at bounding box center [194, 274] width 243 height 19
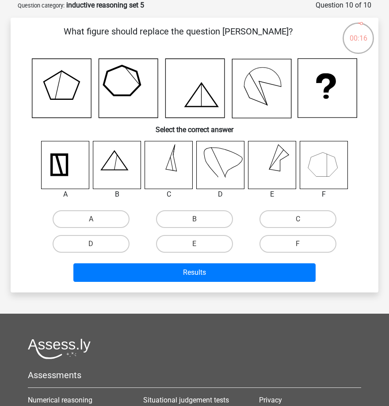
click at [95, 219] on input "A" at bounding box center [94, 222] width 6 height 6
radio input "true"
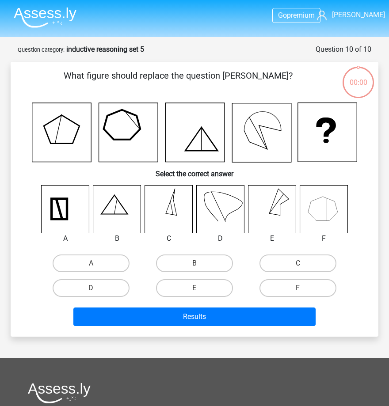
scroll to position [44, 0]
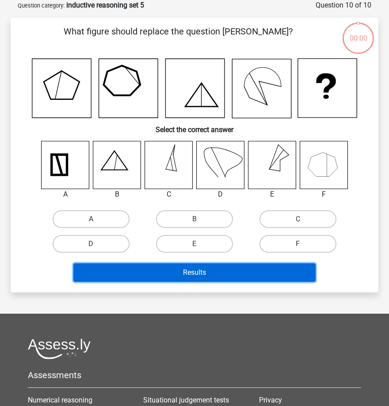
click at [222, 270] on button "Results" at bounding box center [194, 272] width 243 height 19
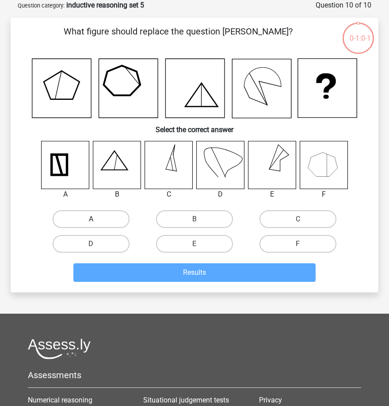
click at [107, 216] on label "A" at bounding box center [91, 219] width 77 height 18
click at [97, 219] on input "A" at bounding box center [94, 222] width 6 height 6
radio input "true"
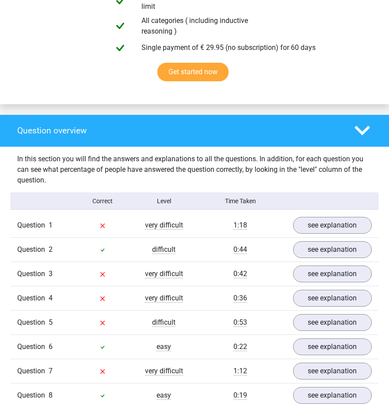
scroll to position [608, 0]
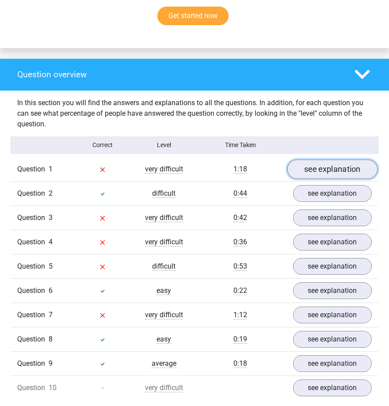
click at [334, 168] on link "see explanation" at bounding box center [332, 169] width 91 height 19
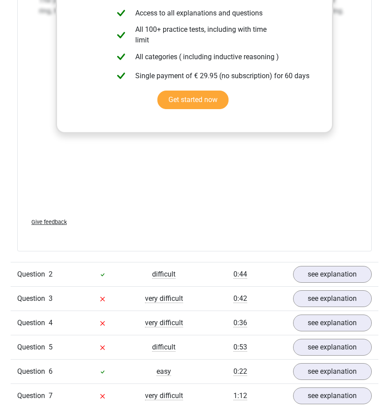
scroll to position [1271, 0]
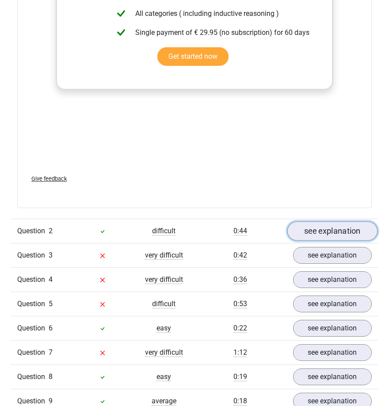
drag, startPoint x: 343, startPoint y: 232, endPoint x: 313, endPoint y: 232, distance: 29.6
click at [343, 232] on link "see explanation" at bounding box center [332, 230] width 91 height 19
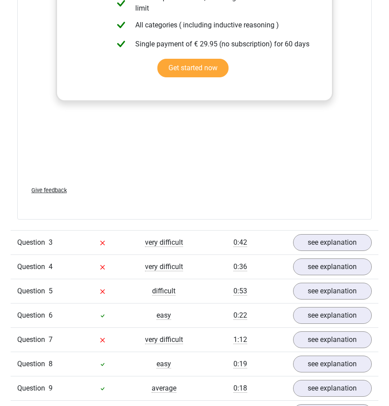
scroll to position [2099, 0]
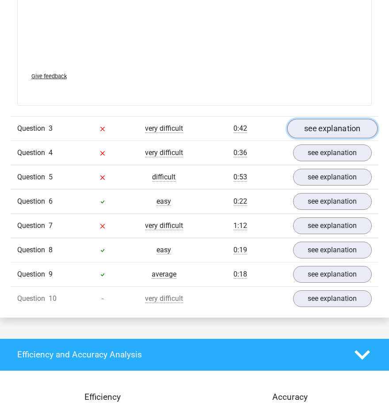
click at [335, 127] on link "see explanation" at bounding box center [332, 128] width 91 height 19
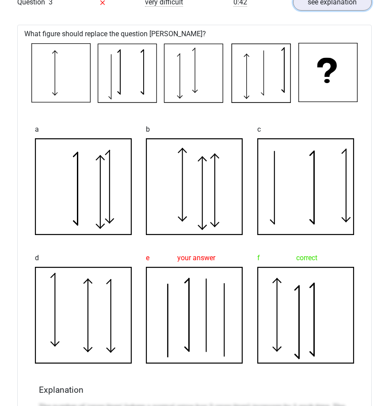
scroll to position [2375, 0]
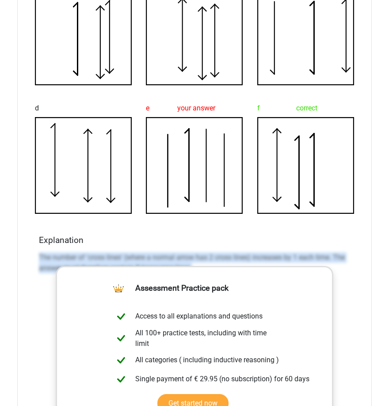
drag, startPoint x: 36, startPoint y: 253, endPoint x: 369, endPoint y: 273, distance: 334.3
click at [368, 273] on div "What figure should replace the question [PERSON_NAME]? a" at bounding box center [194, 215] width 354 height 680
copy p "The number of 'cross lines' (where a normal arrow has 2 cross lines) increases …"
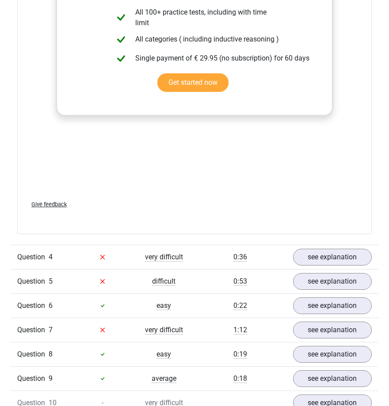
scroll to position [2762, 0]
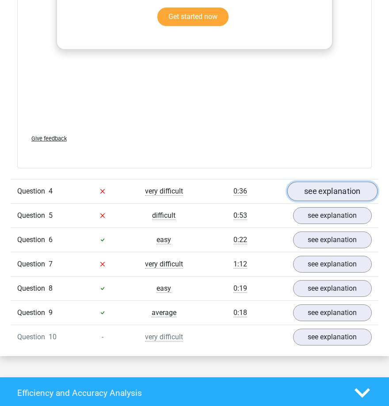
click at [326, 190] on link "see explanation" at bounding box center [332, 191] width 91 height 19
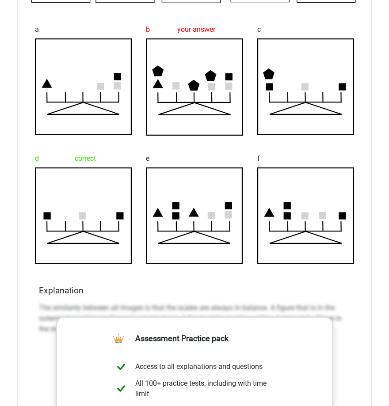
scroll to position [3094, 0]
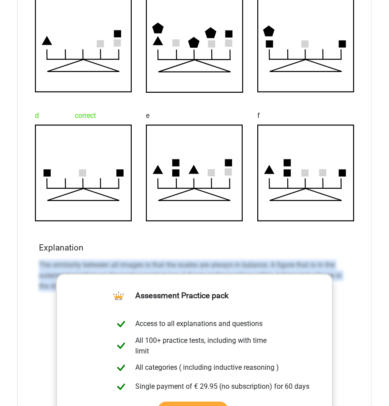
drag, startPoint x: 35, startPoint y: 258, endPoint x: 370, endPoint y: 301, distance: 338.3
click at [369, 302] on div "What figure should replace the question [PERSON_NAME]? a b your answer c" at bounding box center [194, 222] width 354 height 680
copy p "The similarity between all images is that the scales are always in balance. A f…"
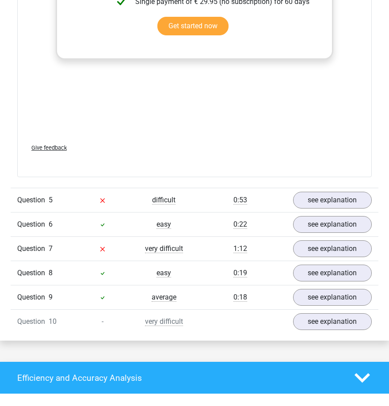
scroll to position [3480, 0]
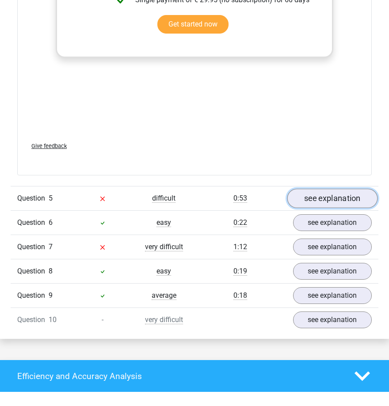
click at [318, 197] on link "see explanation" at bounding box center [332, 198] width 91 height 19
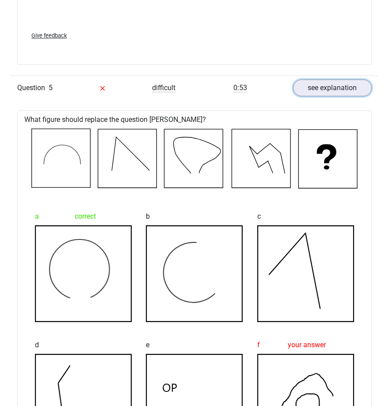
scroll to position [3922, 0]
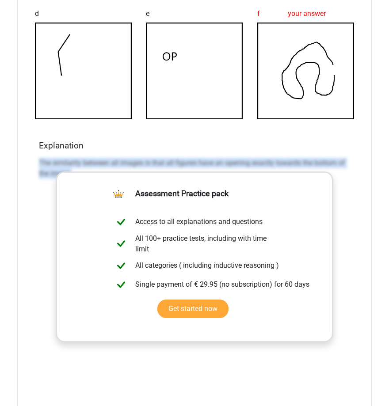
drag, startPoint x: 34, startPoint y: 151, endPoint x: 357, endPoint y: 181, distance: 323.6
click at [358, 178] on div "What figure should replace the question [PERSON_NAME]? a correct b c d e" at bounding box center [194, 119] width 354 height 681
copy p "The similarity between all images is that all figures have an opening exactly t…"
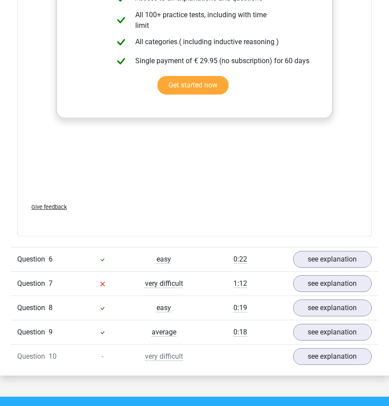
scroll to position [4254, 0]
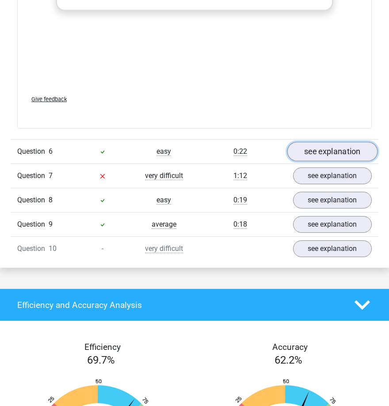
click at [328, 150] on link "see explanation" at bounding box center [332, 151] width 91 height 19
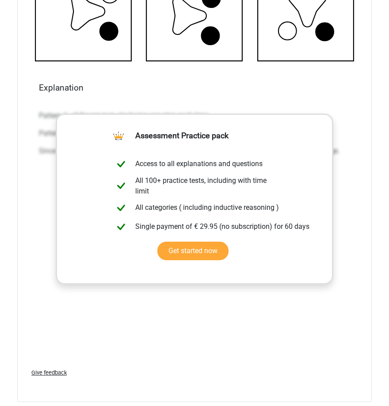
scroll to position [4972, 0]
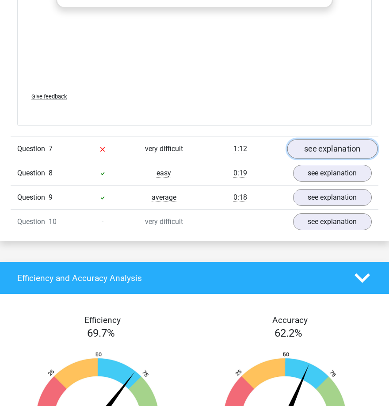
click at [323, 142] on link "see explanation" at bounding box center [332, 148] width 91 height 19
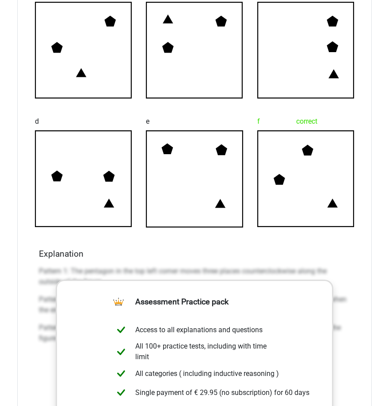
scroll to position [5303, 0]
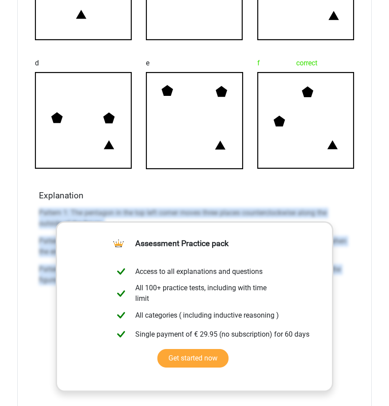
drag, startPoint x: 33, startPoint y: 205, endPoint x: 357, endPoint y: 307, distance: 340.1
click at [356, 306] on div "What figure should replace the question [PERSON_NAME]? a b c your answer d" at bounding box center [194, 175] width 354 height 670
copy div "Pattern 1: The pentagon in the top left corner moves three places counterclockw…"
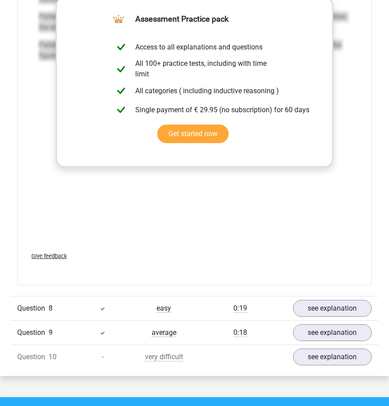
scroll to position [5635, 0]
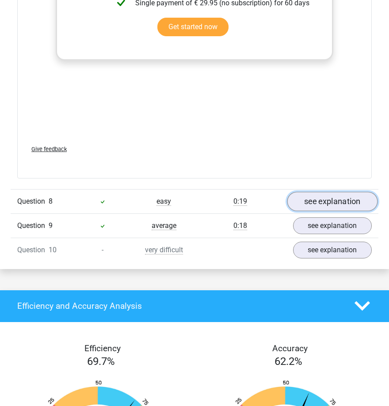
click at [320, 201] on link "see explanation" at bounding box center [332, 201] width 91 height 19
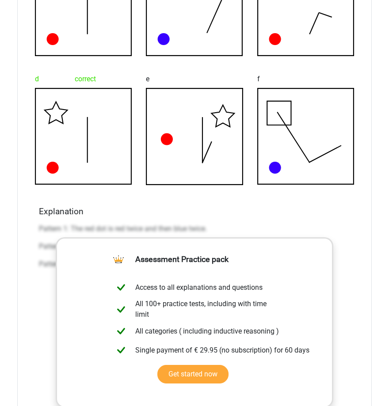
scroll to position [6021, 0]
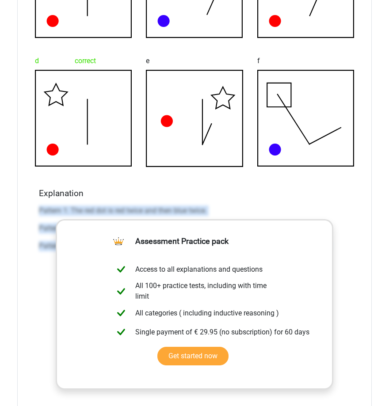
drag, startPoint x: 29, startPoint y: 206, endPoint x: 340, endPoint y: 262, distance: 316.1
click at [340, 262] on div "What figure should replace the question [PERSON_NAME]? a b c d correct e" at bounding box center [194, 172] width 354 height 670
copy div "Pattern 1: The red dot is red twice and then blue twice. Pattern 2: The Hexagon…"
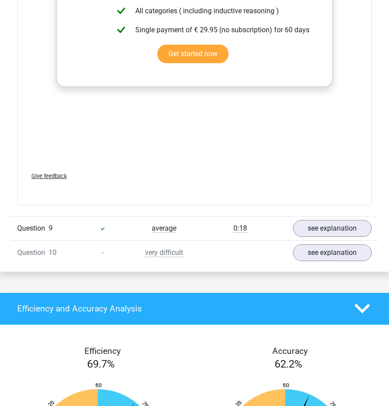
scroll to position [6353, 0]
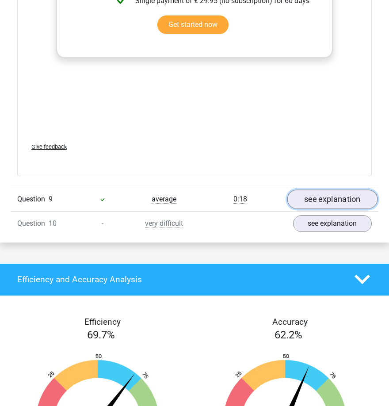
click at [335, 198] on link "see explanation" at bounding box center [332, 199] width 91 height 19
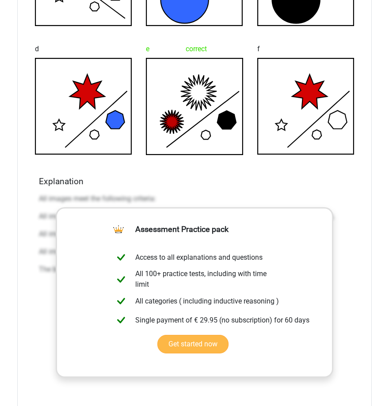
scroll to position [6795, 0]
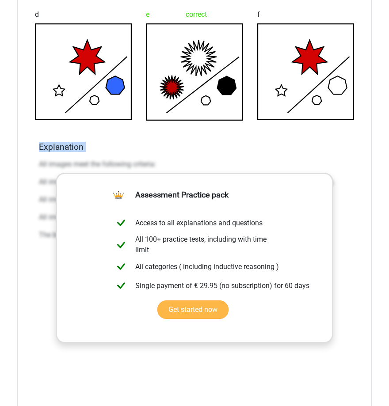
drag, startPoint x: 41, startPoint y: 151, endPoint x: 308, endPoint y: 222, distance: 276.6
click at [323, 225] on div "What figure should replace the question [PERSON_NAME]? a b c d" at bounding box center [194, 120] width 354 height 681
click at [62, 164] on div "All images meet the following criteria: All images contain 2x a large and a sma…" at bounding box center [194, 203] width 311 height 95
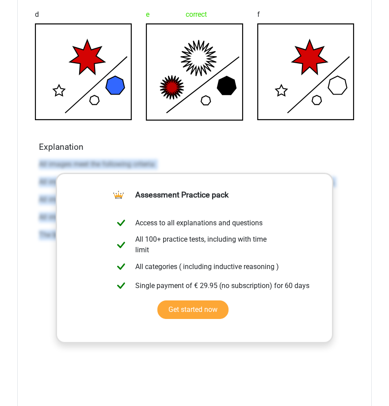
drag, startPoint x: 30, startPoint y: 156, endPoint x: 352, endPoint y: 267, distance: 340.5
click at [352, 267] on div "What figure should replace the question [PERSON_NAME]? a b c d" at bounding box center [194, 120] width 354 height 681
copy div "All images meet the following criteria: All images contain 2x a large and a sma…"
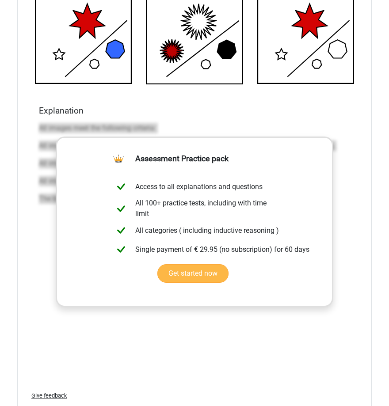
scroll to position [6961, 0]
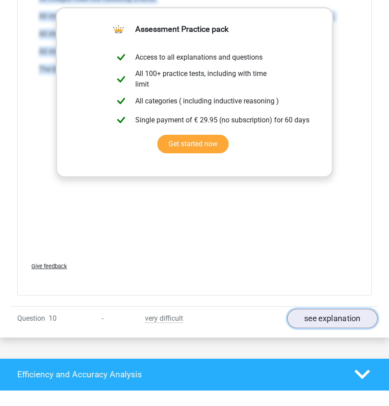
click at [323, 316] on link "see explanation" at bounding box center [332, 318] width 91 height 19
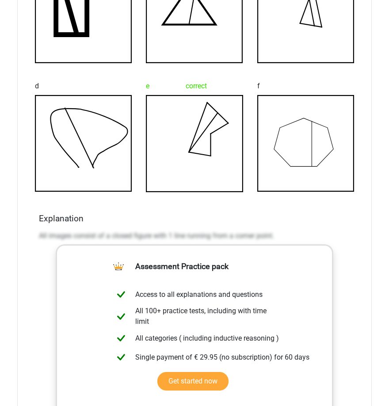
scroll to position [7458, 0]
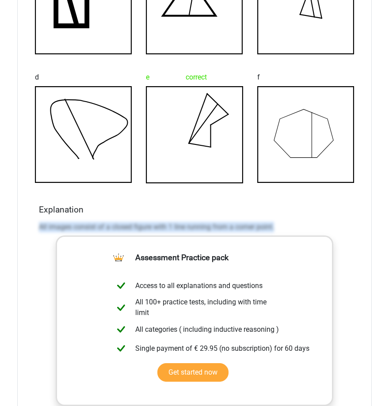
drag, startPoint x: 37, startPoint y: 216, endPoint x: 365, endPoint y: 257, distance: 330.1
click at [365, 256] on div "What figure should replace the question [PERSON_NAME]? a b c d e" at bounding box center [194, 184] width 354 height 680
copy p "All images consist of a closed figure with 1 line running from a corner point."
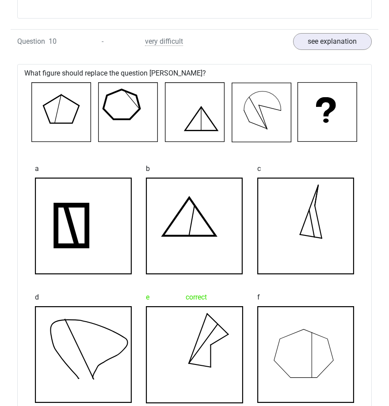
scroll to position [7016, 0]
